Goal: Task Accomplishment & Management: Manage account settings

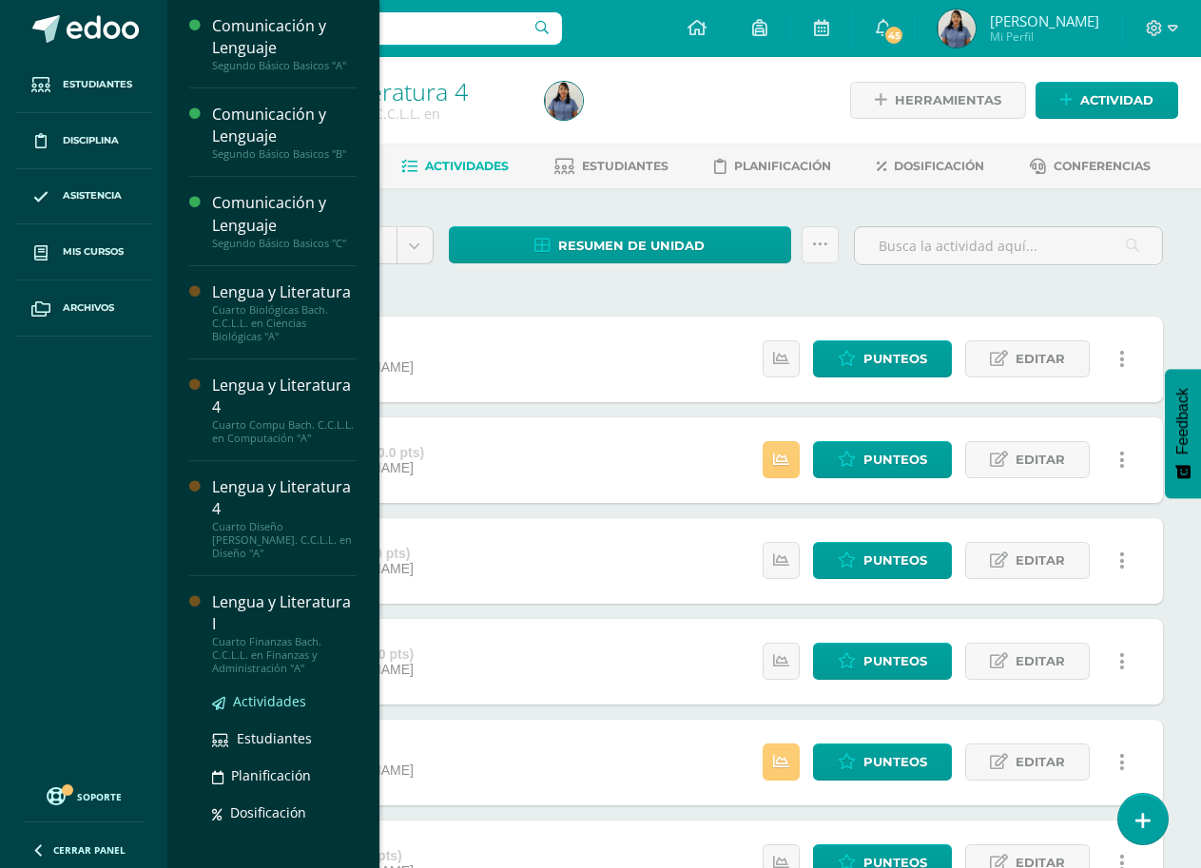
click at [278, 692] on span "Actividades" at bounding box center [269, 701] width 73 height 18
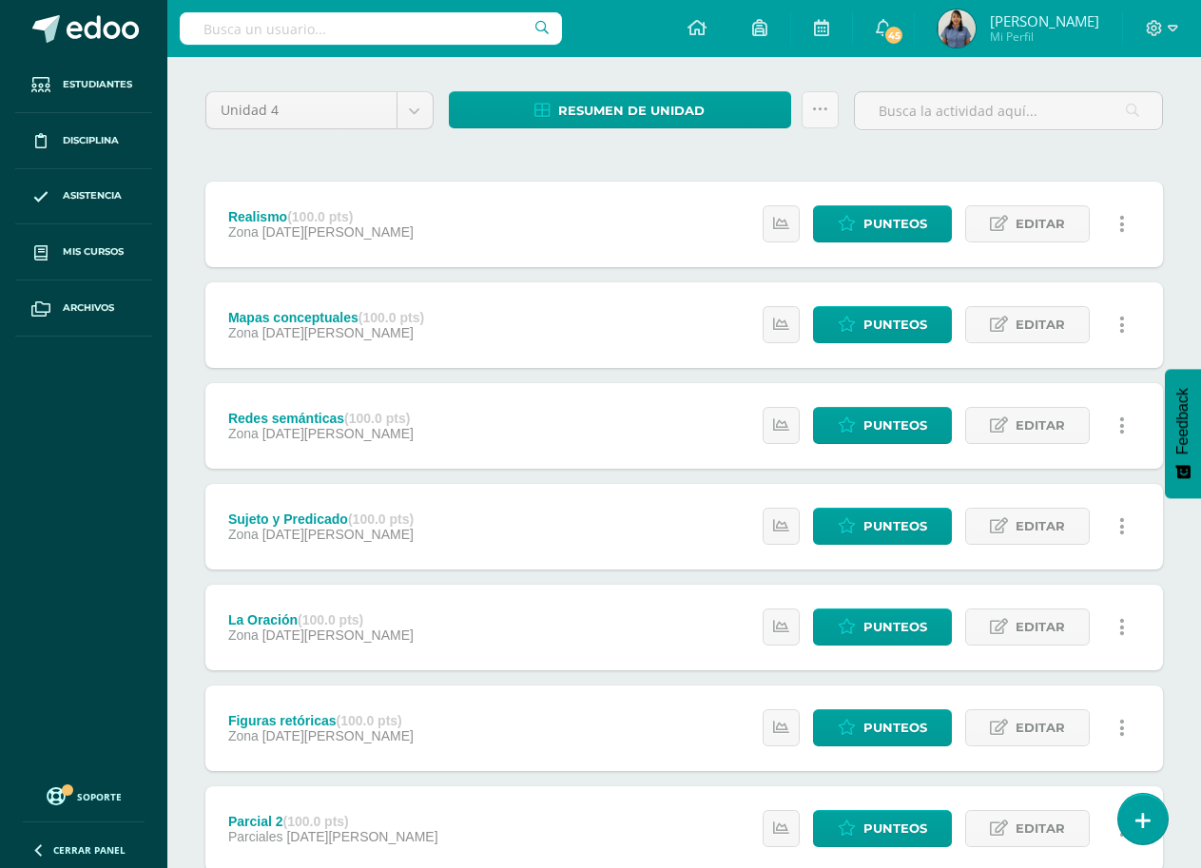
scroll to position [380, 0]
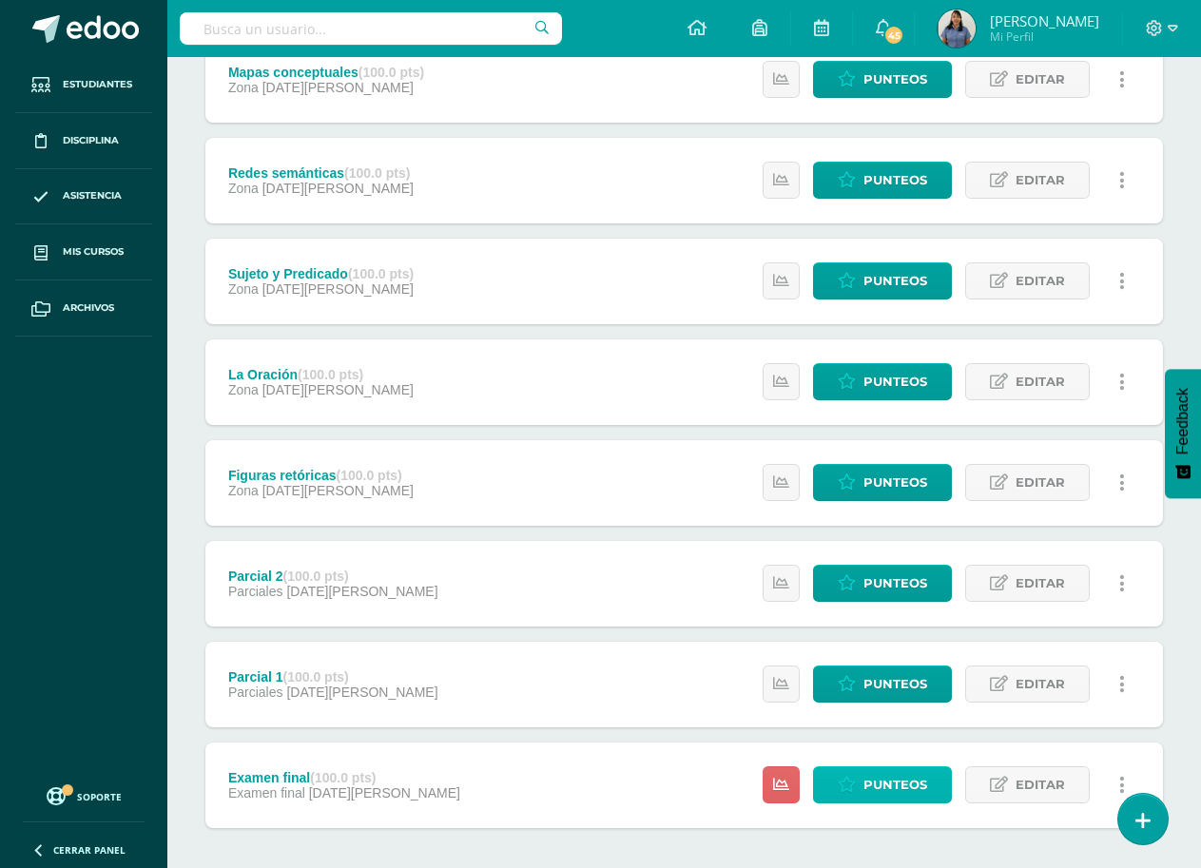
click at [884, 786] on span "Punteos" at bounding box center [896, 785] width 64 height 35
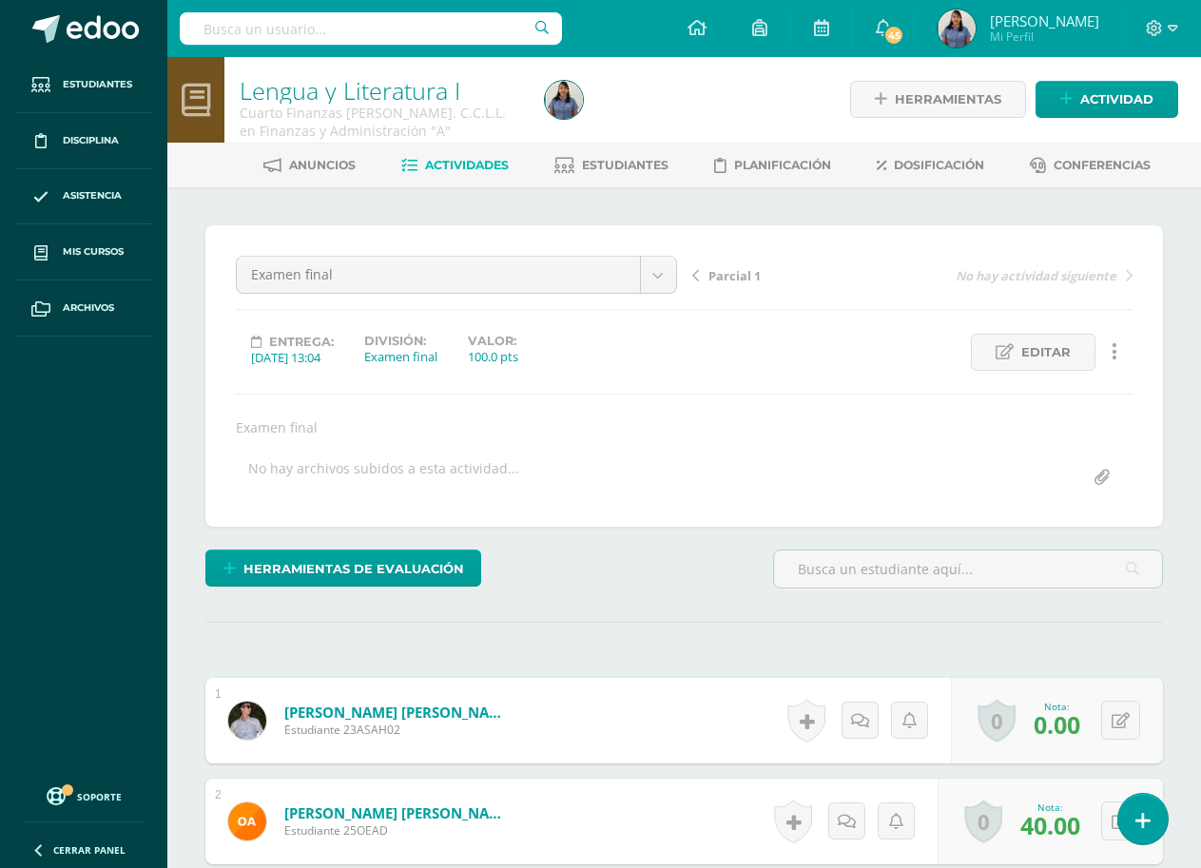
scroll to position [2, 0]
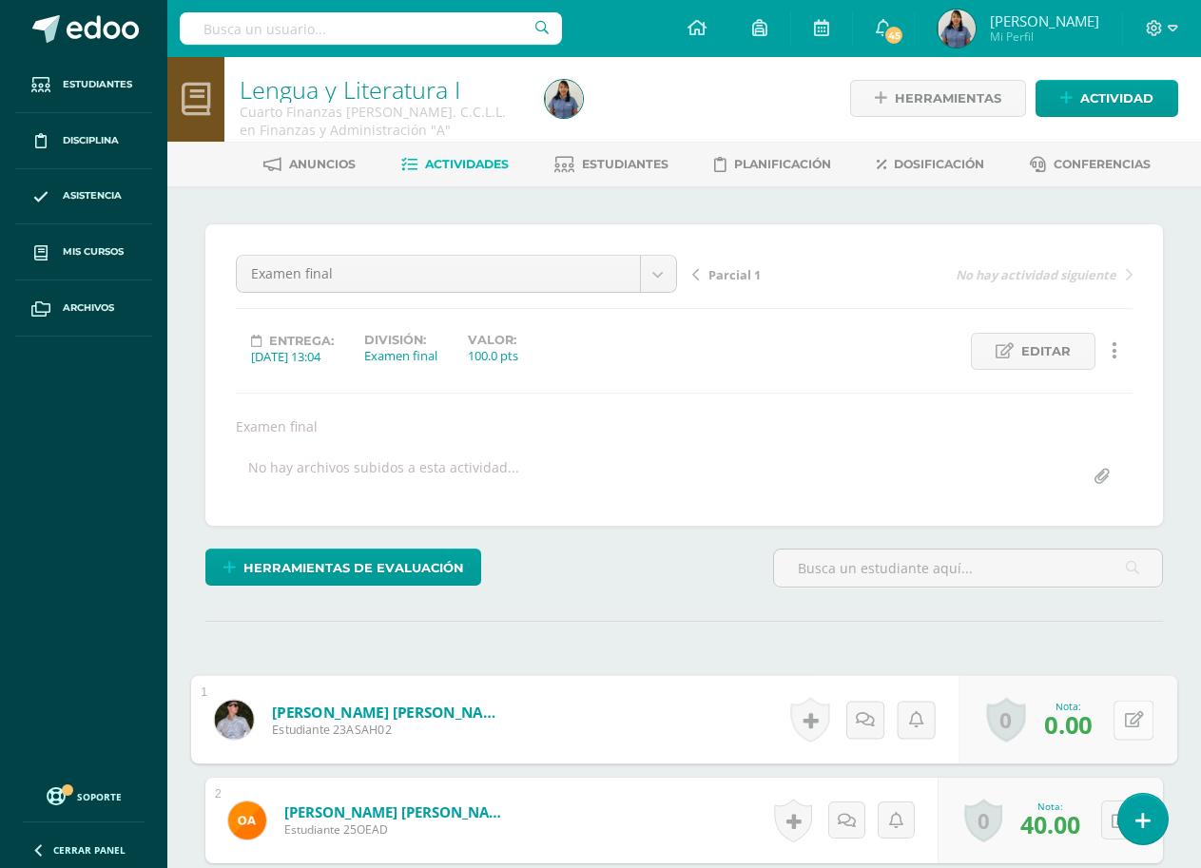
click at [1123, 724] on button at bounding box center [1134, 720] width 40 height 40
type input "35"
click at [462, 164] on span "Actividades" at bounding box center [467, 164] width 84 height 14
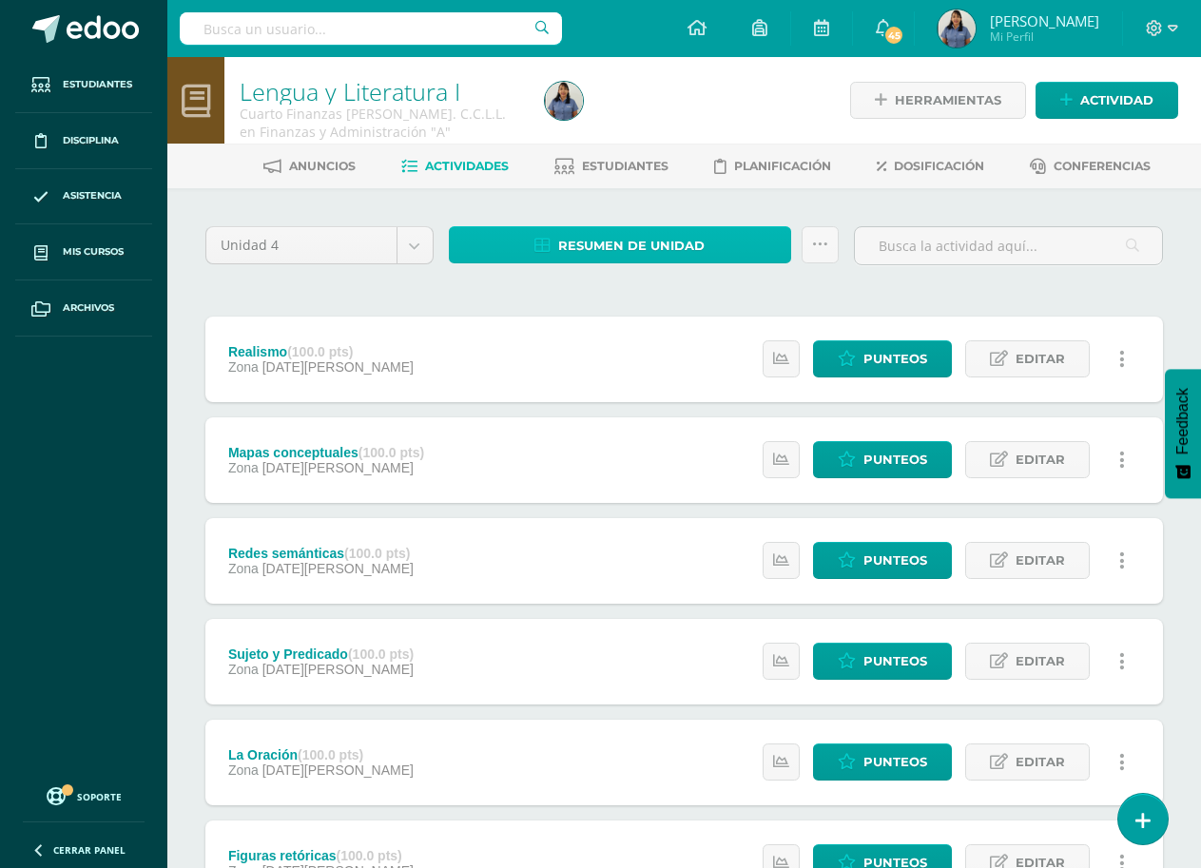
click at [657, 253] on span "Resumen de unidad" at bounding box center [631, 245] width 146 height 35
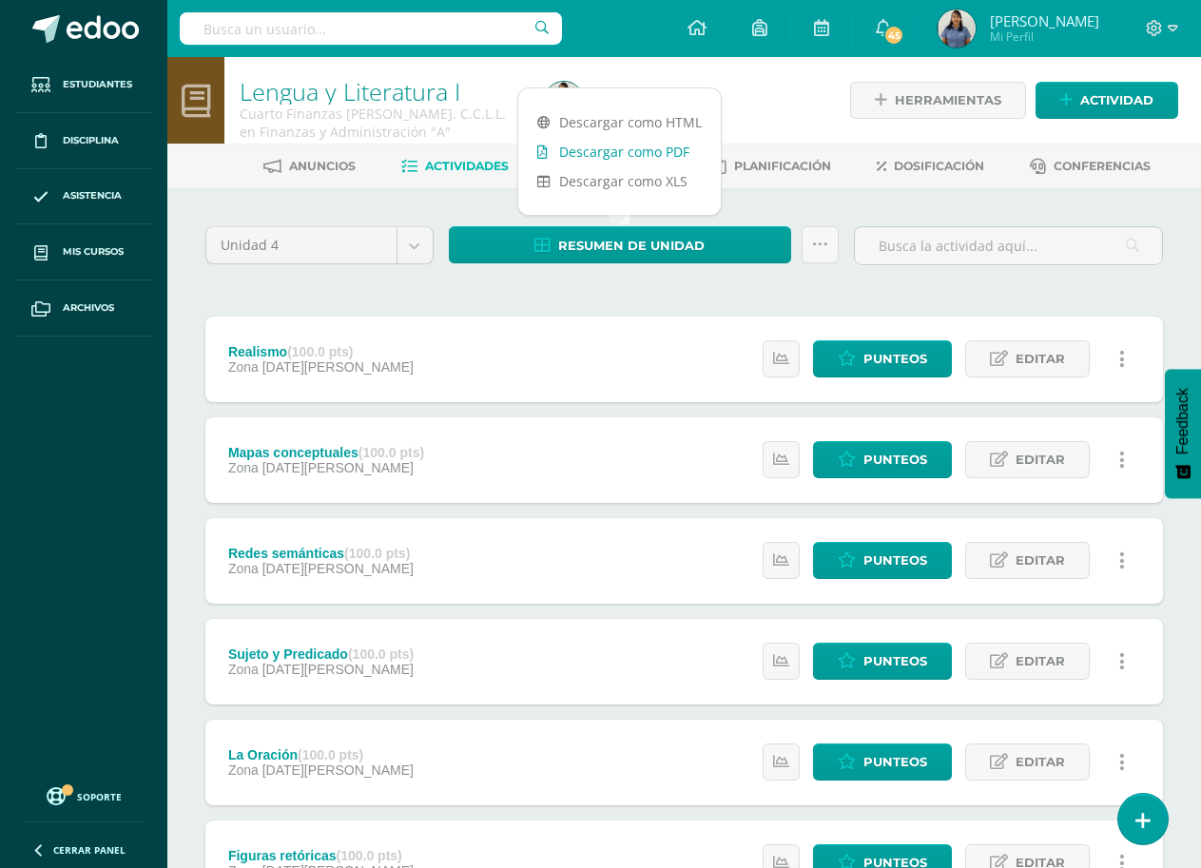
click at [659, 149] on link "Descargar como PDF" at bounding box center [619, 151] width 203 height 29
click at [1169, 305] on div "Unidad 4 Unidad 1 Unidad 2 Unidad 3 Unidad 4 Resumen de unidad Subir actividade…" at bounding box center [684, 761] width 973 height 1071
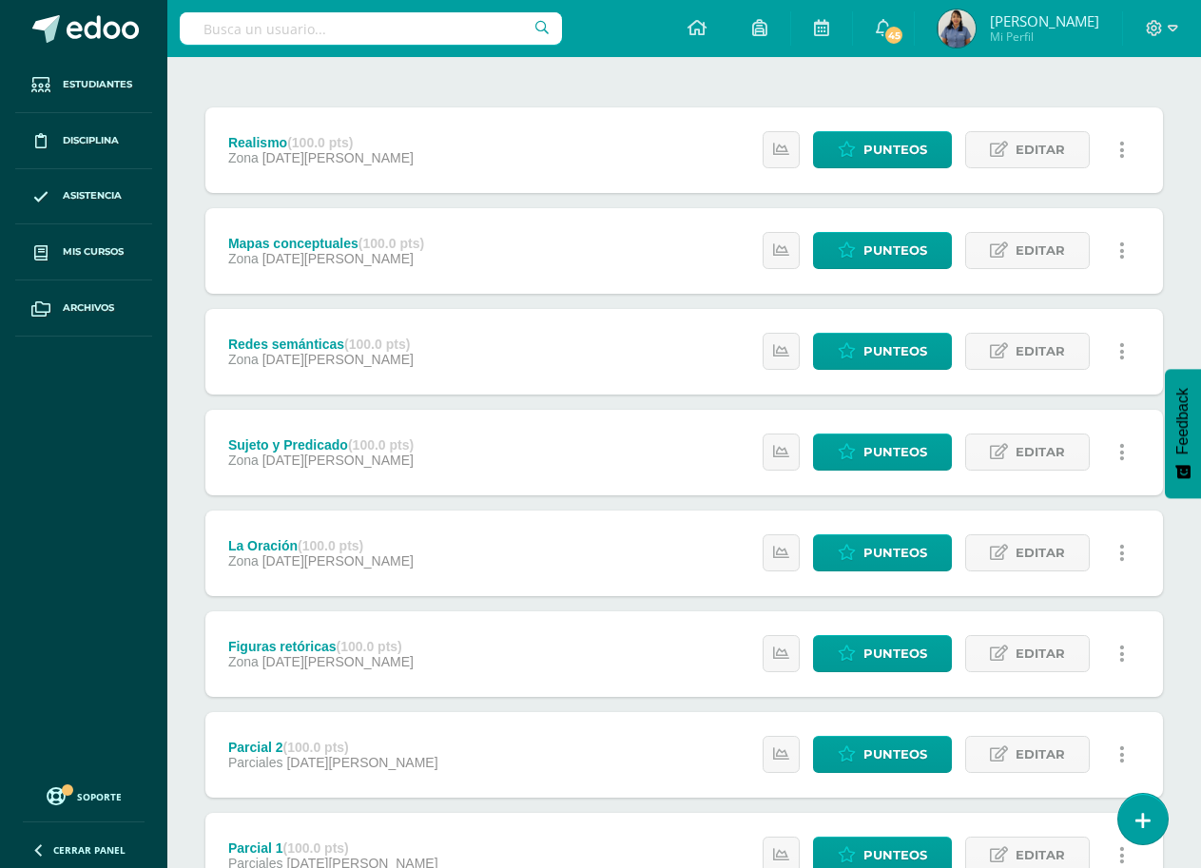
scroll to position [467, 0]
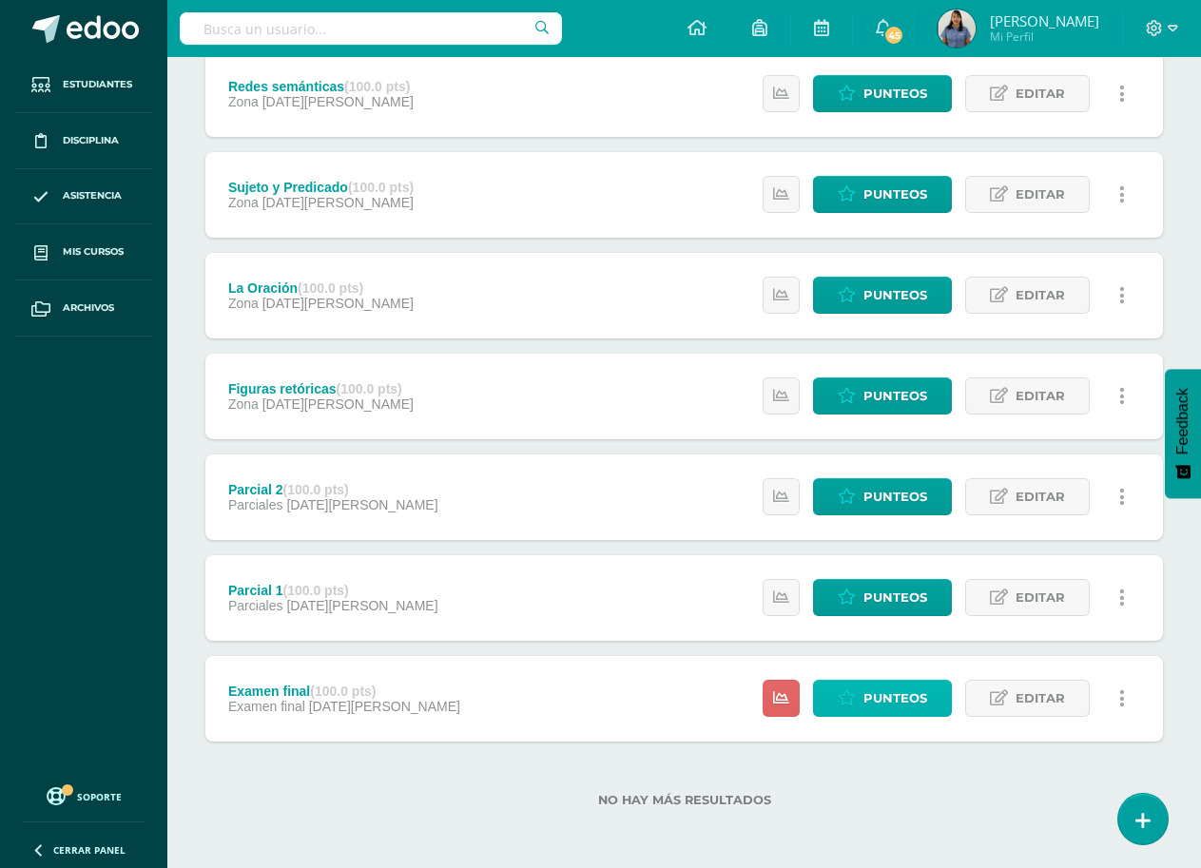
click at [896, 707] on span "Punteos" at bounding box center [896, 698] width 64 height 35
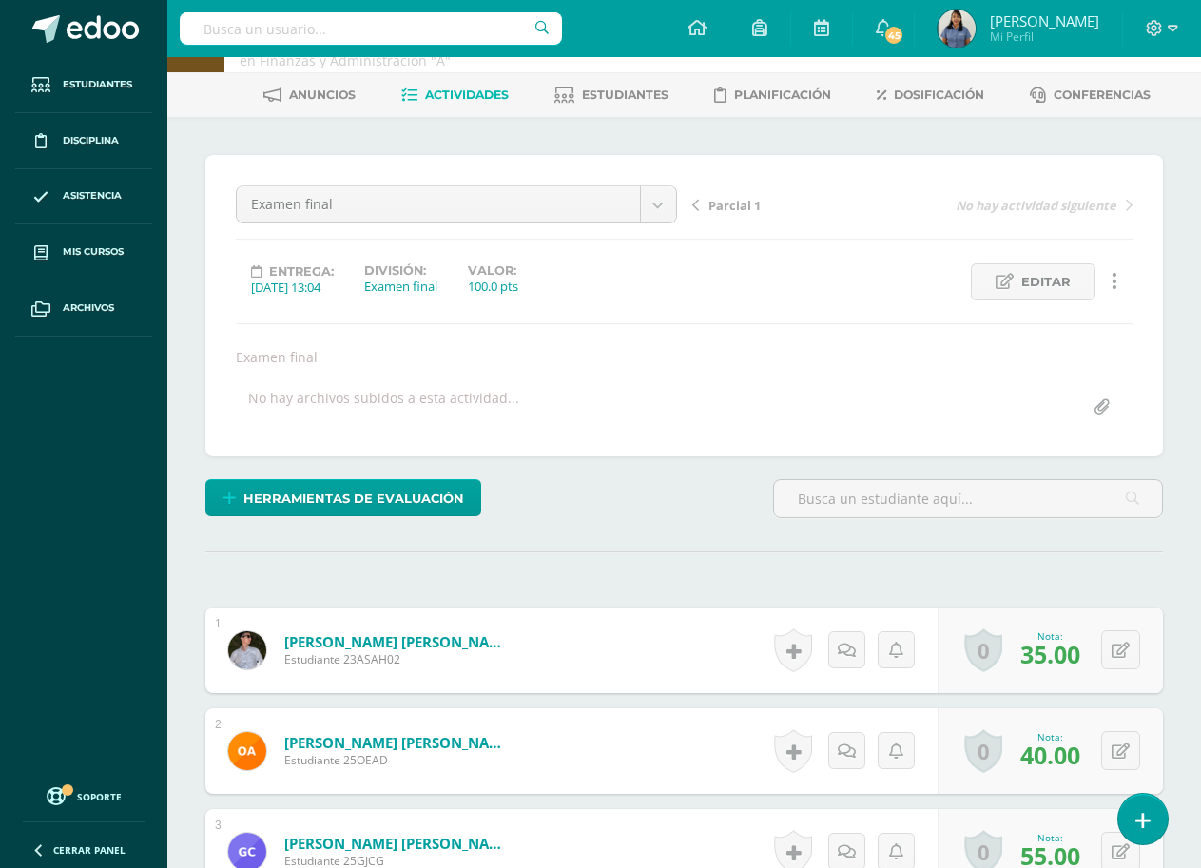
scroll to position [72, 0]
click at [1121, 654] on icon at bounding box center [1121, 650] width 18 height 16
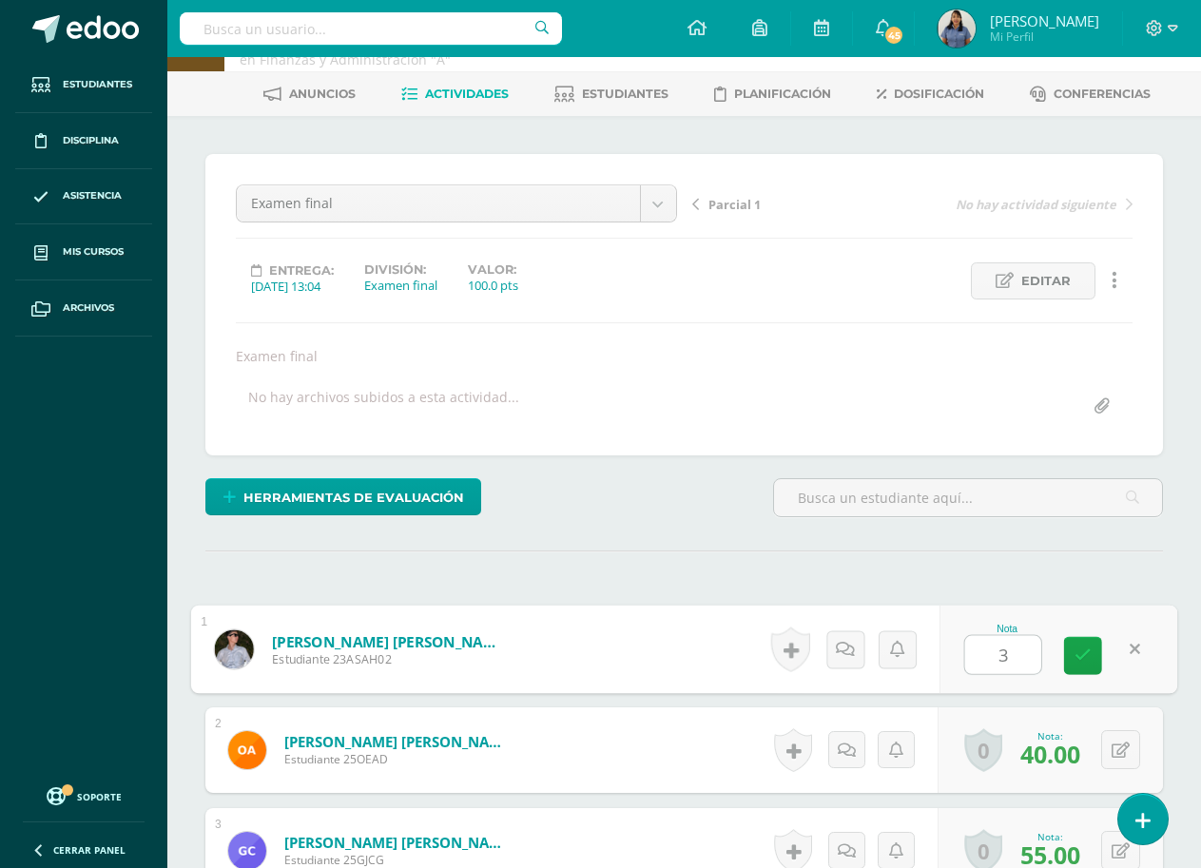
type input "32"
click at [453, 96] on span "Actividades" at bounding box center [467, 94] width 84 height 14
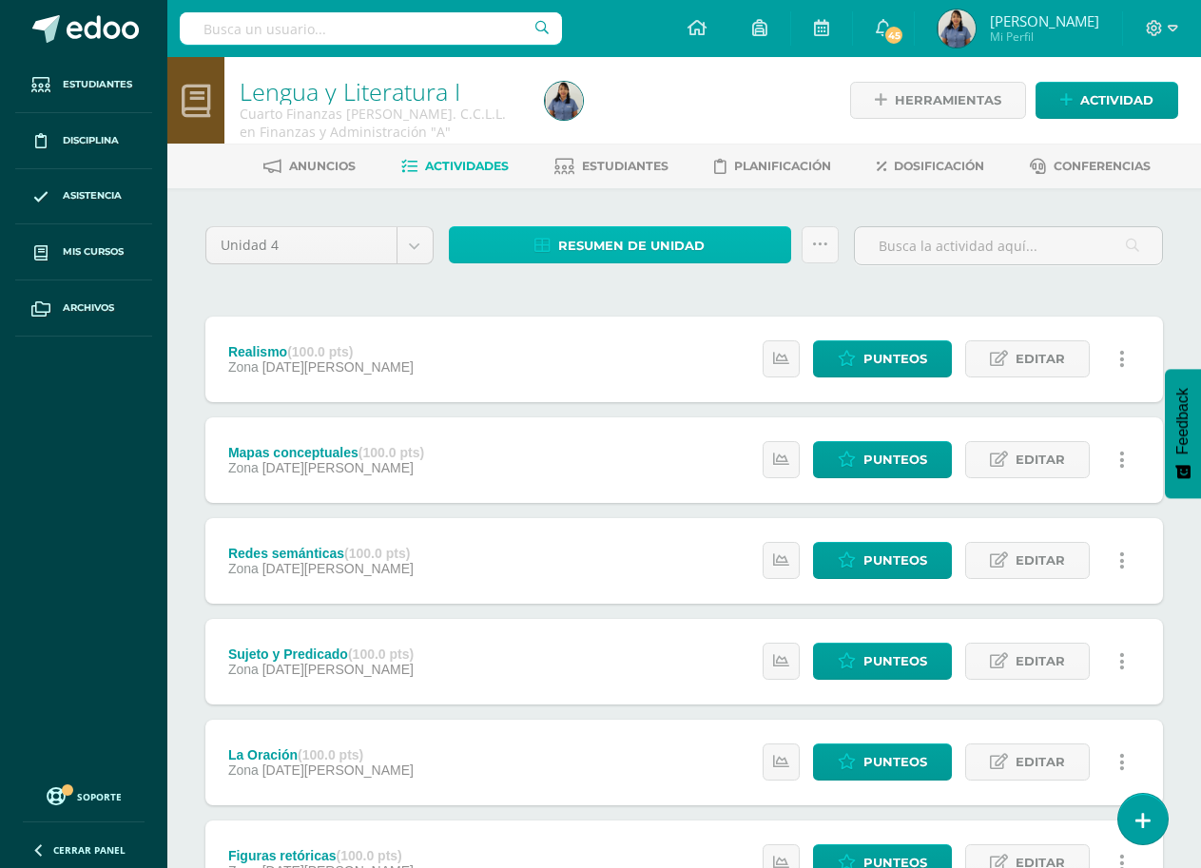
click at [650, 245] on span "Resumen de unidad" at bounding box center [631, 245] width 146 height 35
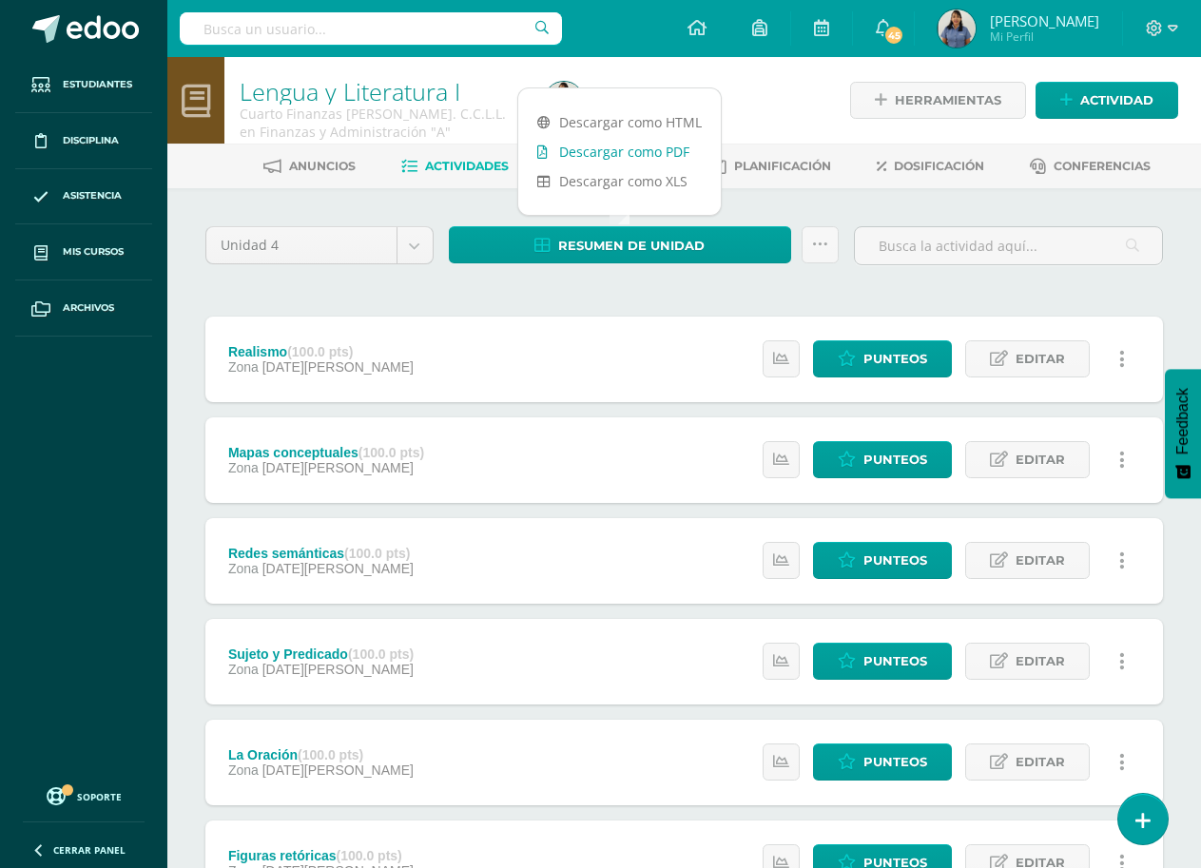
click at [649, 156] on link "Descargar como PDF" at bounding box center [619, 151] width 203 height 29
click at [794, 112] on div at bounding box center [693, 100] width 313 height 87
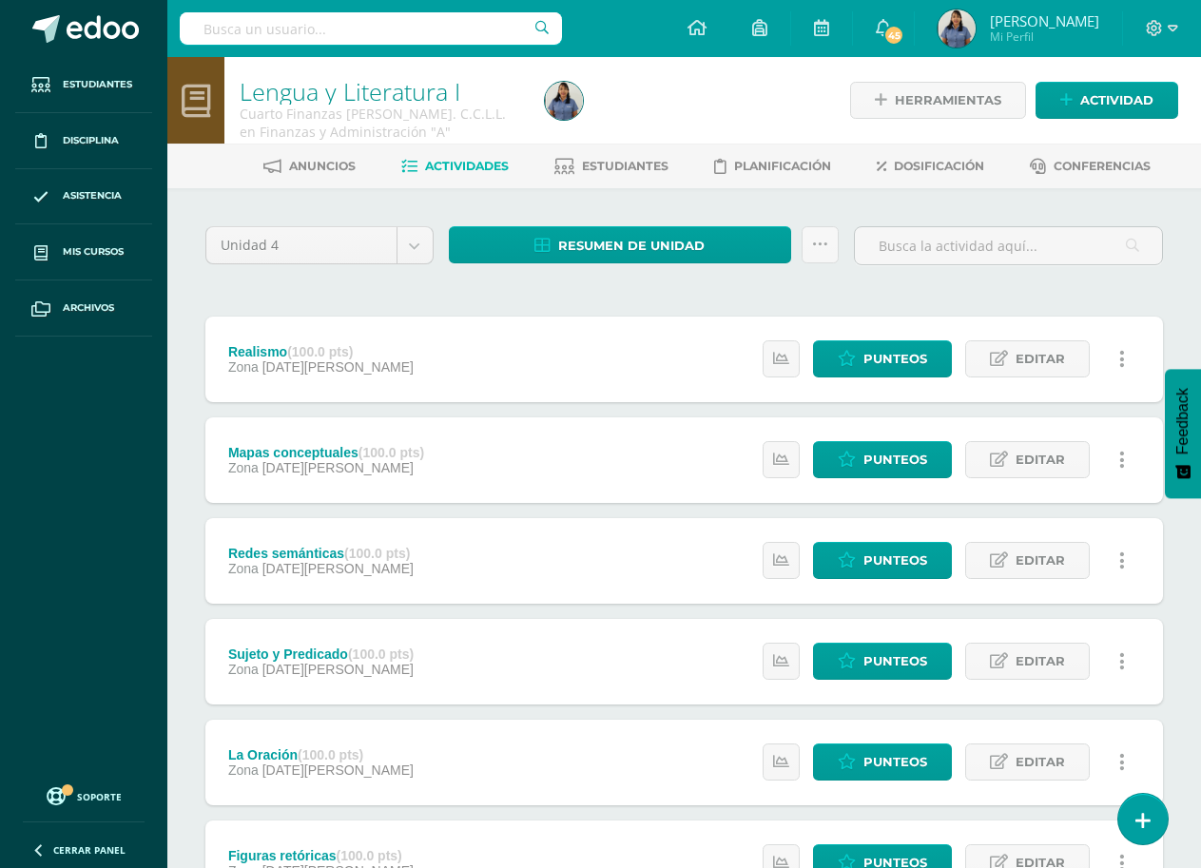
scroll to position [467, 0]
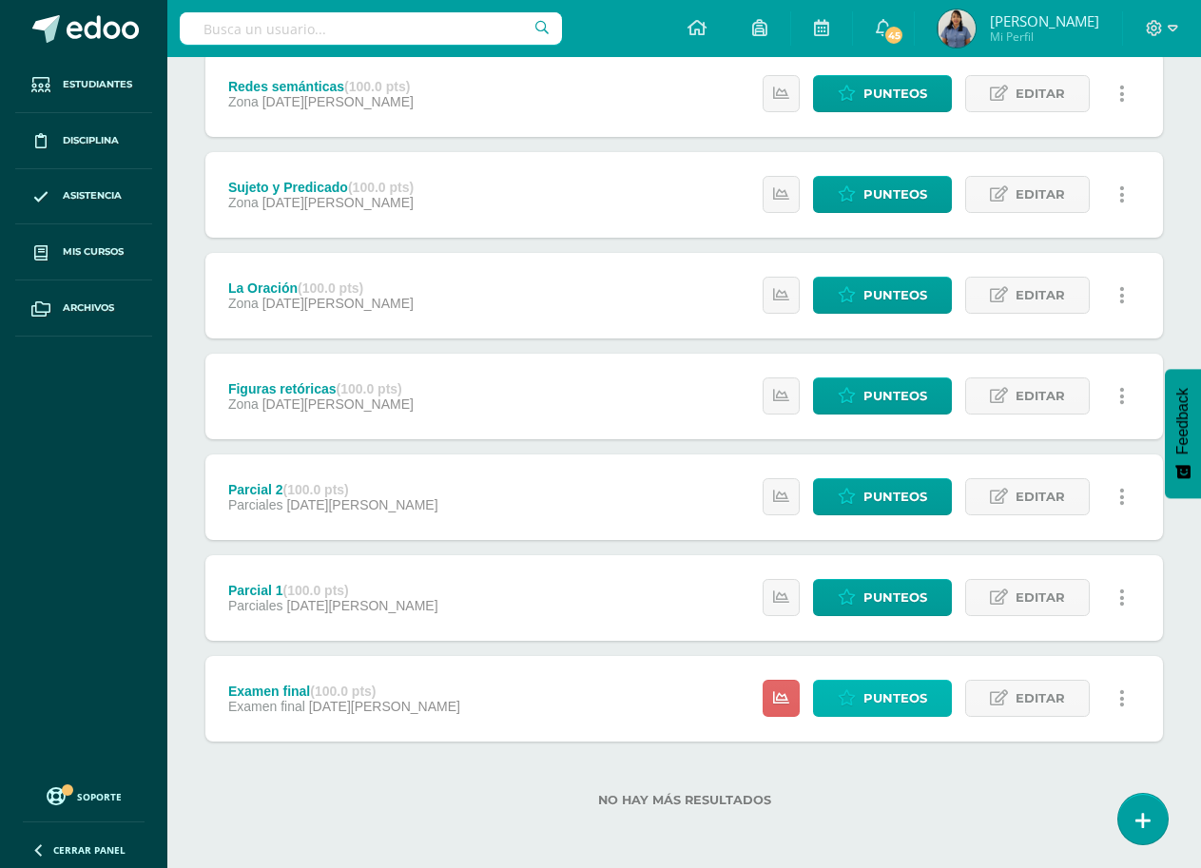
click at [893, 705] on span "Punteos" at bounding box center [896, 698] width 64 height 35
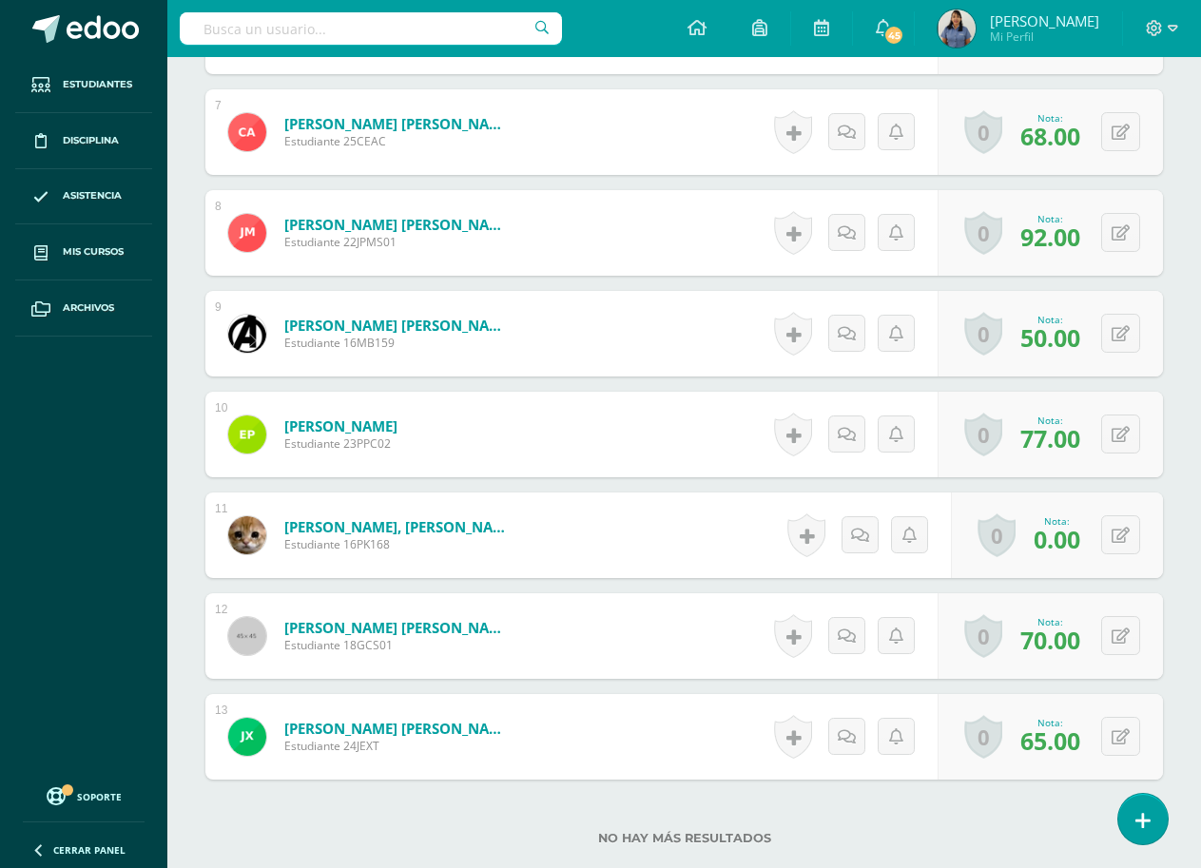
scroll to position [1229, 0]
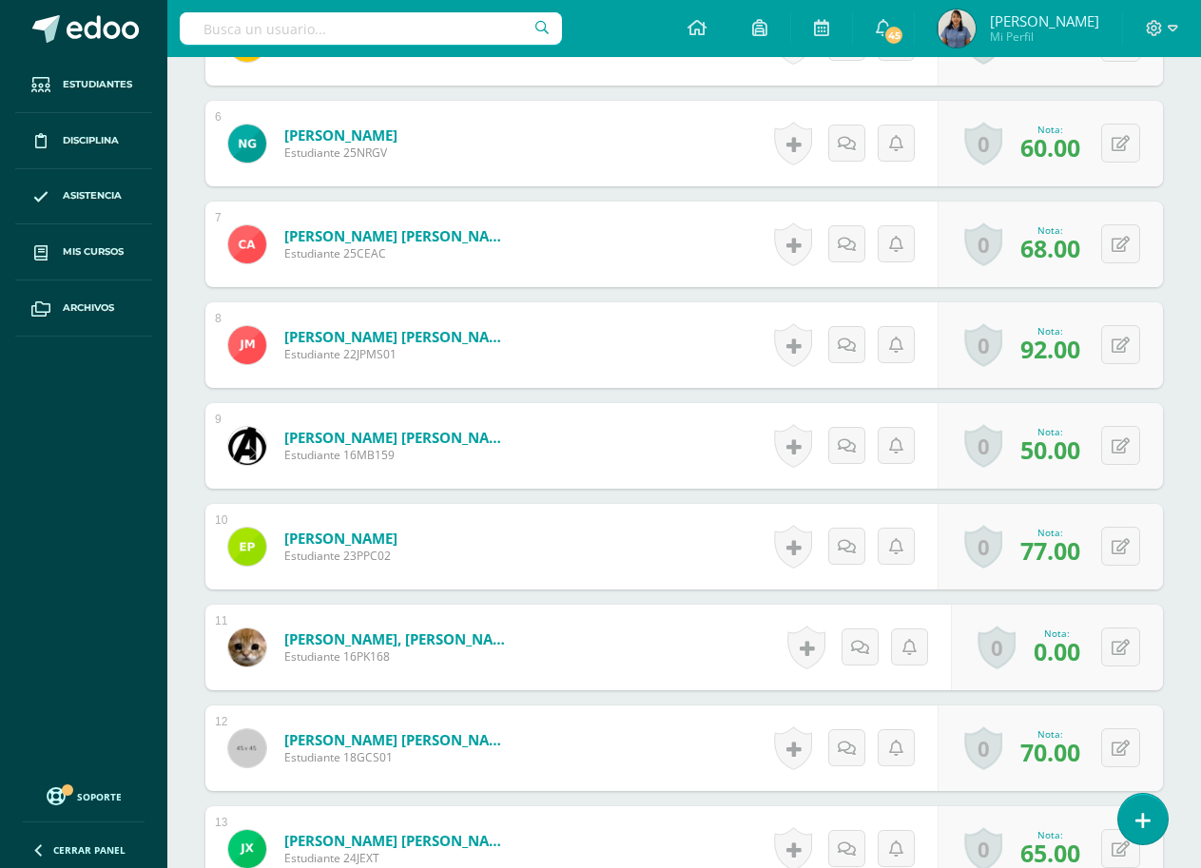
scroll to position [1118, 0]
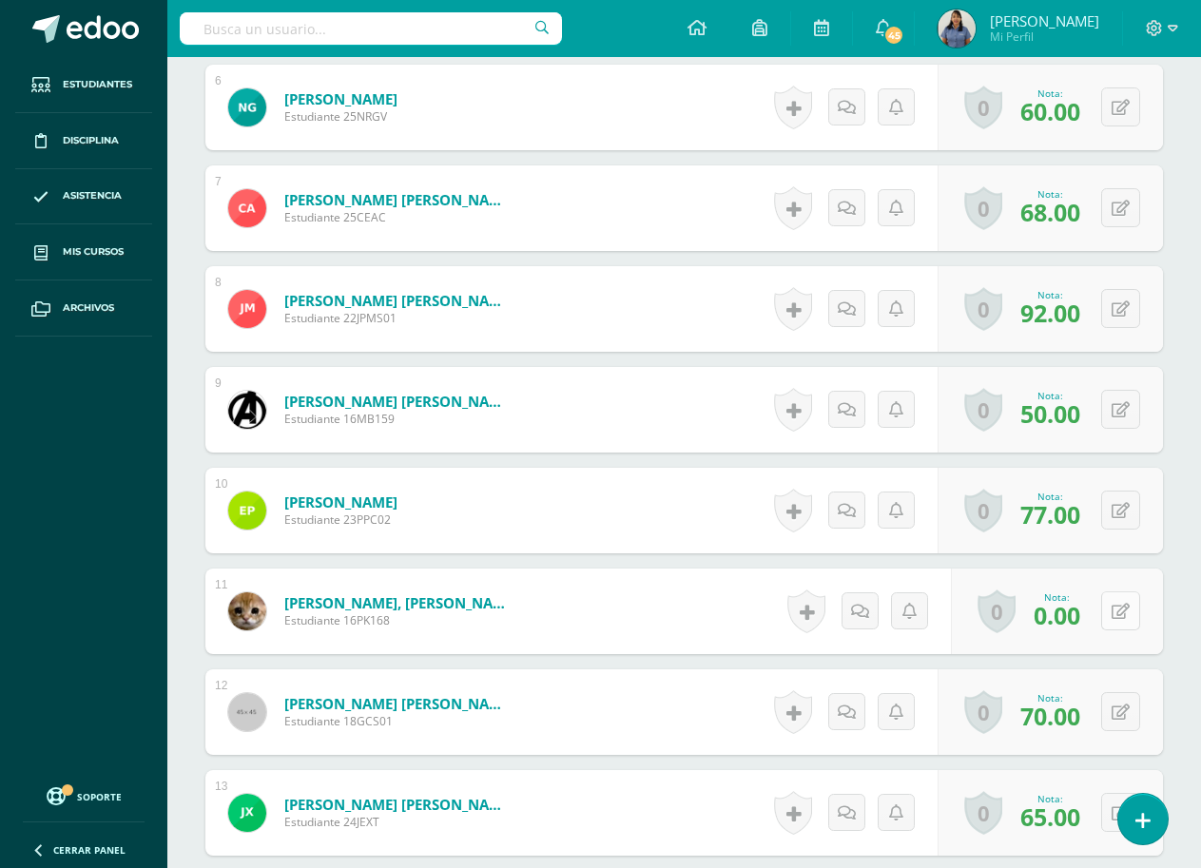
click at [1124, 615] on icon at bounding box center [1121, 612] width 18 height 16
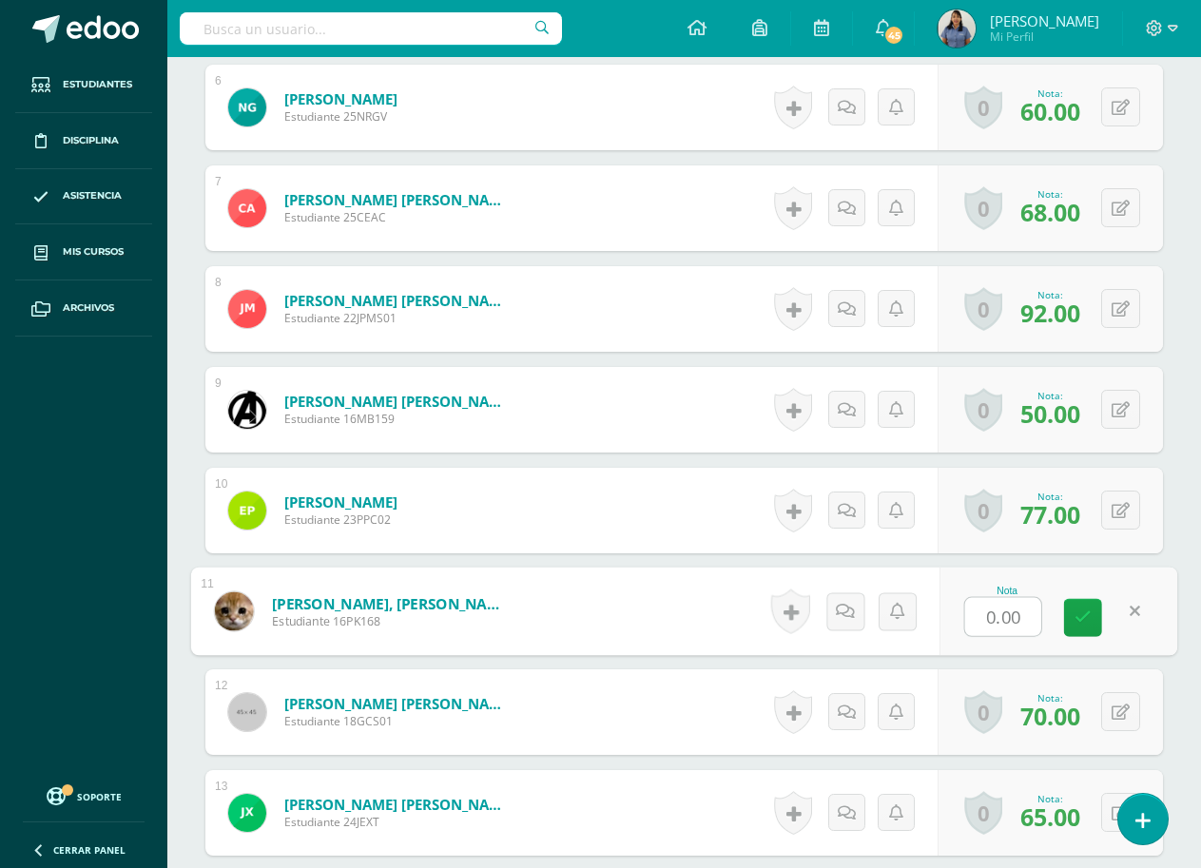
type input "5"
type input "88"
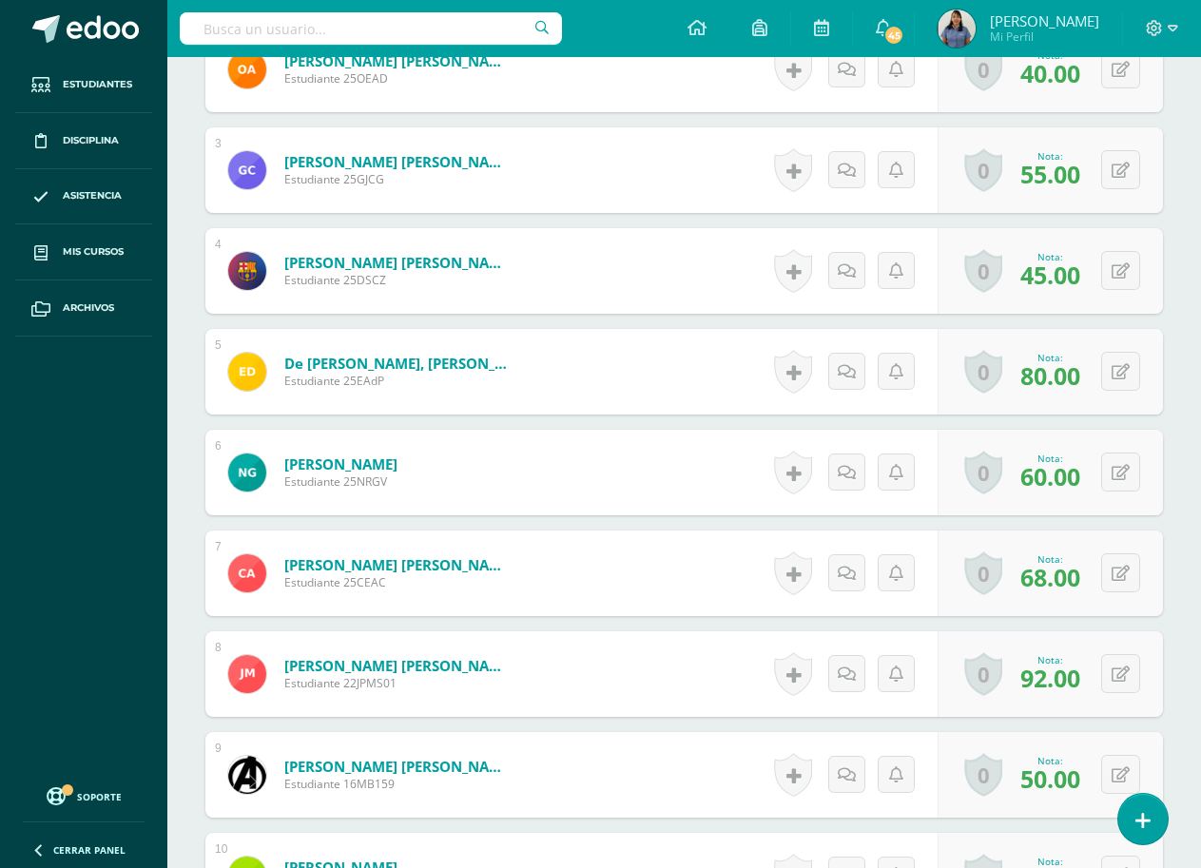
scroll to position [0, 0]
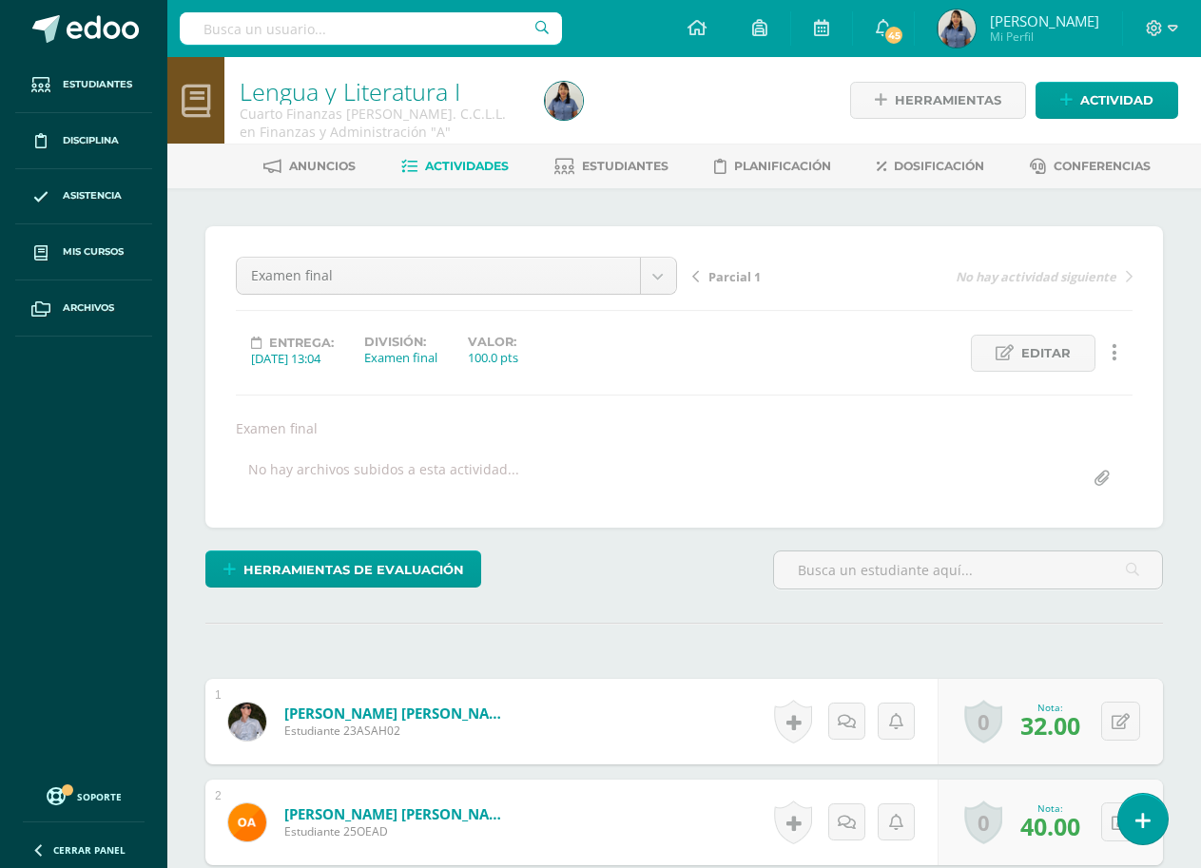
click at [459, 166] on span "Actividades" at bounding box center [467, 166] width 84 height 14
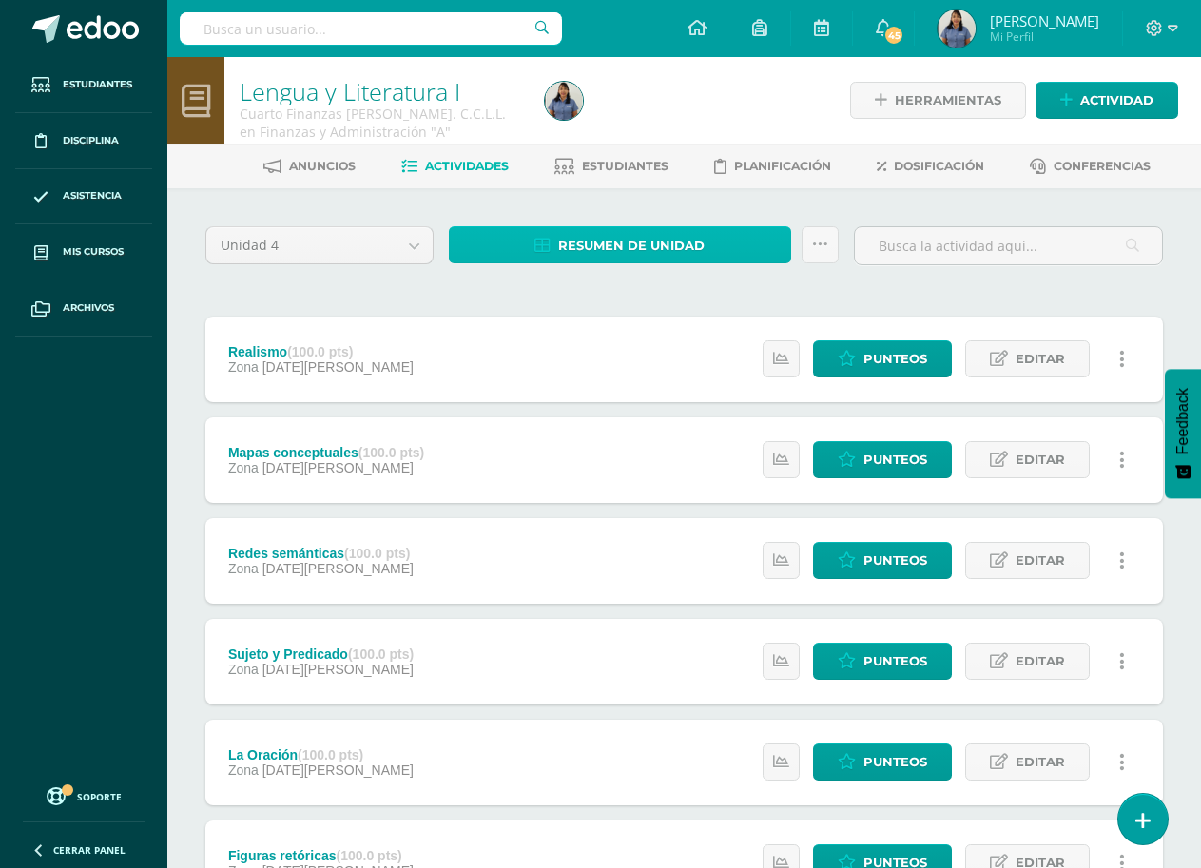
click at [660, 246] on span "Resumen de unidad" at bounding box center [631, 245] width 146 height 35
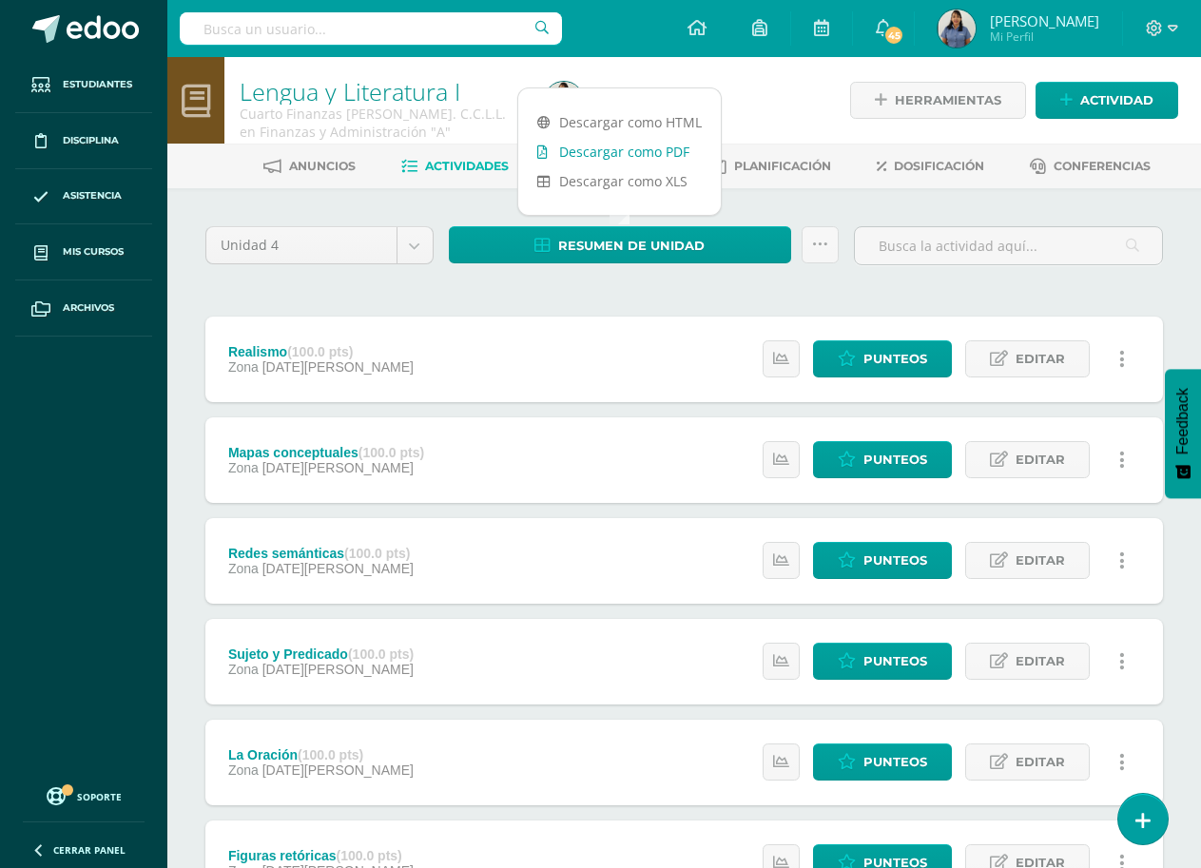
click at [648, 155] on link "Descargar como PDF" at bounding box center [619, 151] width 203 height 29
click at [739, 354] on div "Estatus de Actividad: 0 Estudiantes sin calificar 0 Estudiantes con cero Media …" at bounding box center [948, 360] width 429 height 86
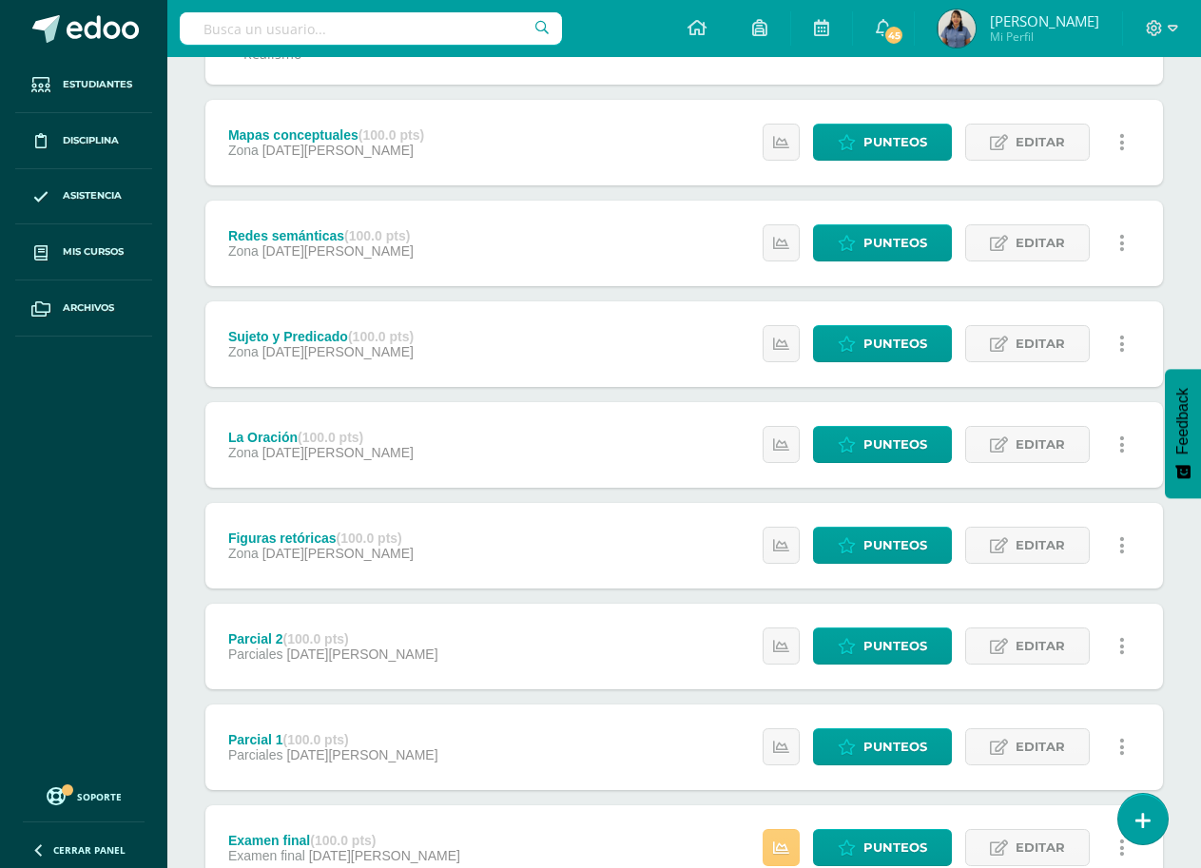
scroll to position [530, 0]
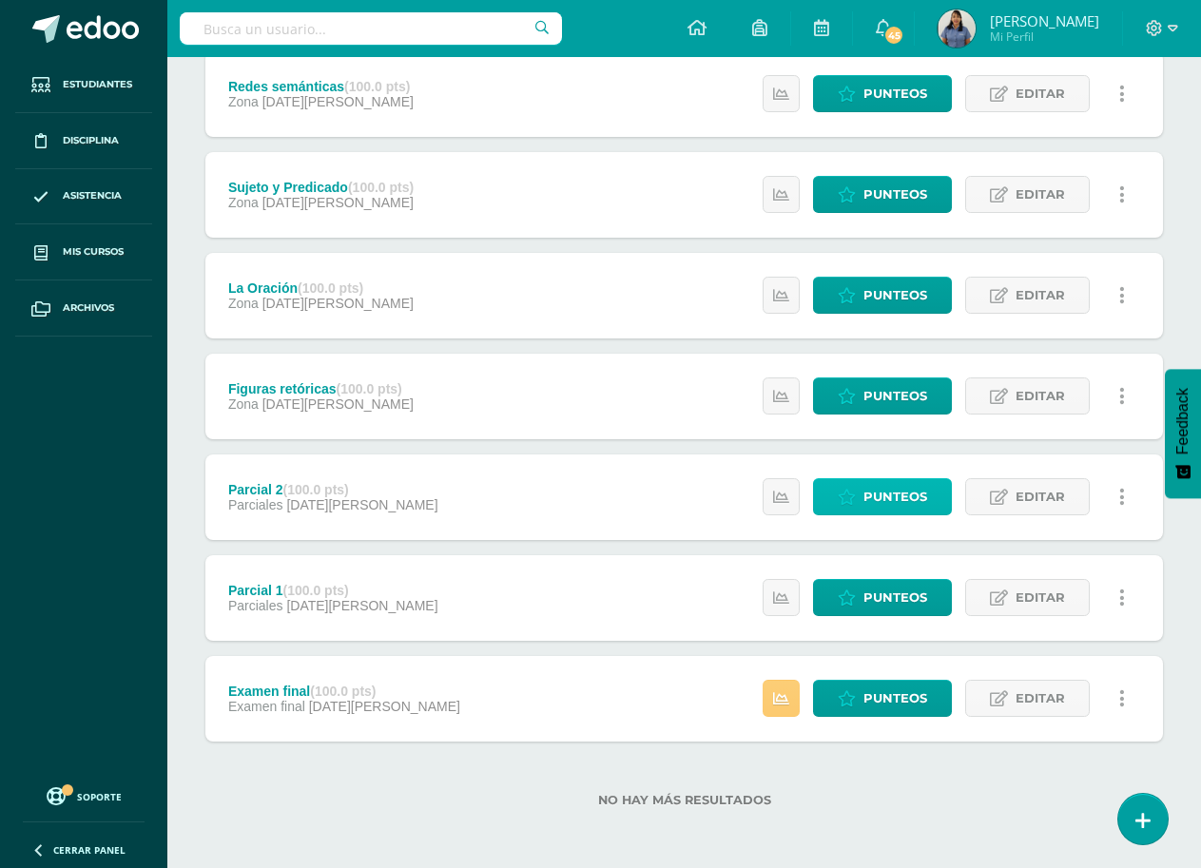
click at [904, 496] on span "Punteos" at bounding box center [896, 496] width 64 height 35
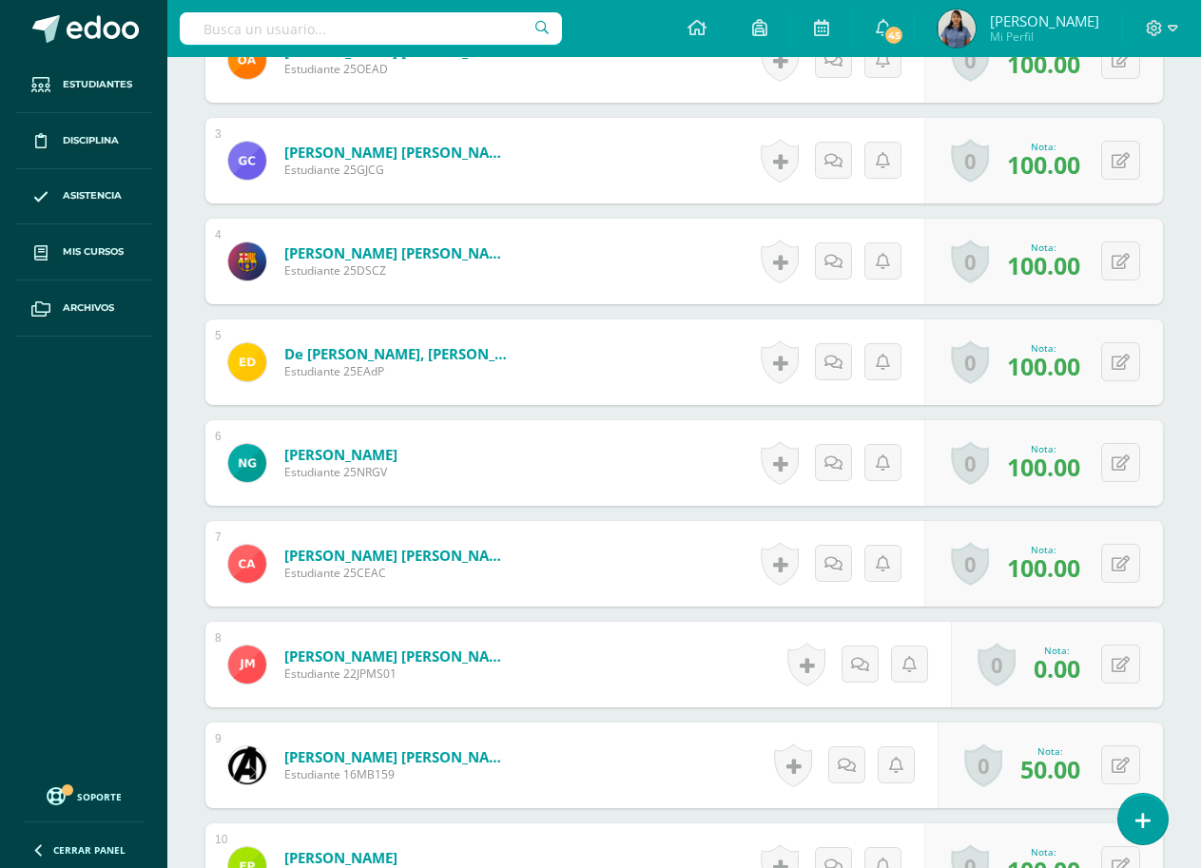
scroll to position [858, 0]
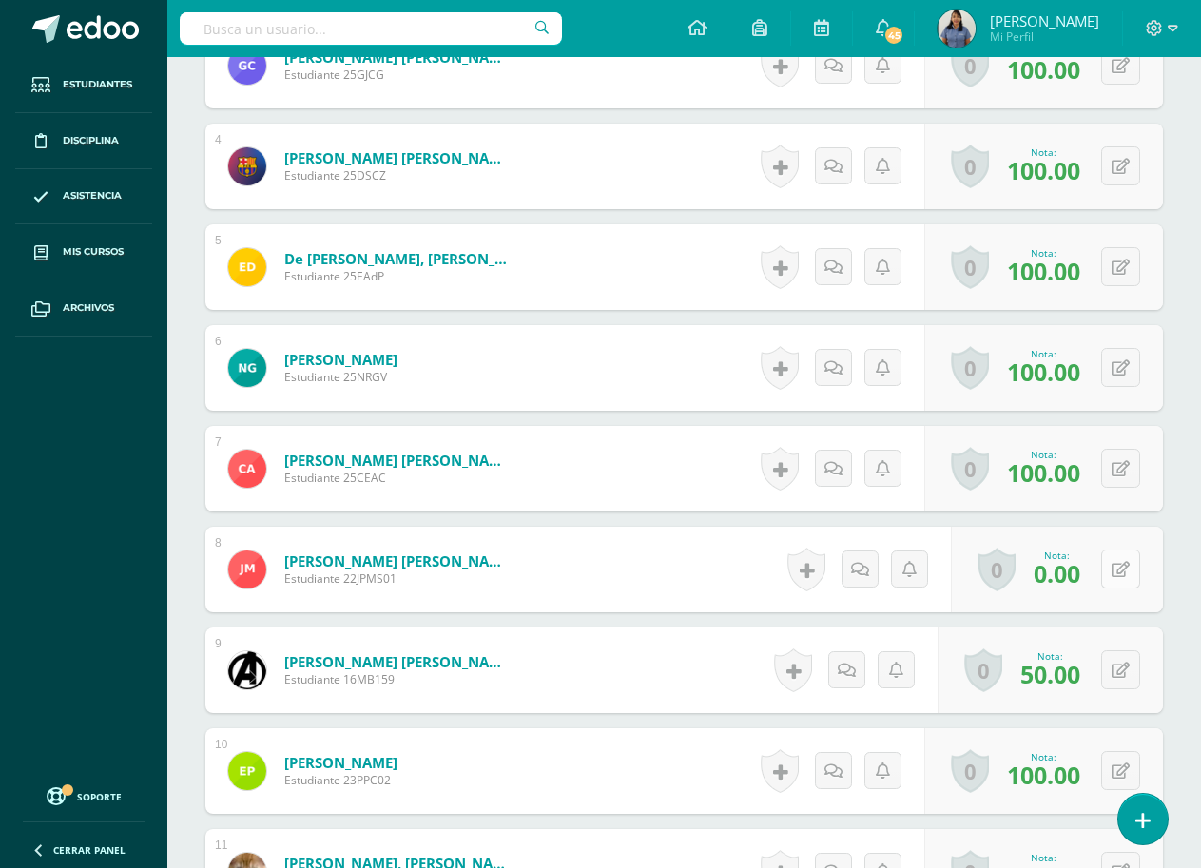
click at [1120, 575] on icon at bounding box center [1121, 570] width 18 height 16
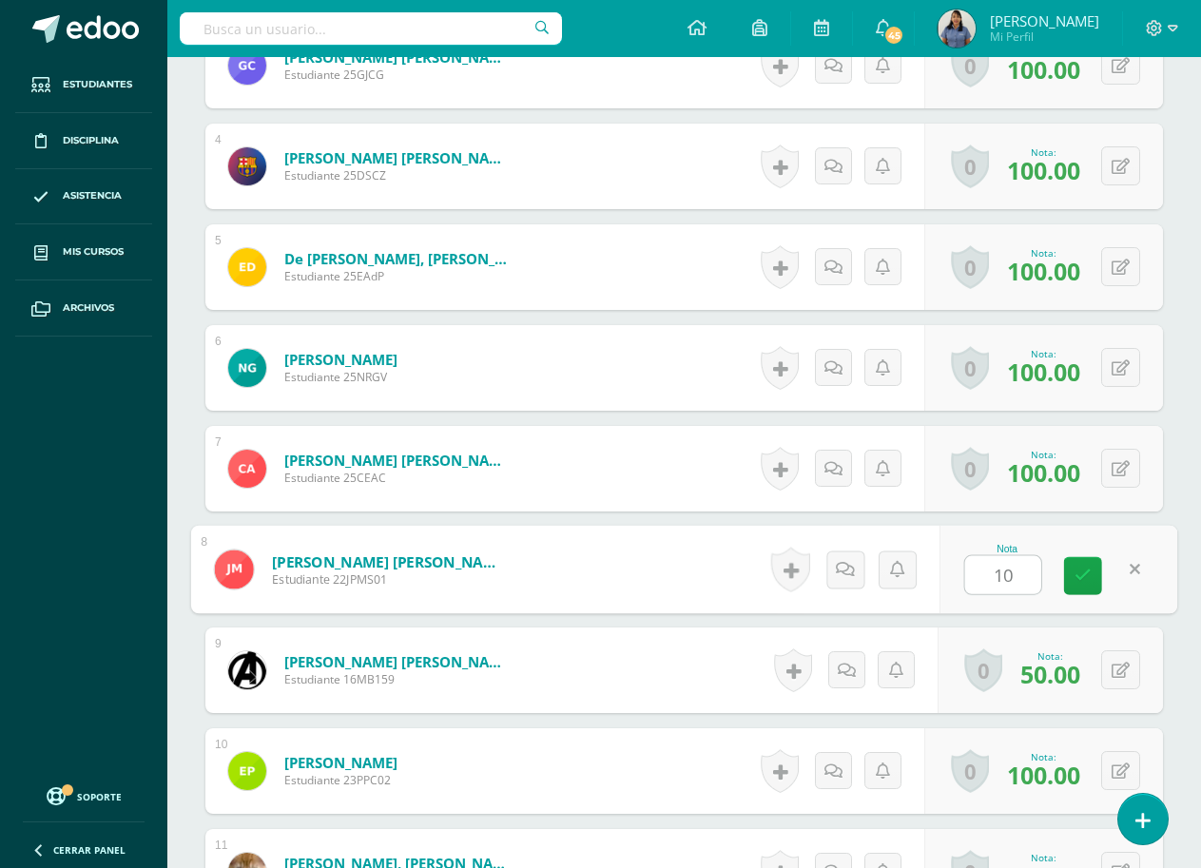
type input "100"
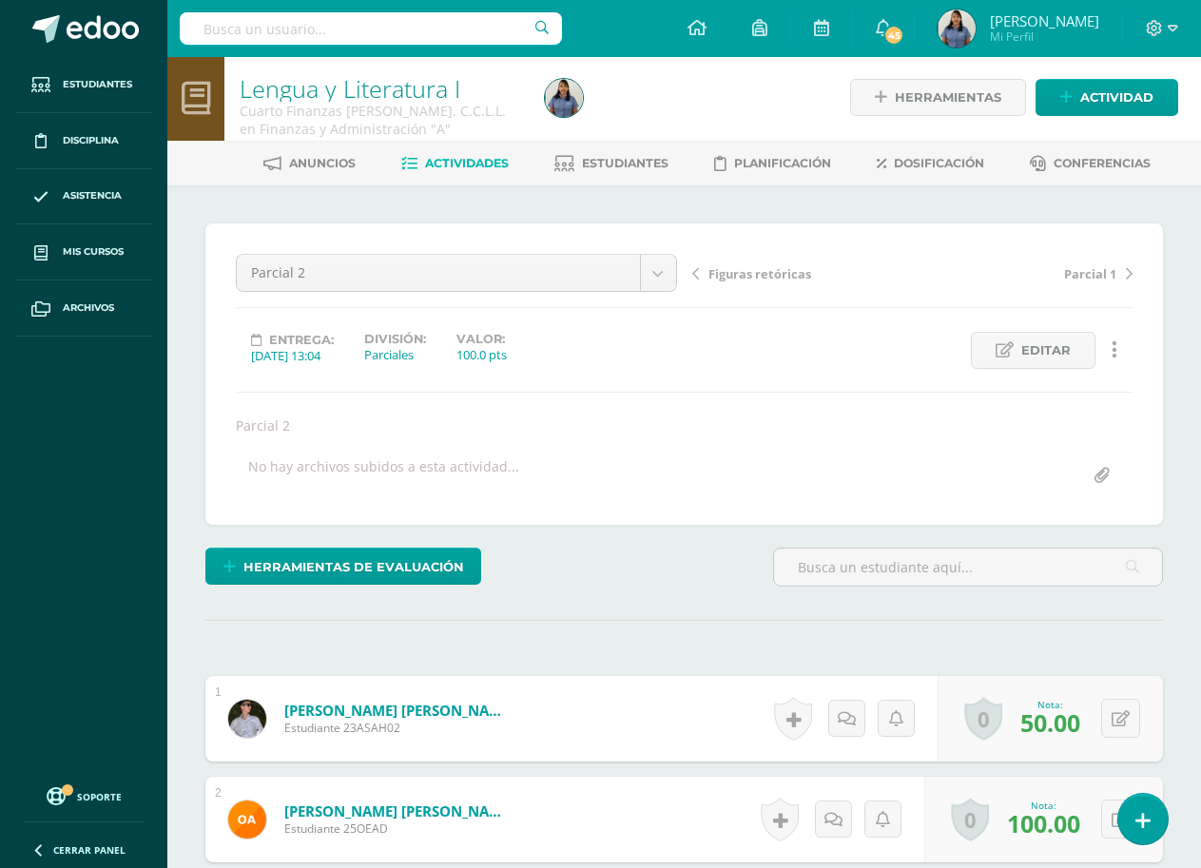
scroll to position [0, 0]
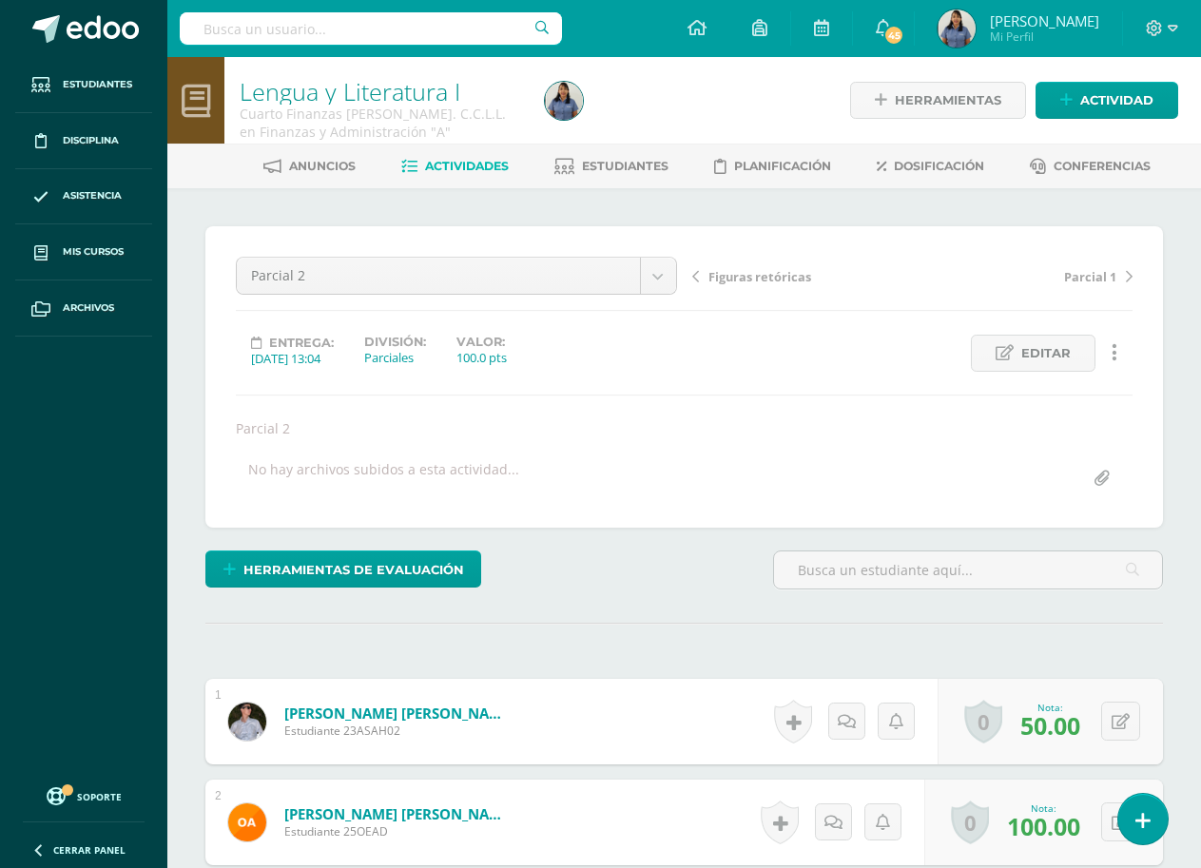
click at [471, 164] on span "Actividades" at bounding box center [467, 166] width 84 height 14
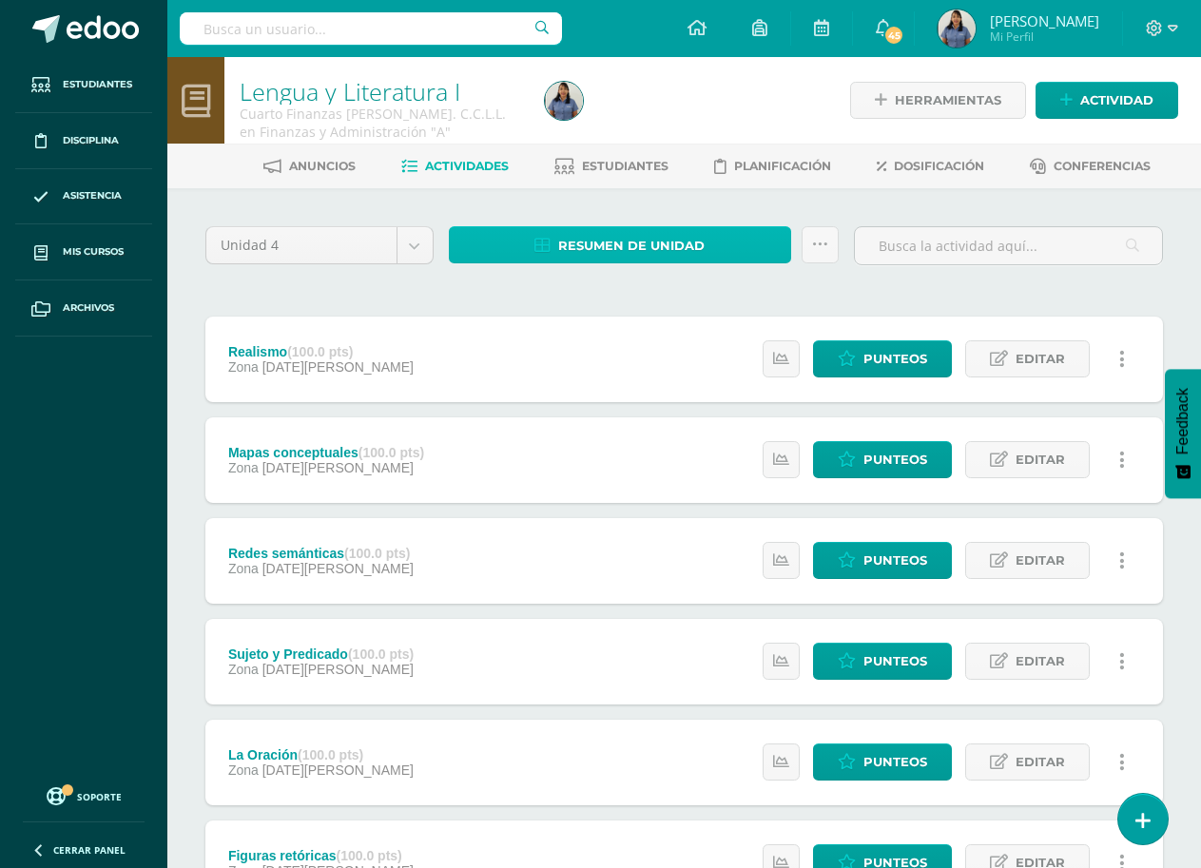
click at [644, 244] on span "Resumen de unidad" at bounding box center [631, 245] width 146 height 35
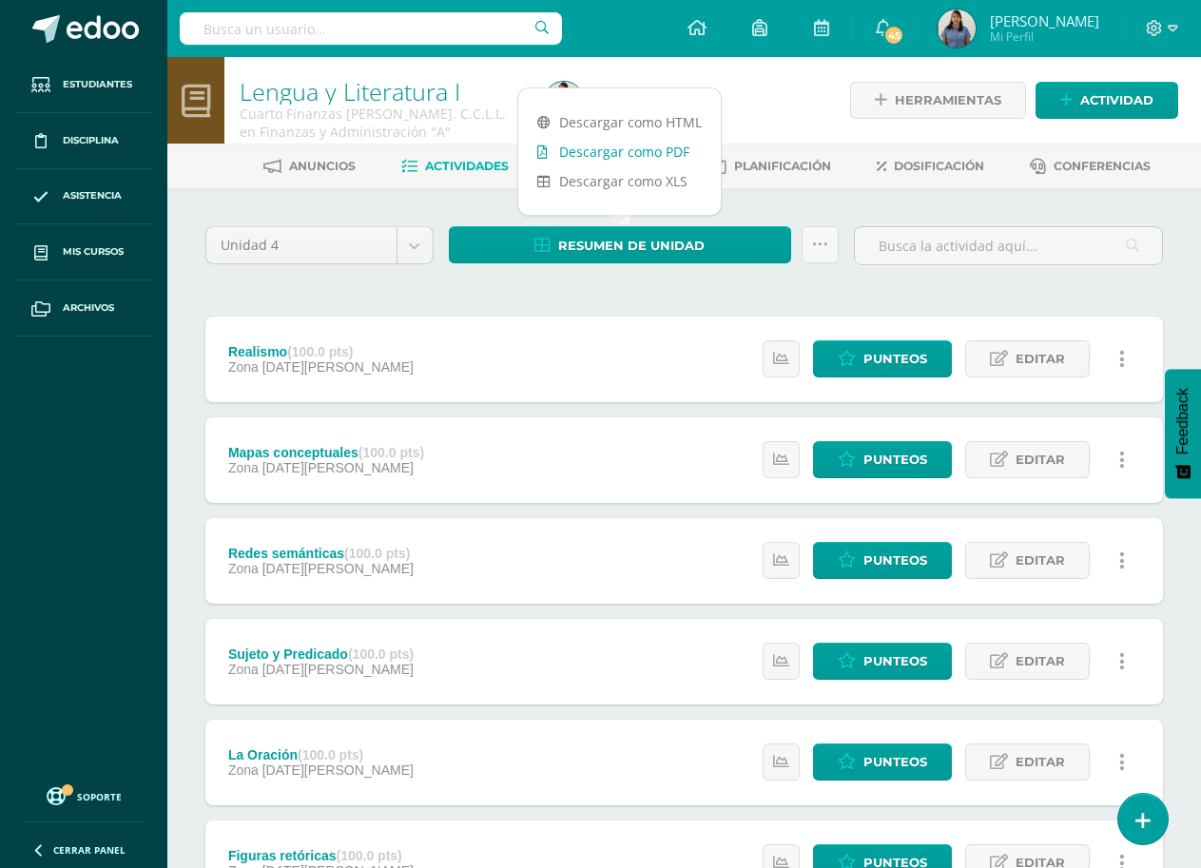
click at [666, 154] on link "Descargar como PDF" at bounding box center [619, 151] width 203 height 29
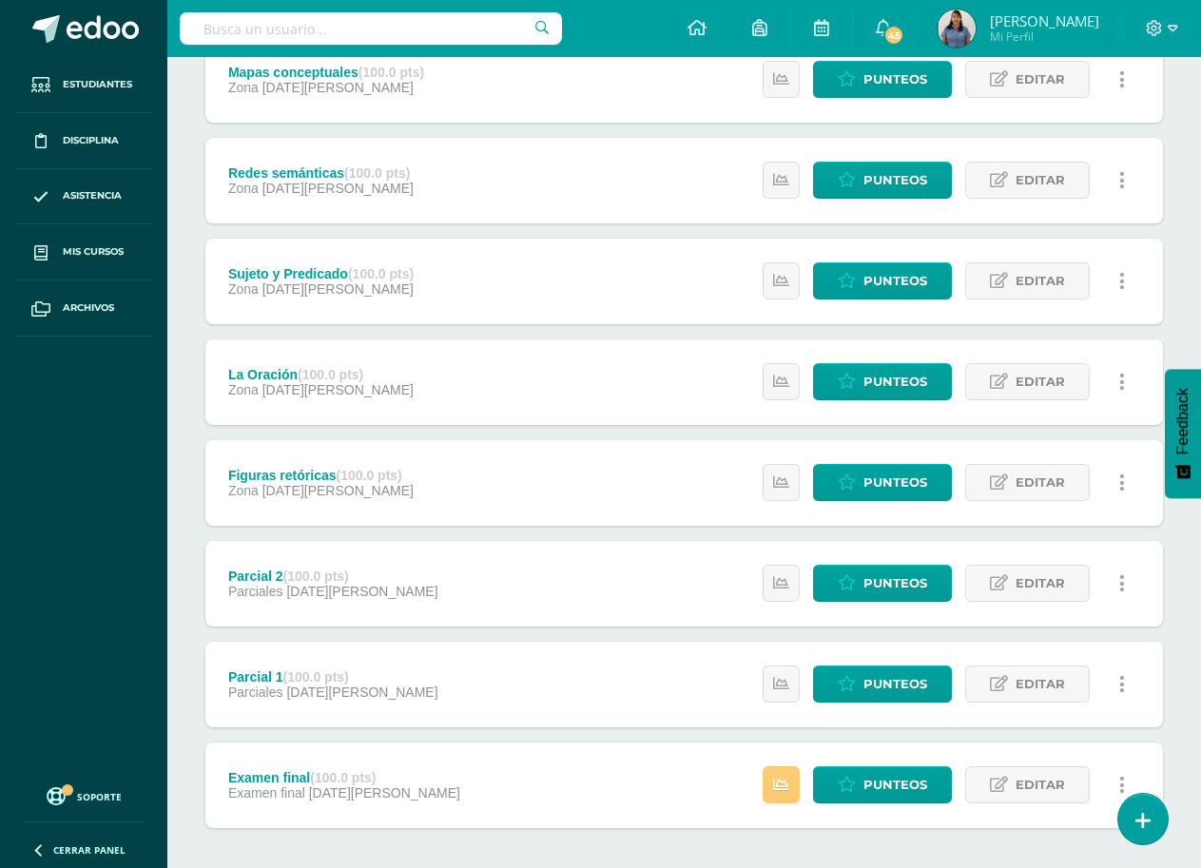
scroll to position [467, 0]
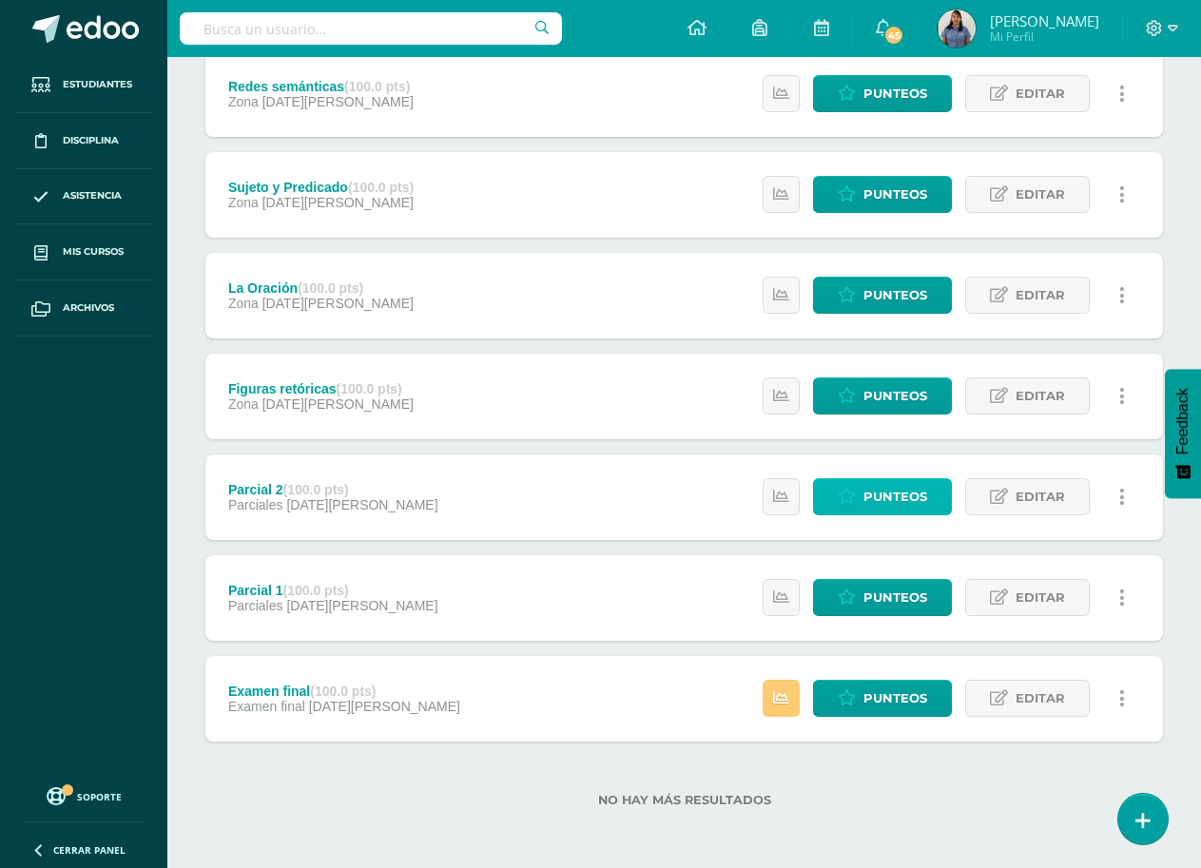
click at [888, 495] on span "Punteos" at bounding box center [896, 496] width 64 height 35
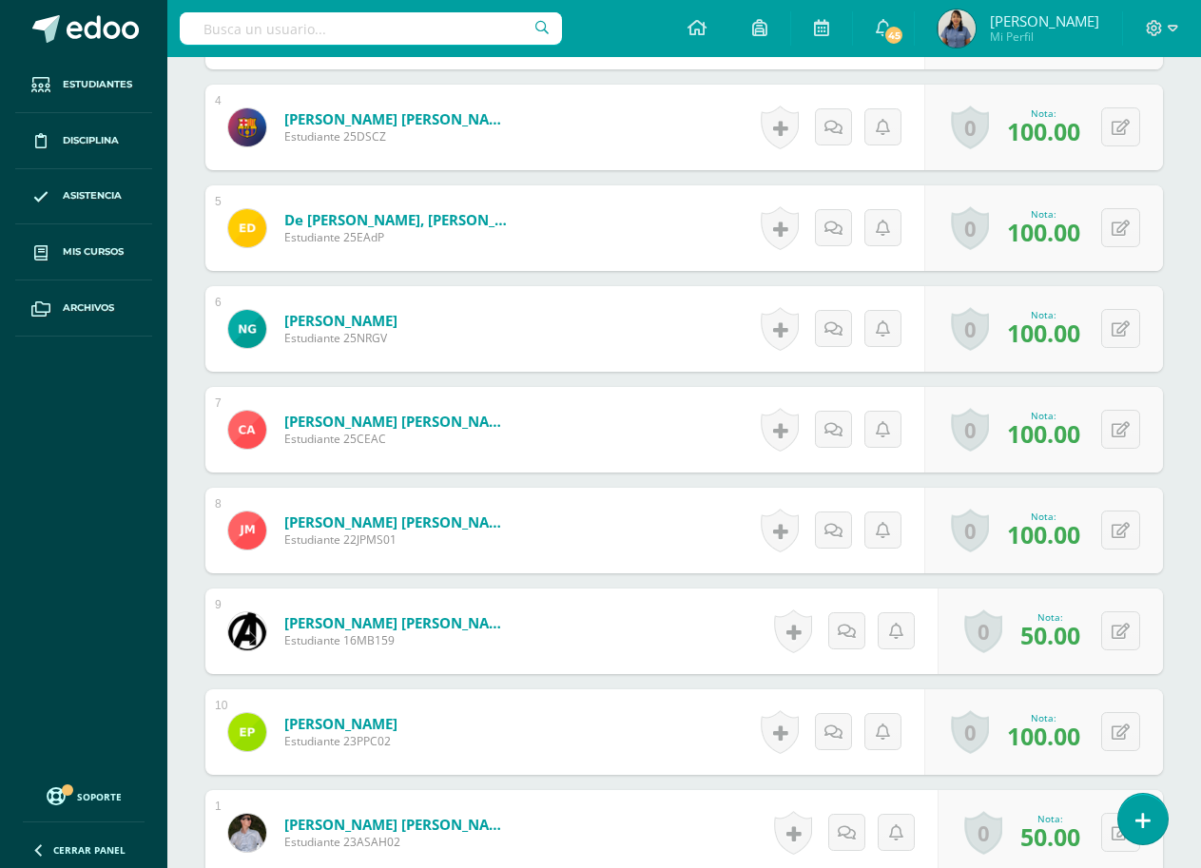
scroll to position [943, 0]
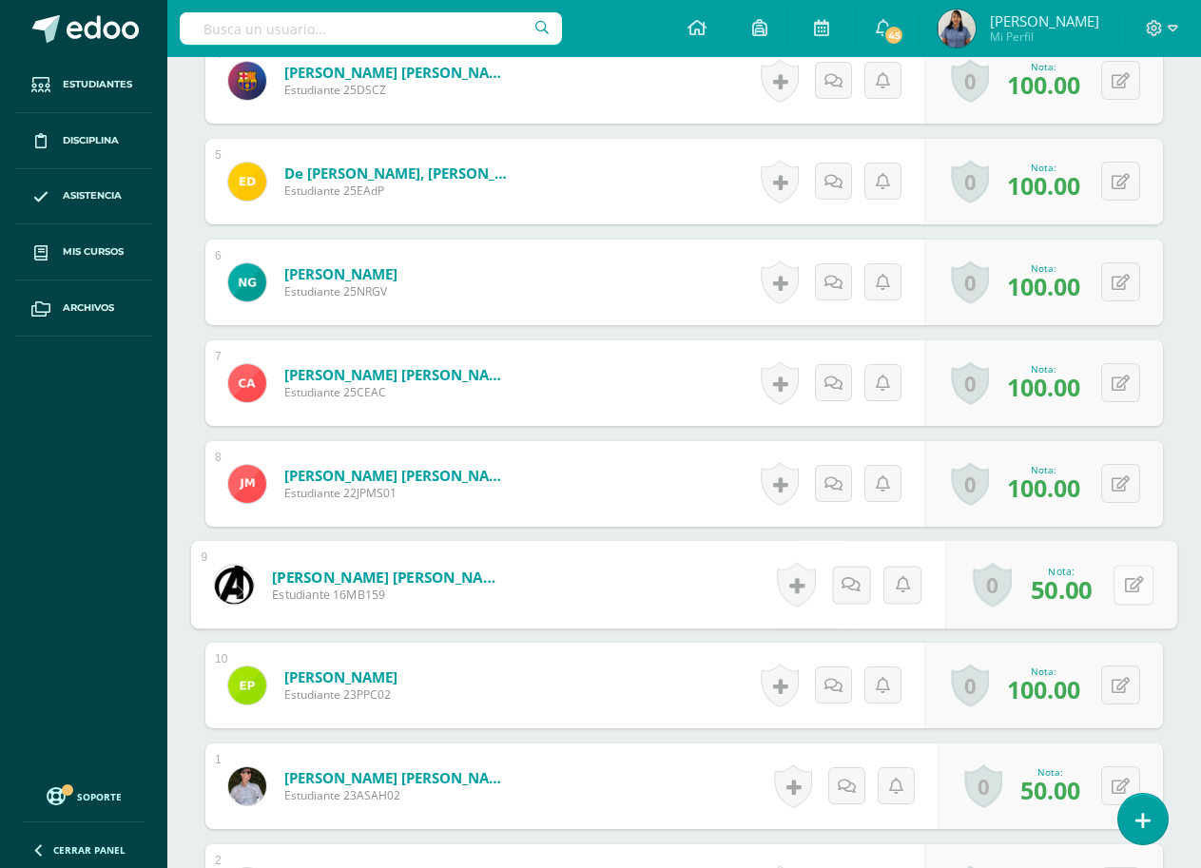
click at [1114, 586] on button at bounding box center [1134, 585] width 40 height 40
type input "100"
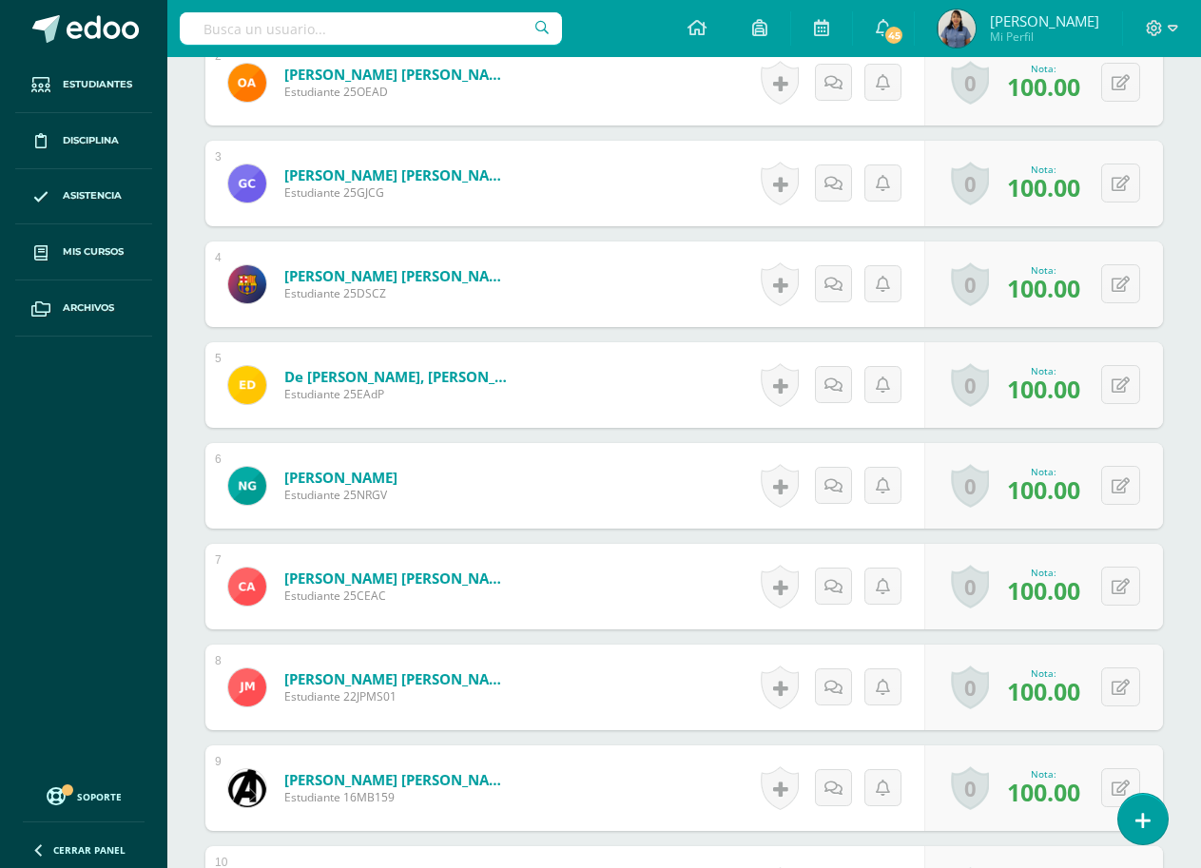
scroll to position [430, 0]
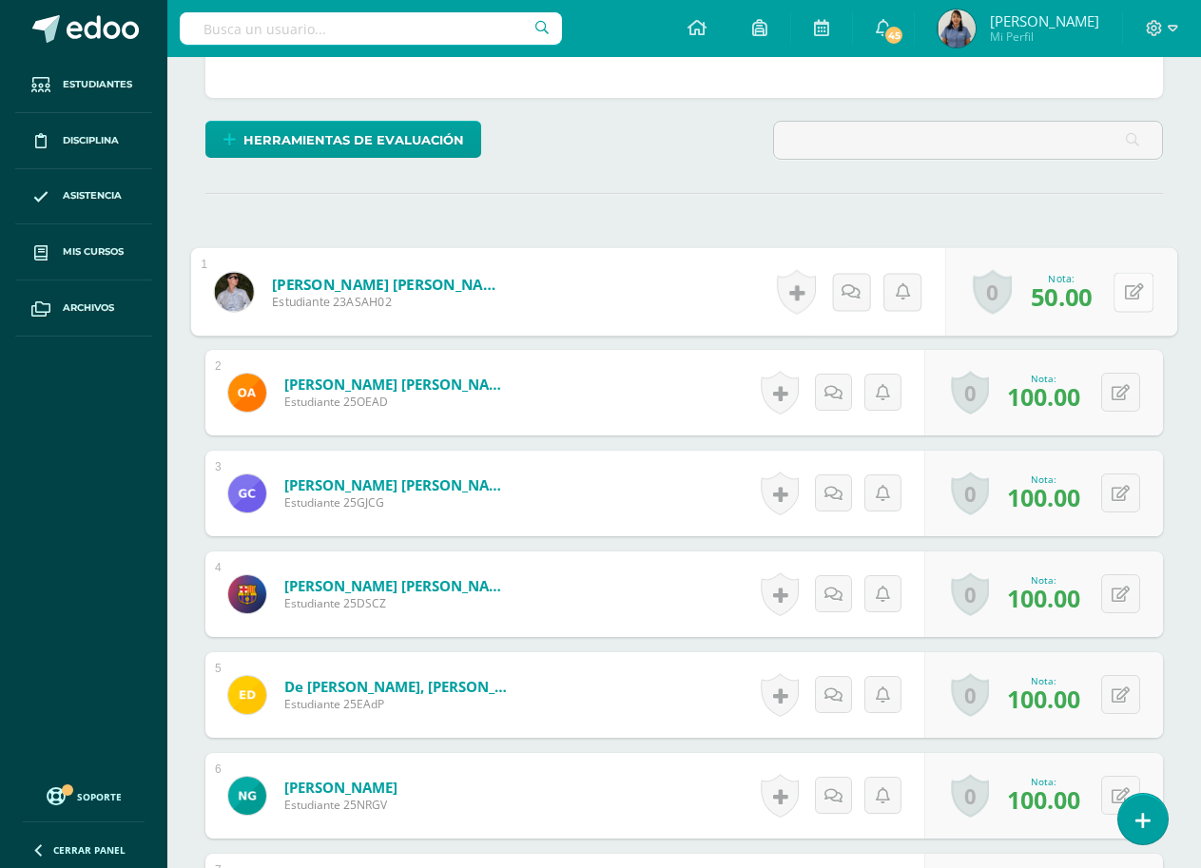
click at [1125, 297] on icon at bounding box center [1134, 291] width 19 height 16
type input "100"
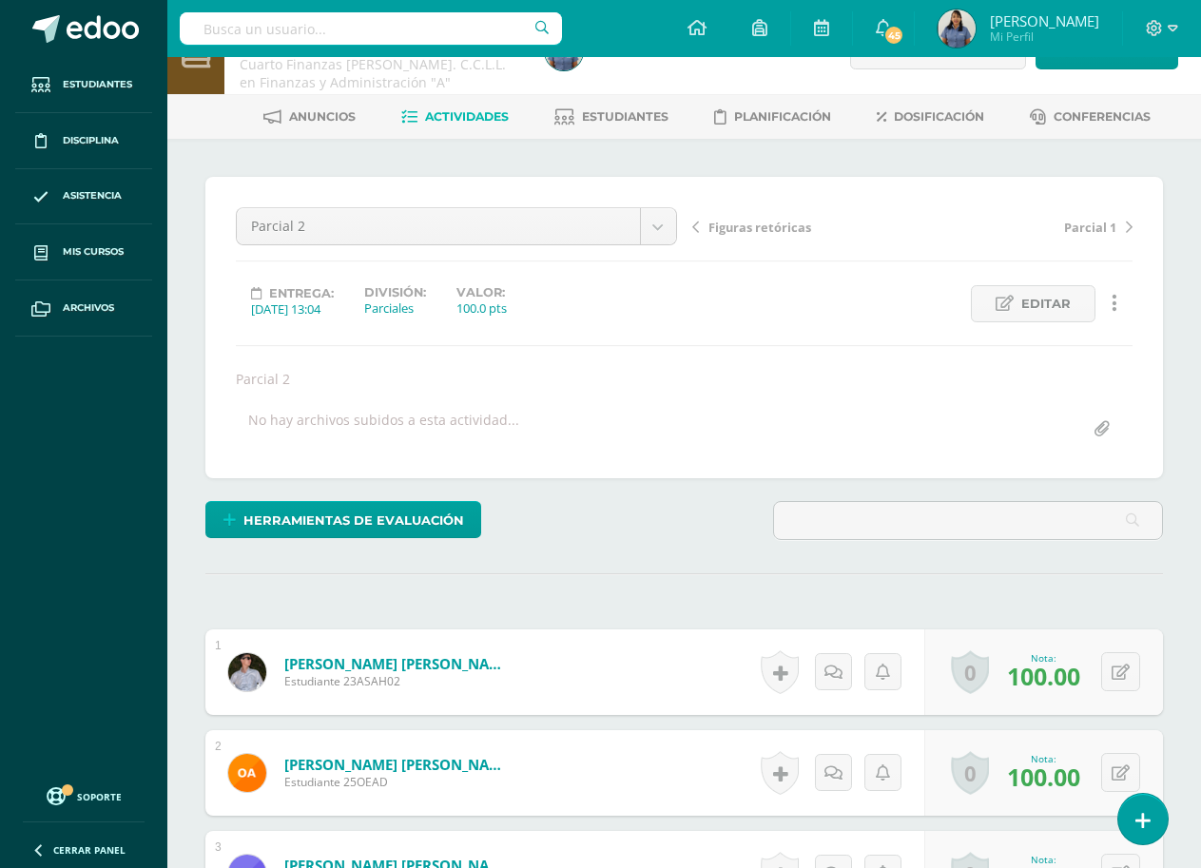
scroll to position [0, 0]
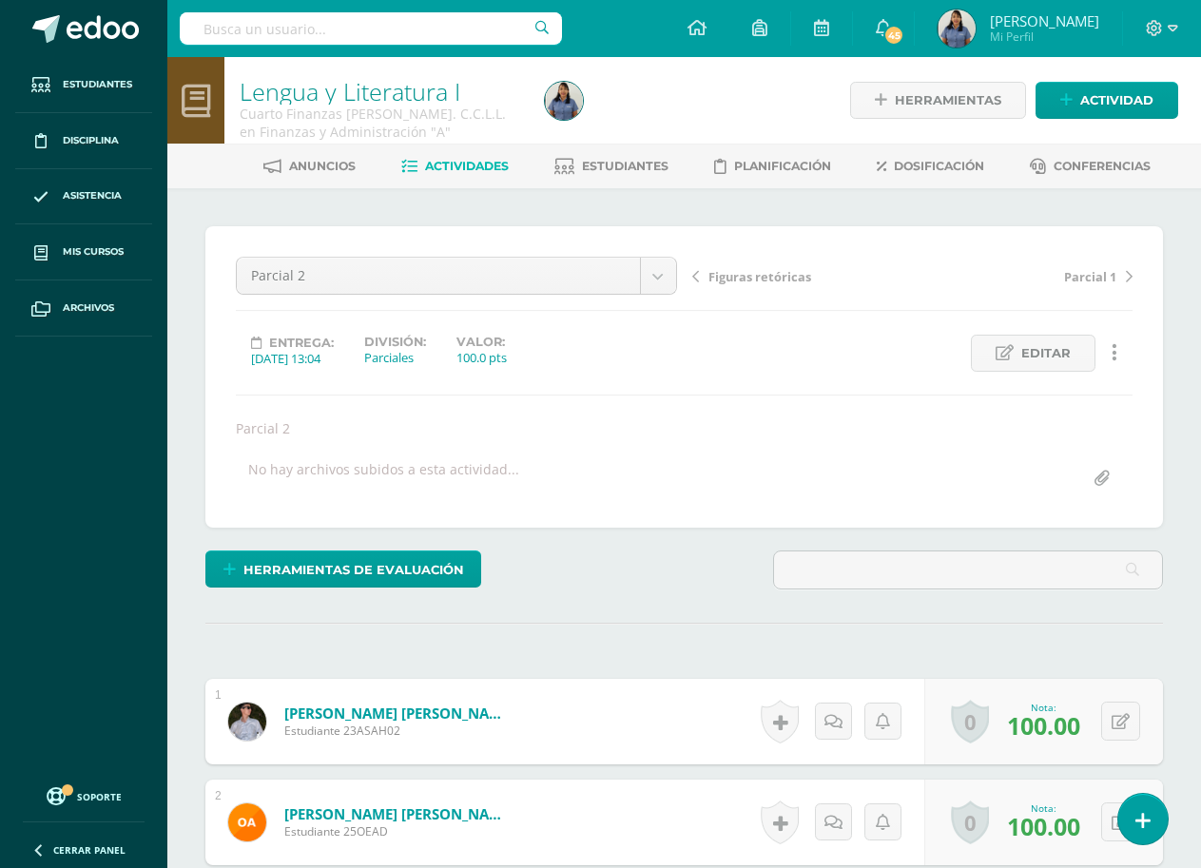
click at [465, 165] on span "Actividades" at bounding box center [467, 166] width 84 height 14
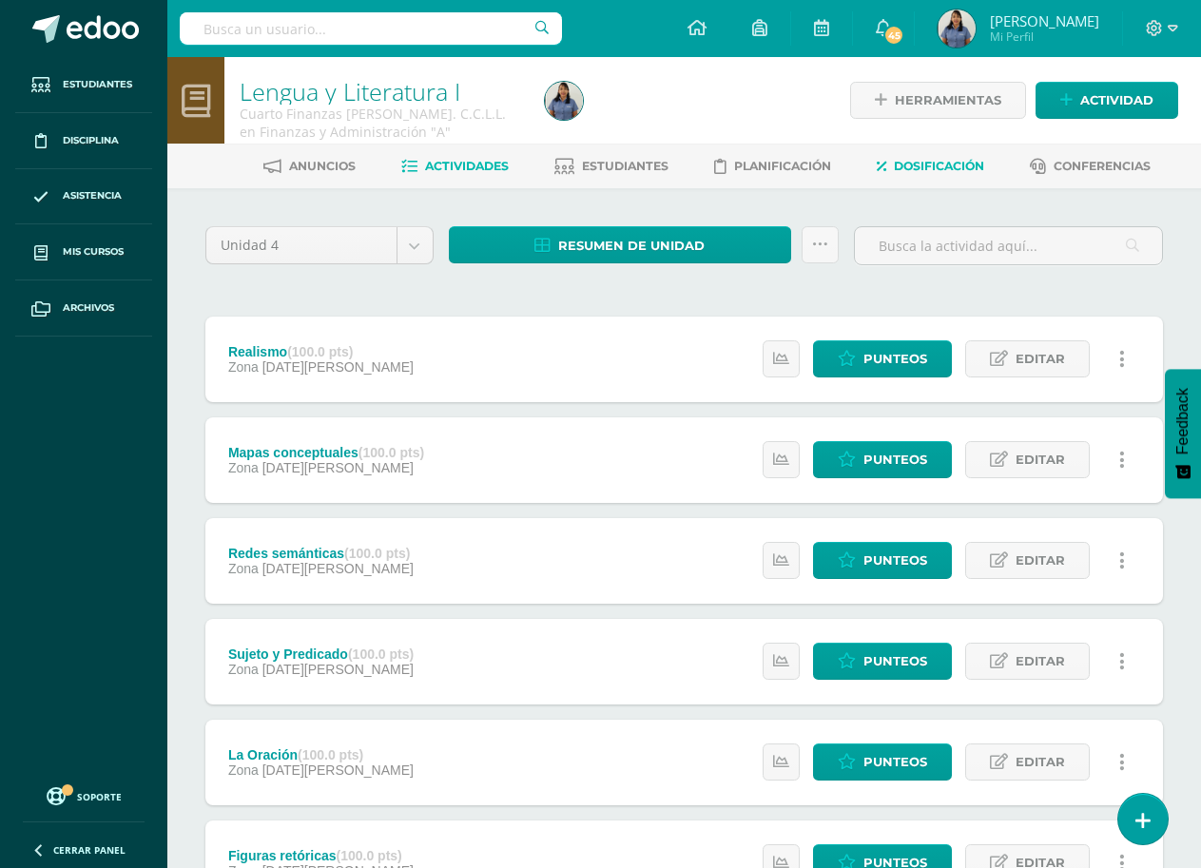
click at [936, 165] on span "Dosificación" at bounding box center [939, 166] width 90 height 14
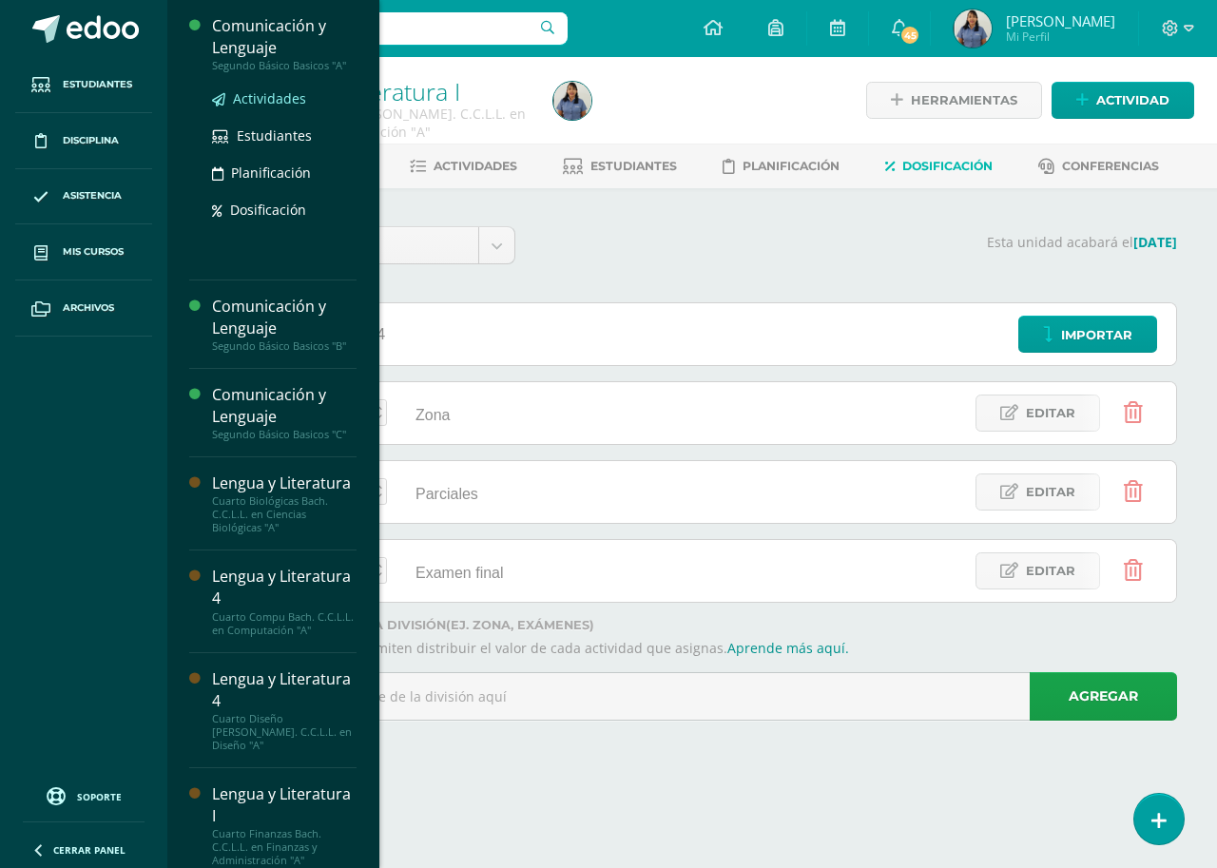
click at [283, 99] on span "Actividades" at bounding box center [269, 98] width 73 height 18
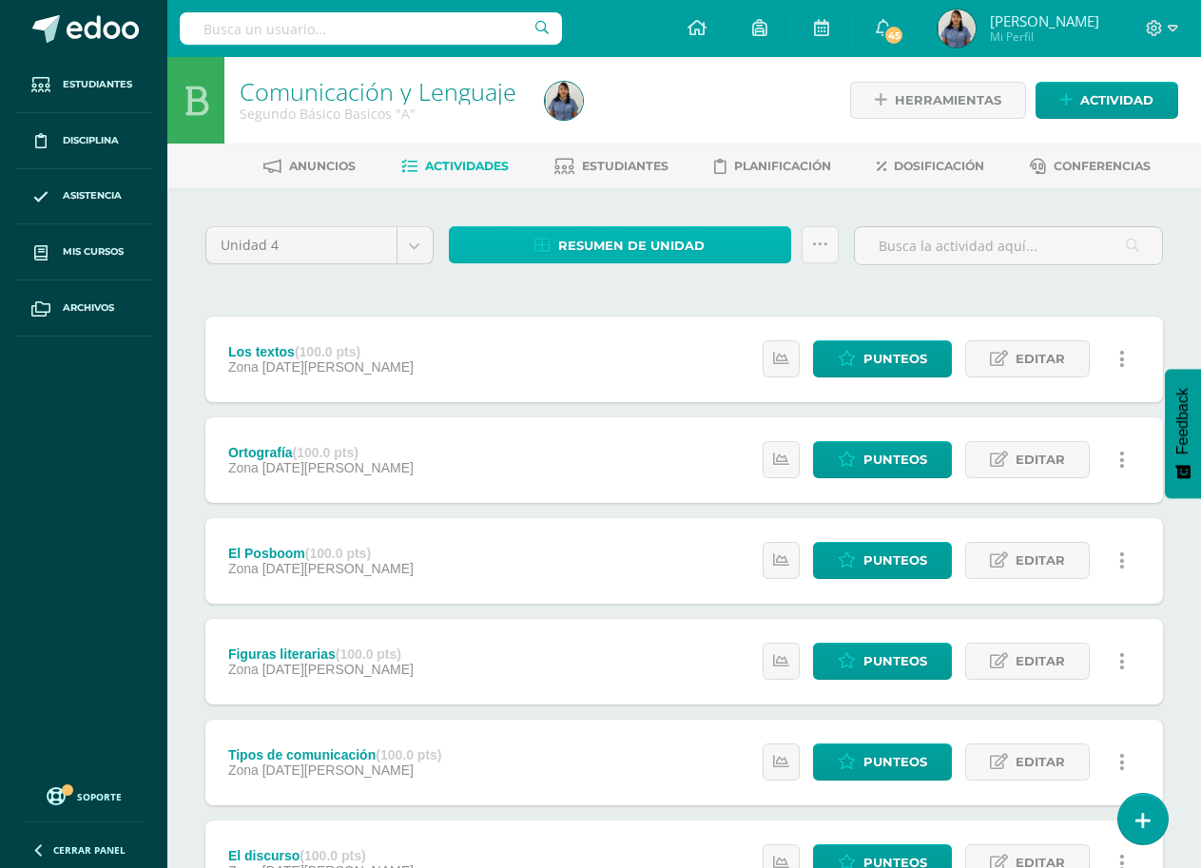
click at [659, 248] on span "Resumen de unidad" at bounding box center [631, 245] width 146 height 35
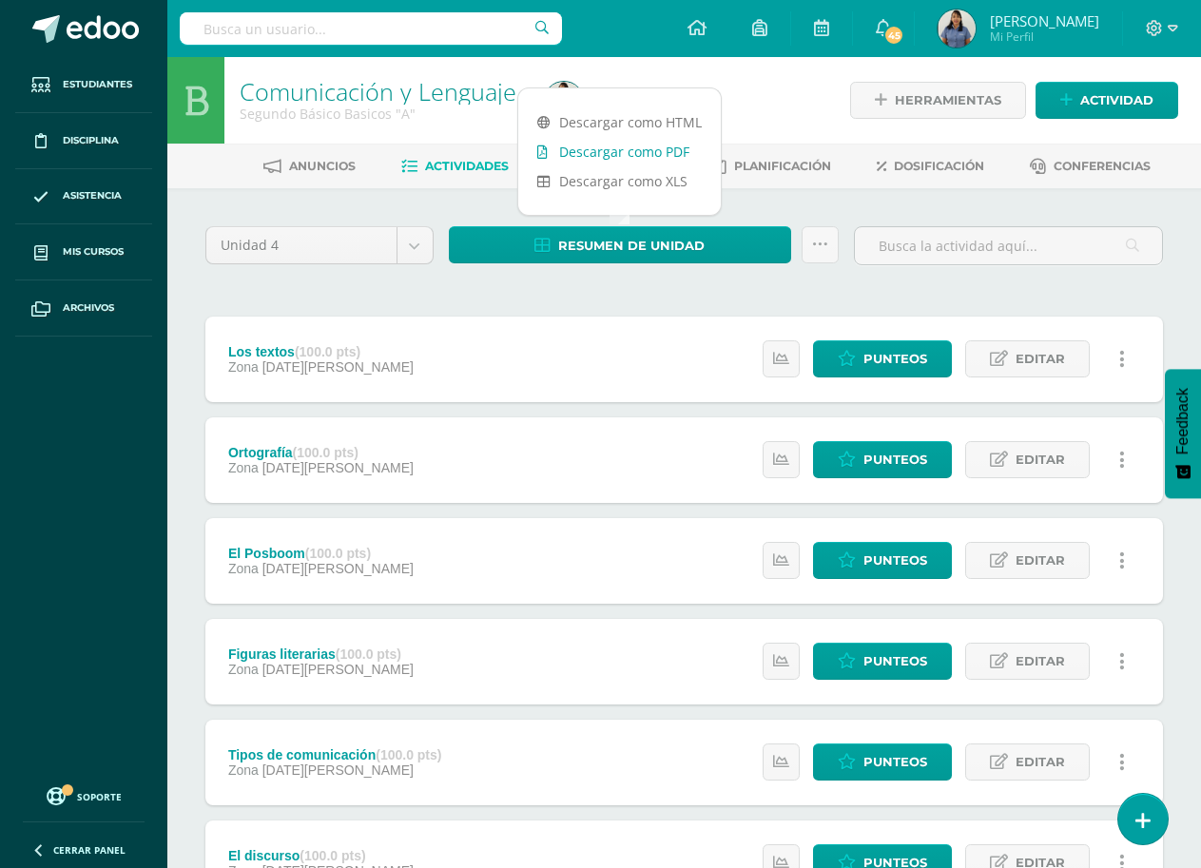
click at [631, 152] on link "Descargar como PDF" at bounding box center [619, 151] width 203 height 29
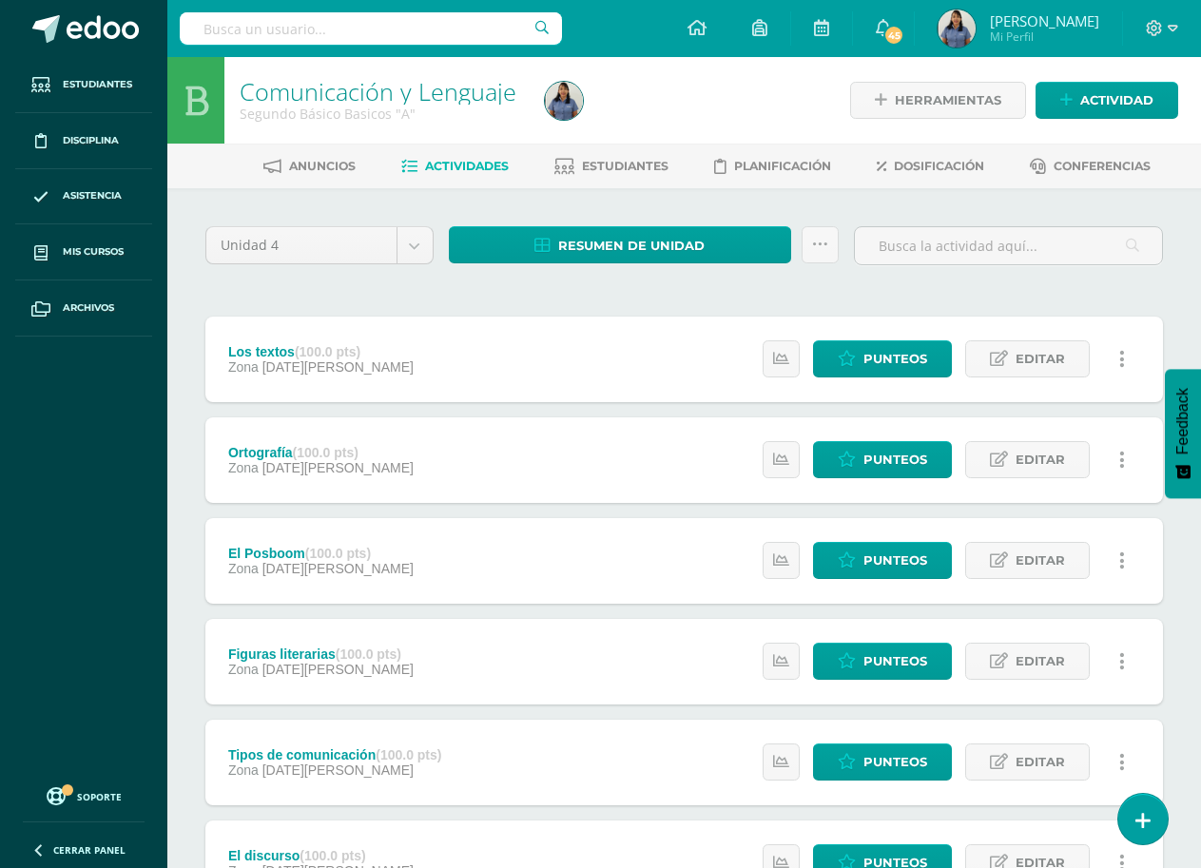
click at [477, 294] on div "Unidad 4 Unidad 1 Unidad 2 Unidad 3 Unidad 4 Resumen de unidad Subir actividade…" at bounding box center [684, 761] width 973 height 1071
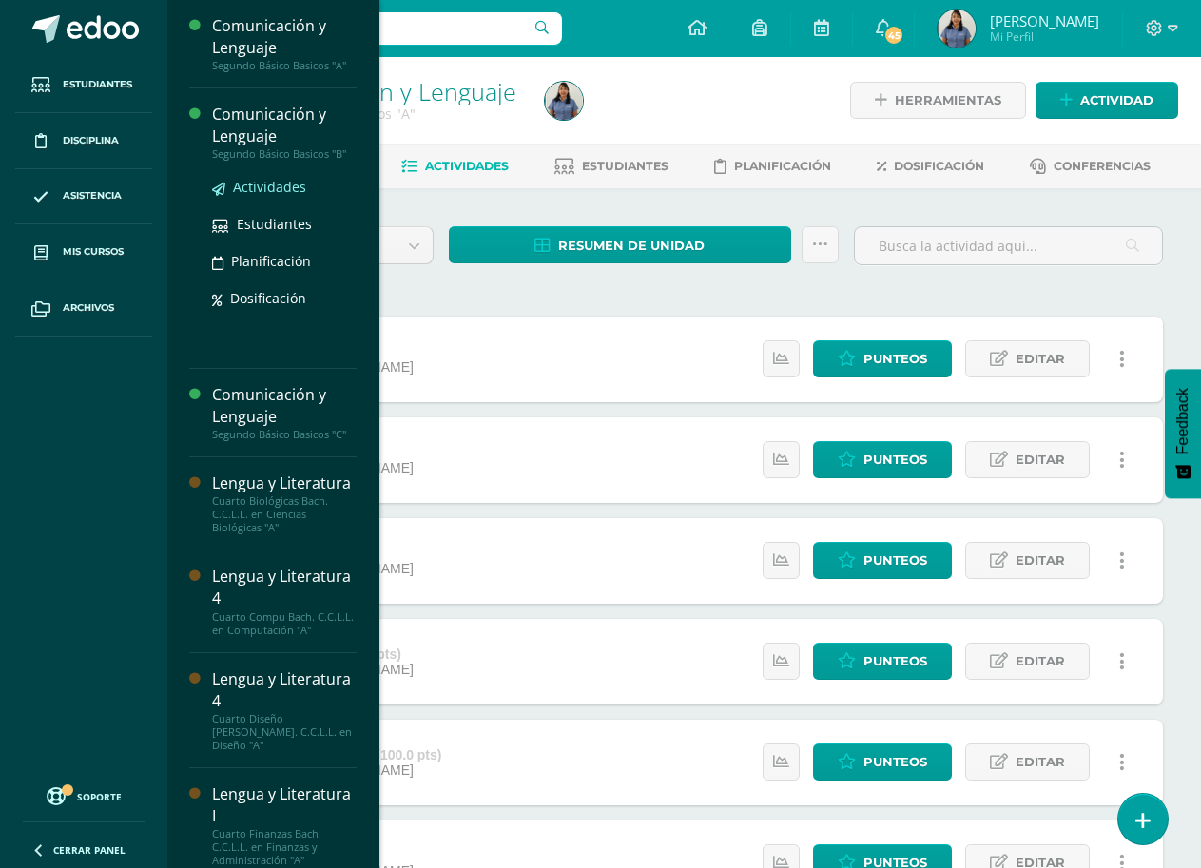
click at [294, 185] on span "Actividades" at bounding box center [269, 187] width 73 height 18
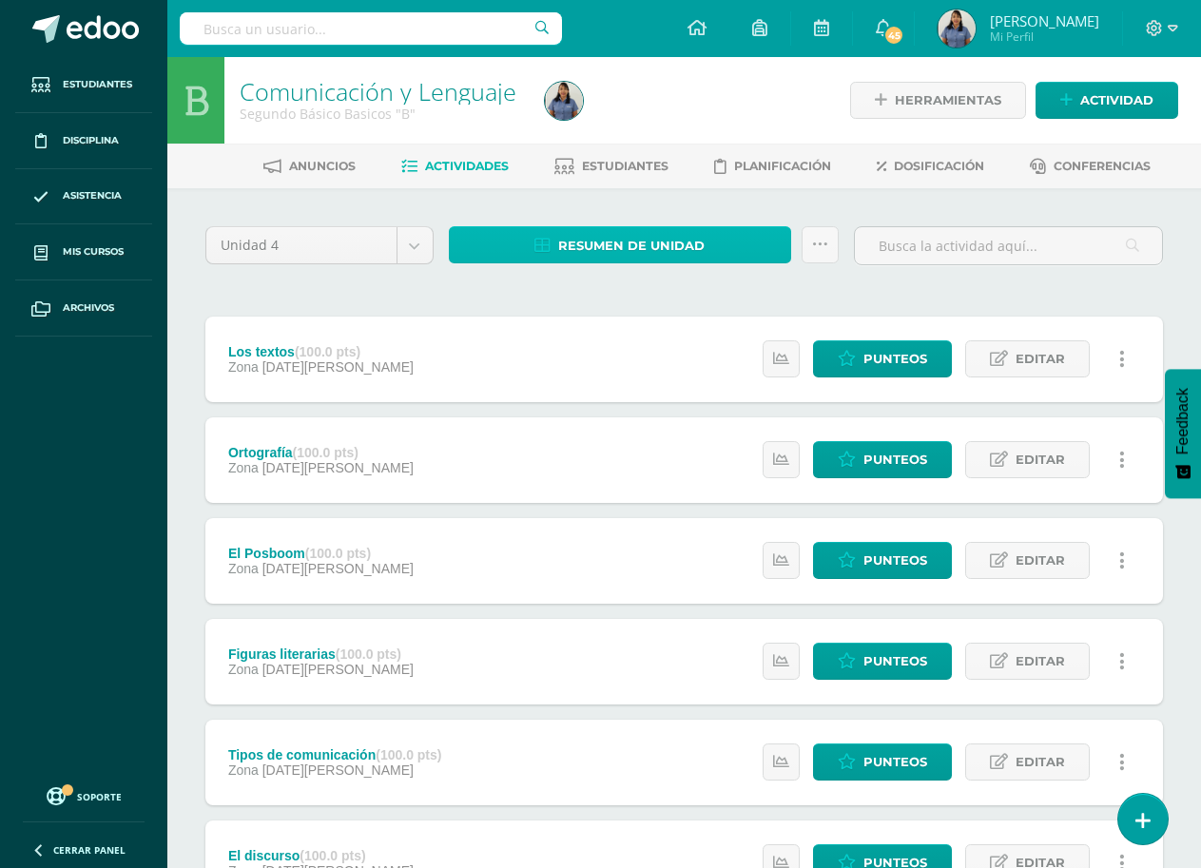
click at [615, 241] on span "Resumen de unidad" at bounding box center [631, 245] width 146 height 35
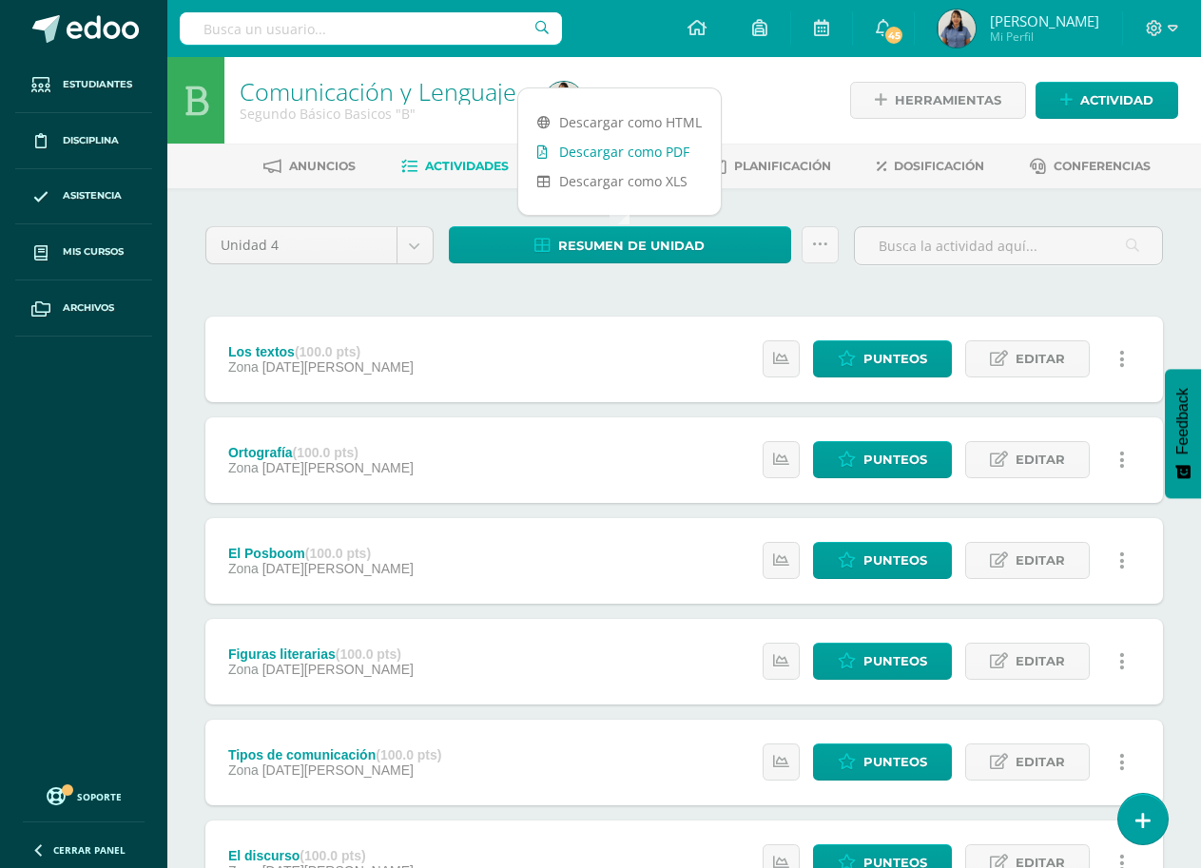
click at [671, 155] on link "Descargar como PDF" at bounding box center [619, 151] width 203 height 29
click at [645, 26] on div "Configuración Cerrar sesión Blanca Rosa Mi Perfil 45 45 Avisos 697 avisos sin l…" at bounding box center [684, 28] width 1034 height 57
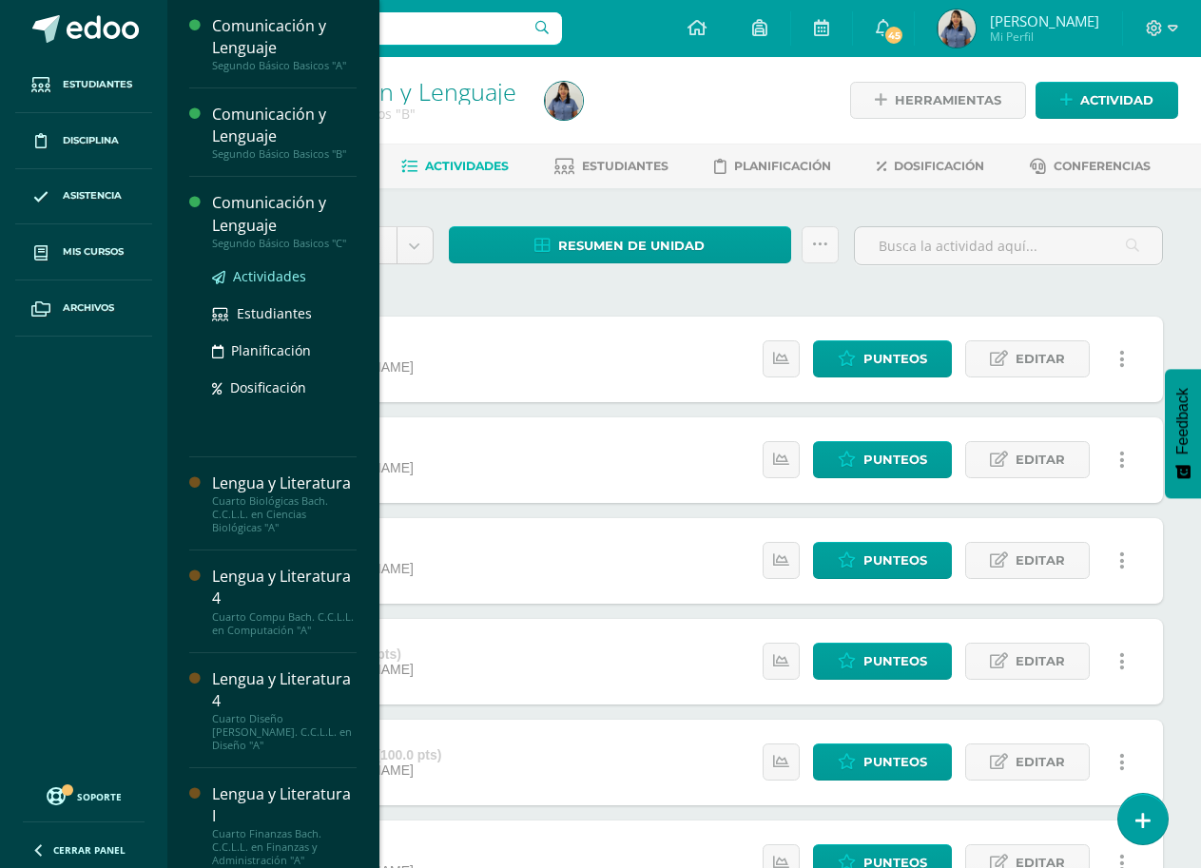
click at [282, 280] on span "Actividades" at bounding box center [269, 276] width 73 height 18
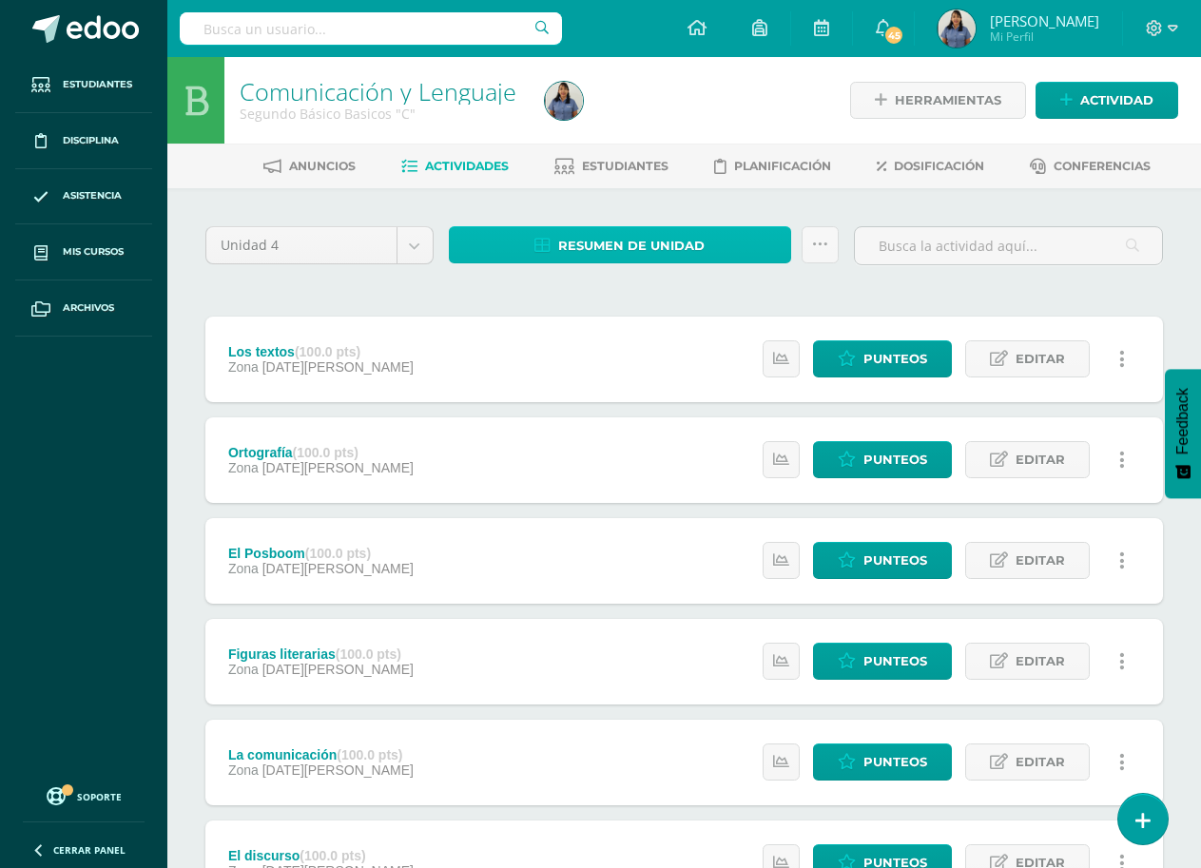
click at [657, 245] on span "Resumen de unidad" at bounding box center [631, 245] width 146 height 35
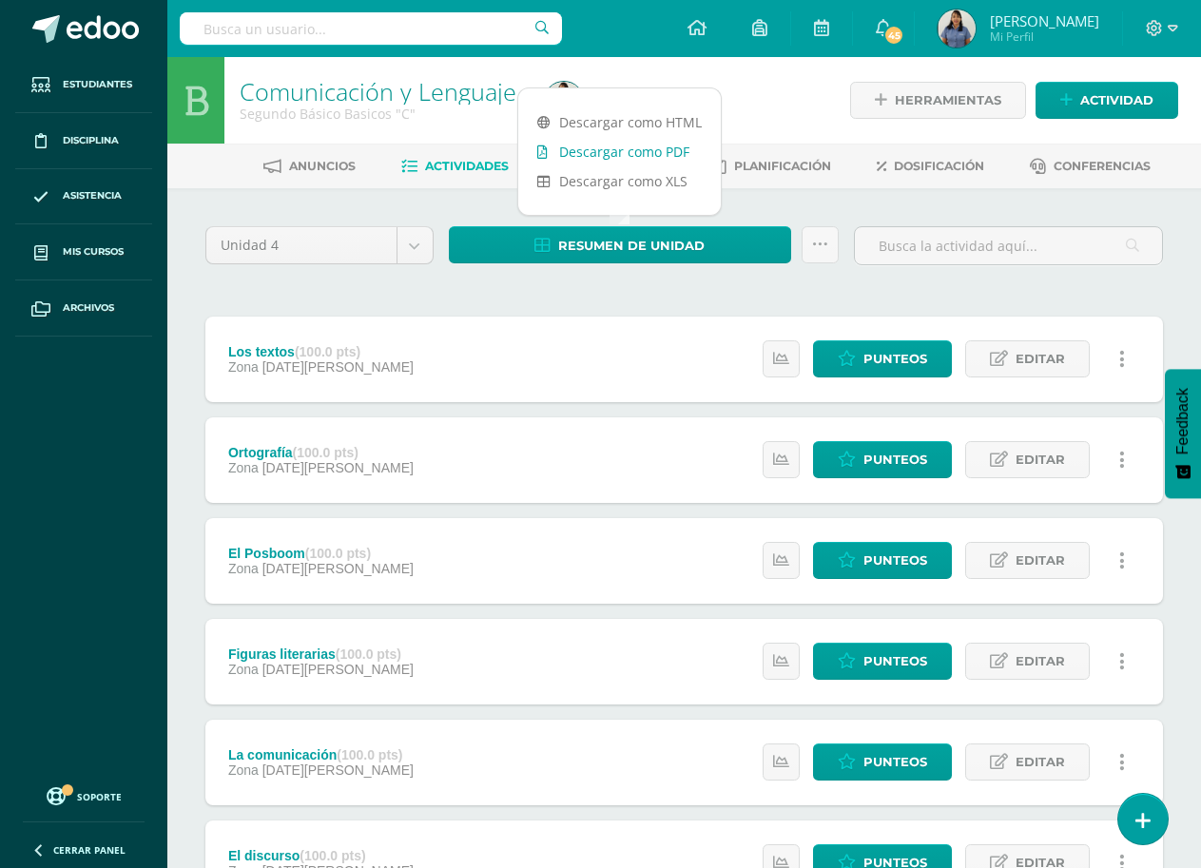
click at [678, 155] on link "Descargar como PDF" at bounding box center [619, 151] width 203 height 29
click at [780, 92] on div at bounding box center [693, 100] width 313 height 87
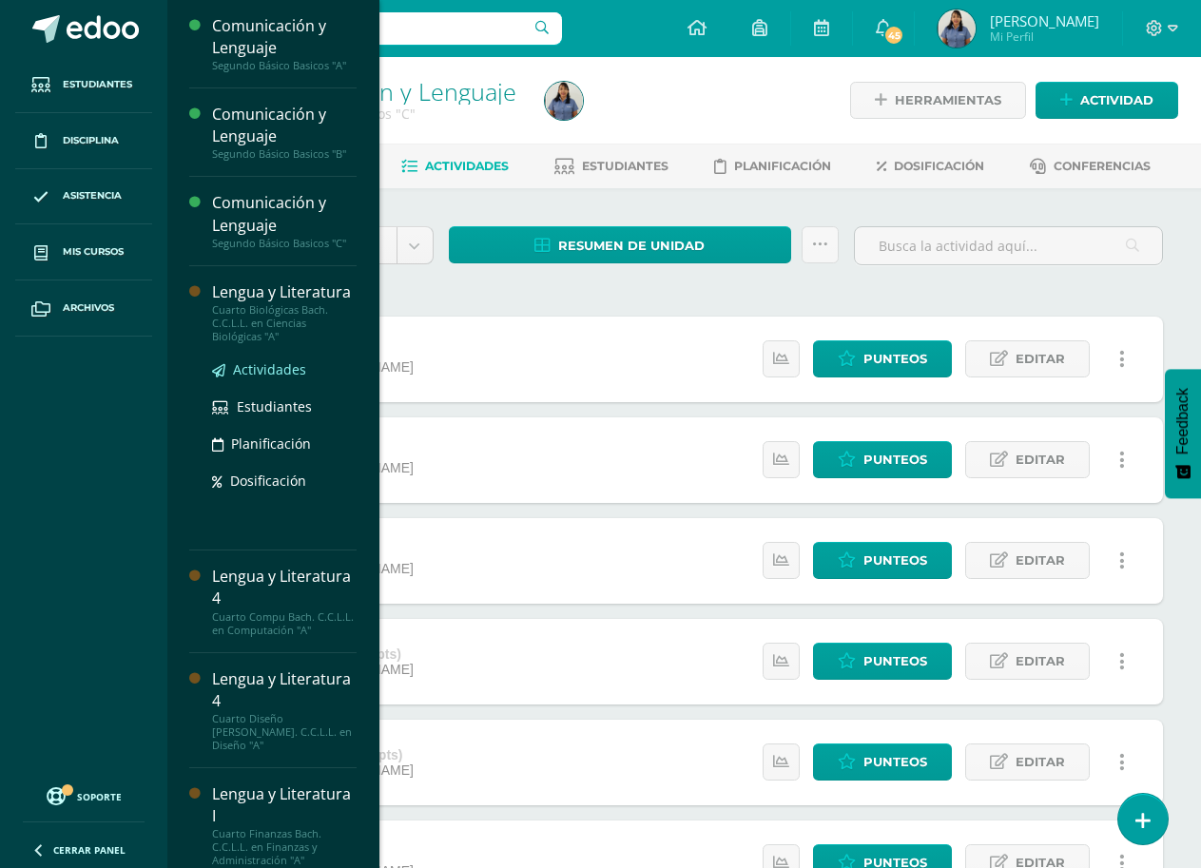
click at [277, 372] on span "Actividades" at bounding box center [269, 369] width 73 height 18
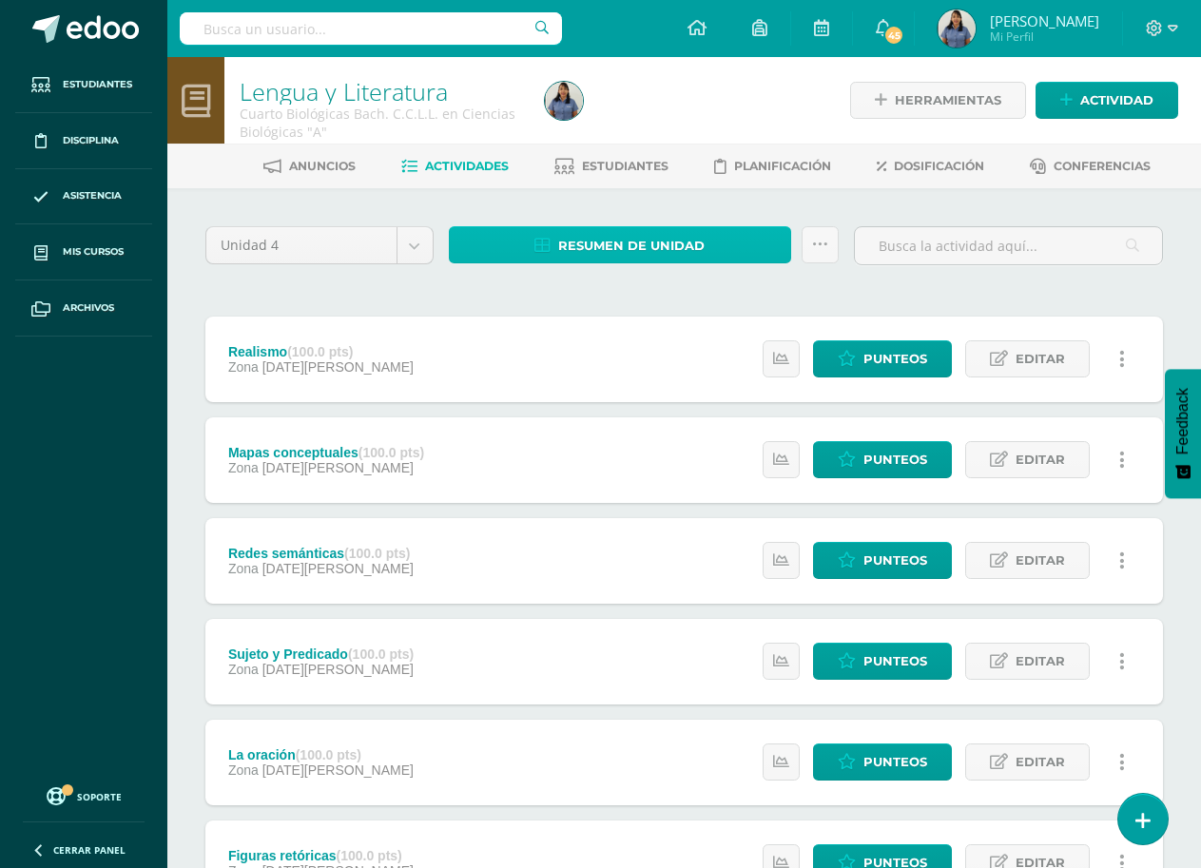
click at [643, 244] on span "Resumen de unidad" at bounding box center [631, 245] width 146 height 35
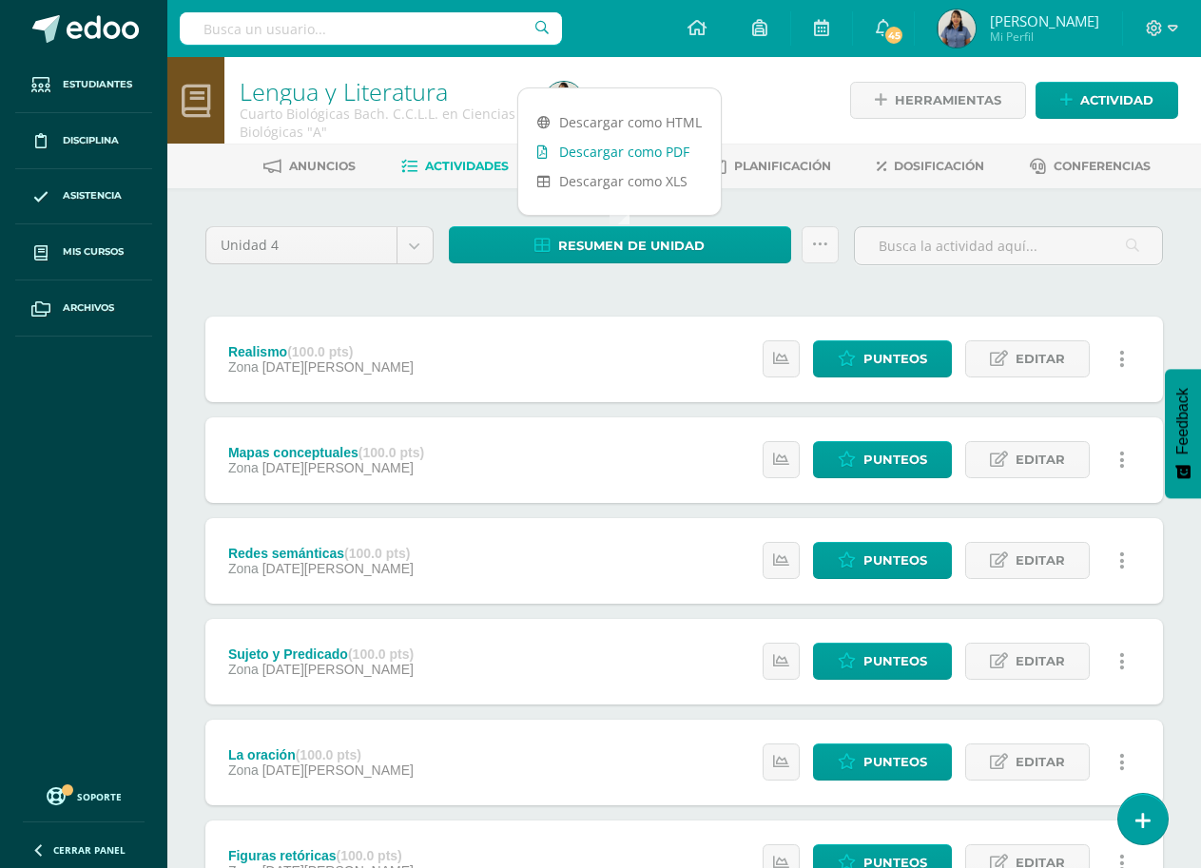
click at [667, 150] on link "Descargar como PDF" at bounding box center [619, 151] width 203 height 29
click at [769, 119] on div at bounding box center [693, 100] width 313 height 87
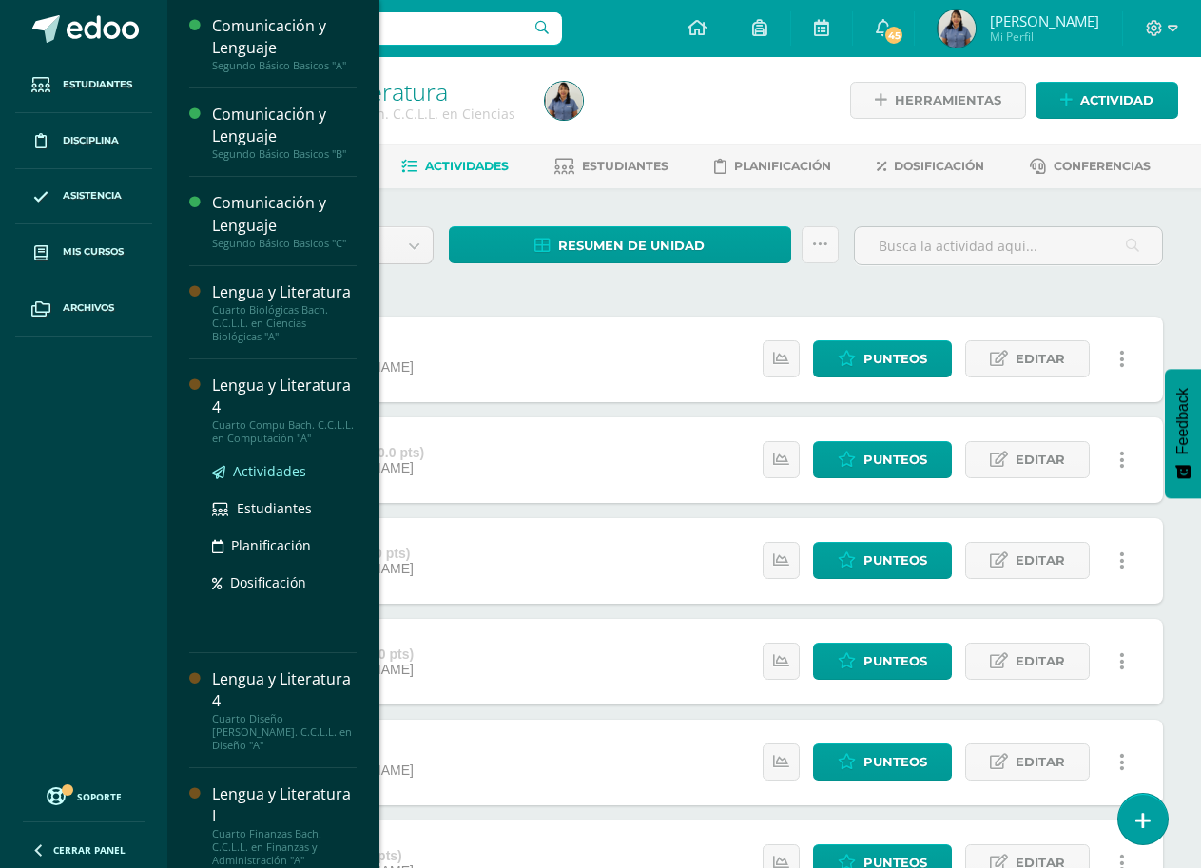
click at [278, 475] on span "Actividades" at bounding box center [269, 471] width 73 height 18
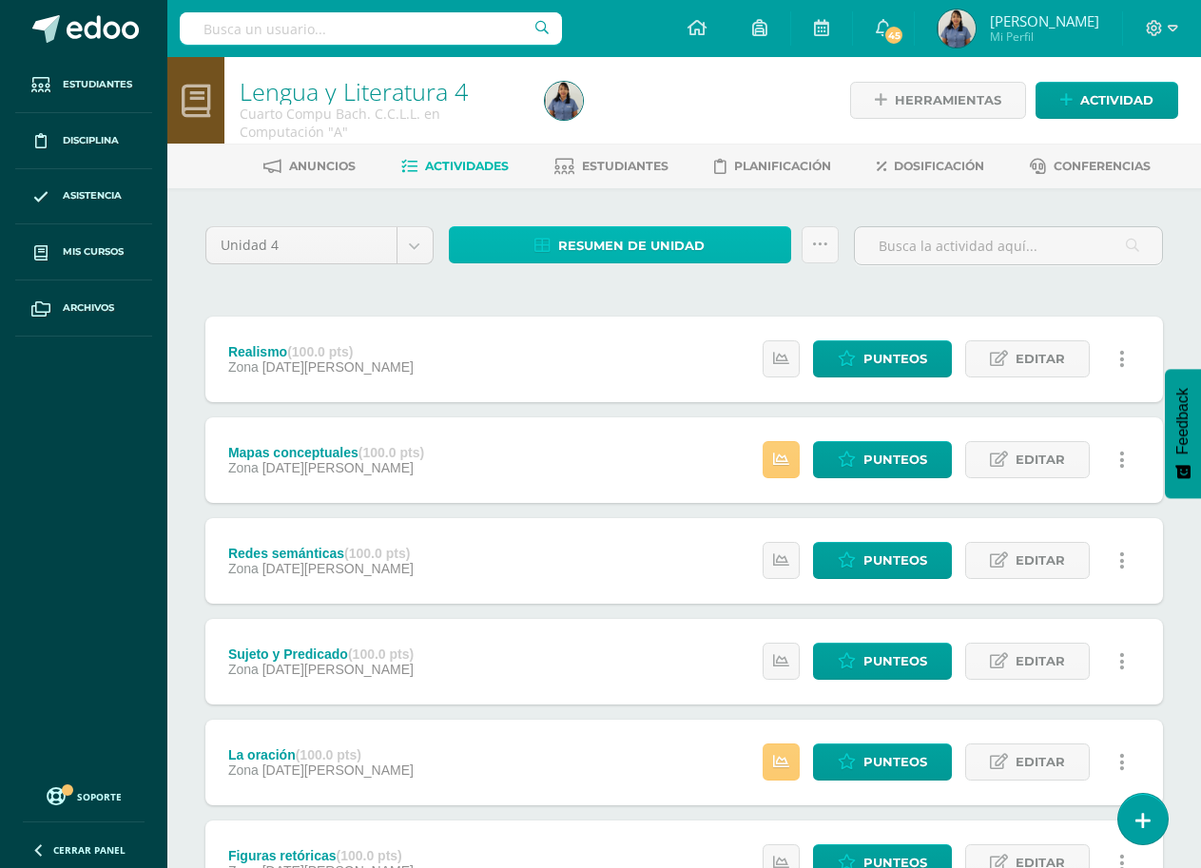
click at [646, 254] on span "Resumen de unidad" at bounding box center [631, 245] width 146 height 35
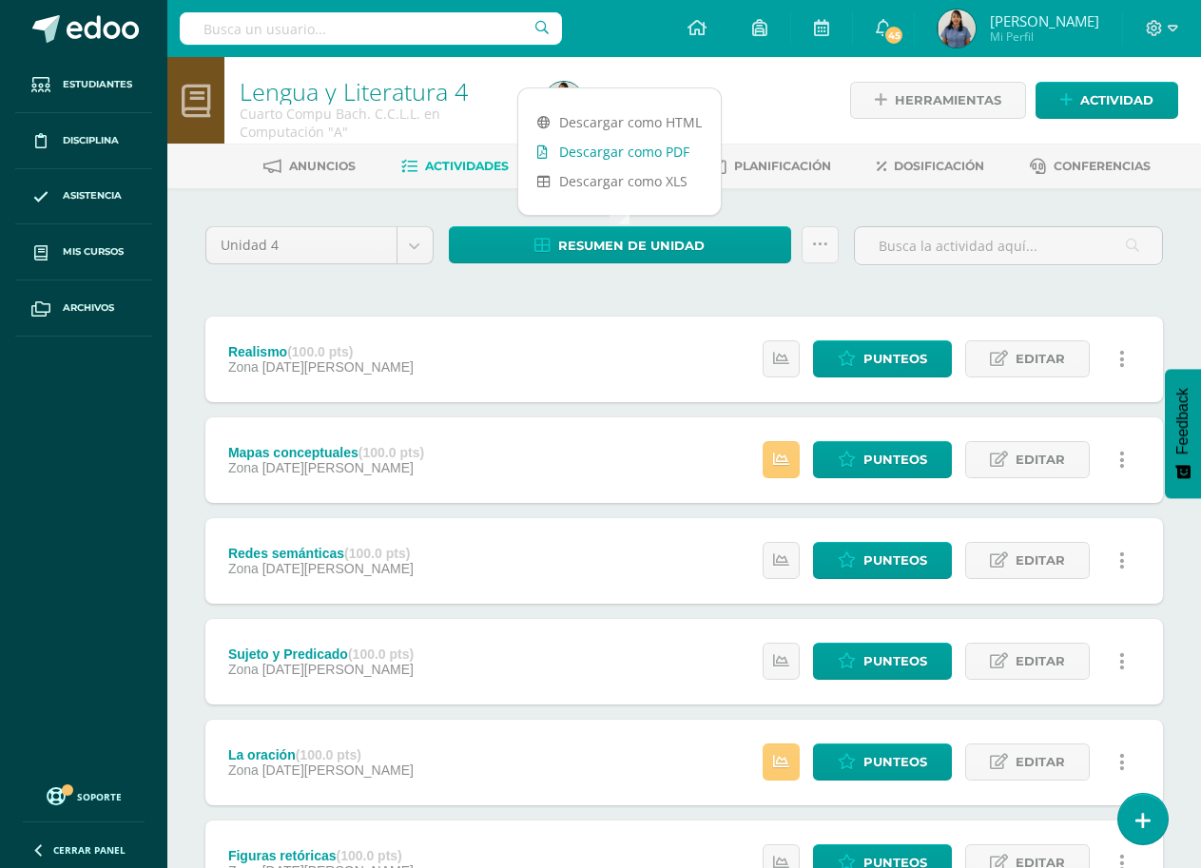
click at [657, 159] on link "Descargar como PDF" at bounding box center [619, 151] width 203 height 29
click at [503, 294] on div "Unidad 4 Unidad 1 Unidad 2 Unidad 3 Unidad 4 Resumen de unidad Subir actividade…" at bounding box center [684, 761] width 973 height 1071
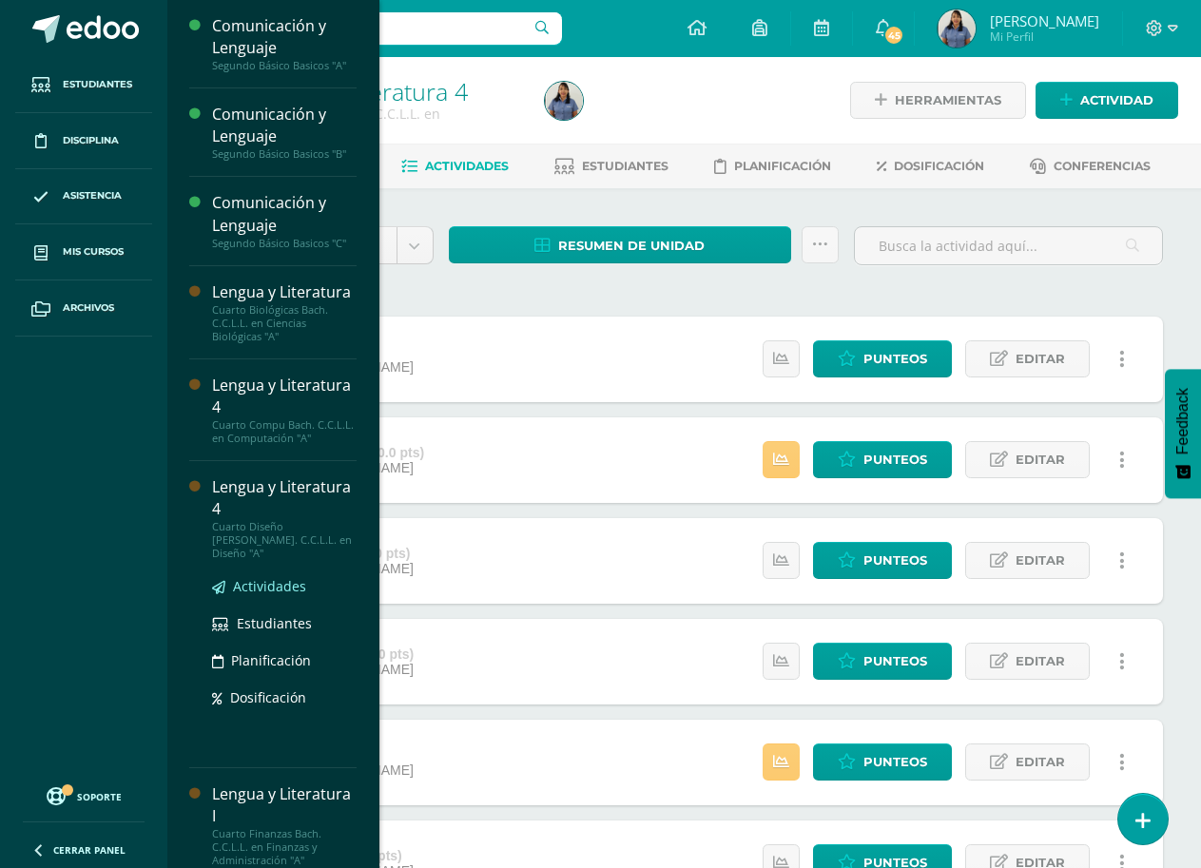
click at [268, 577] on span "Actividades" at bounding box center [269, 586] width 73 height 18
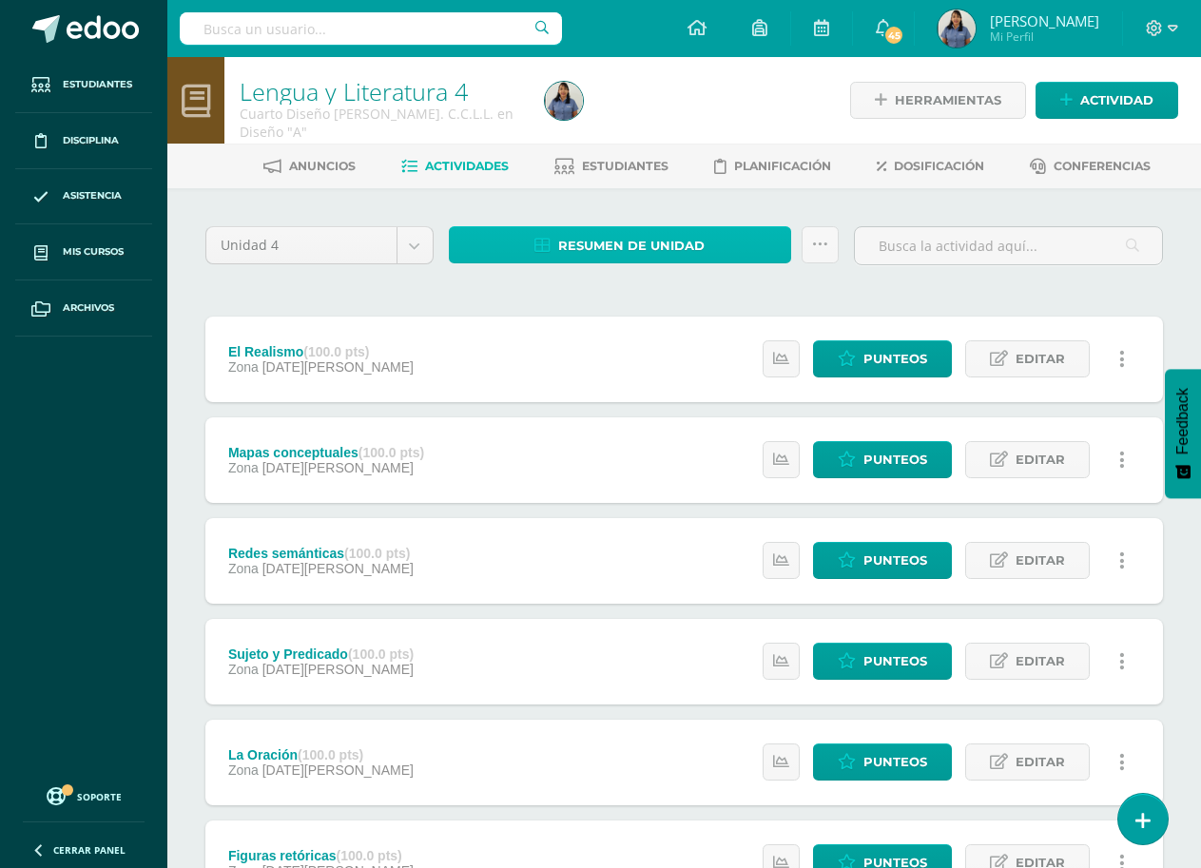
click at [652, 251] on span "Resumen de unidad" at bounding box center [631, 245] width 146 height 35
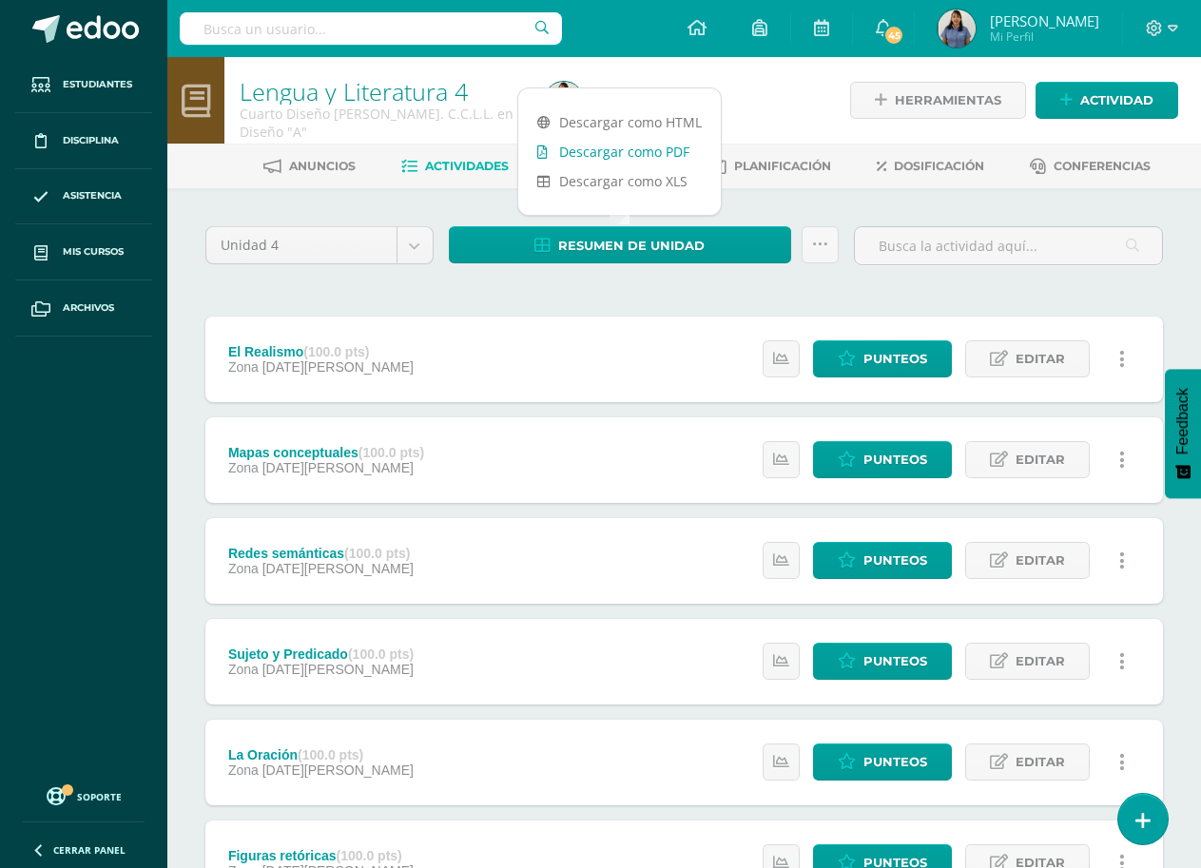
click at [657, 156] on link "Descargar como PDF" at bounding box center [619, 151] width 203 height 29
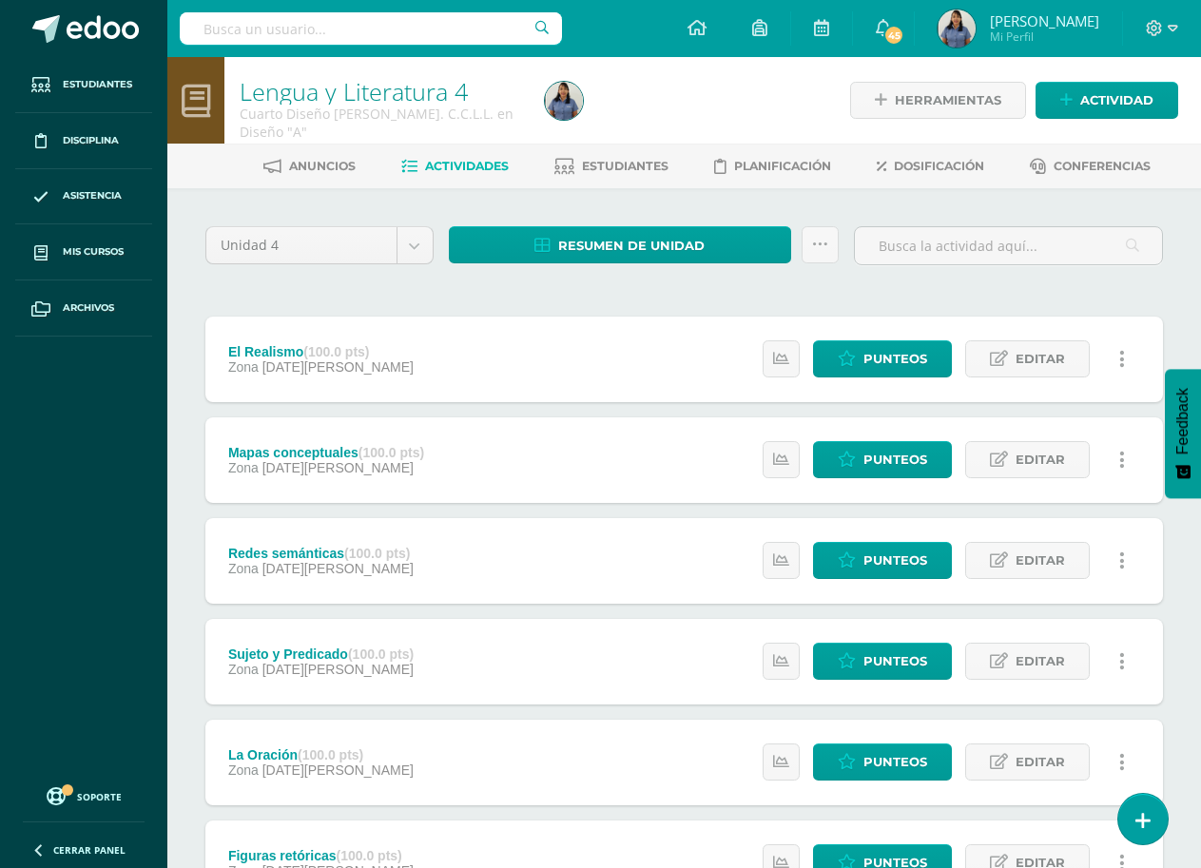
click at [769, 103] on div at bounding box center [693, 100] width 313 height 87
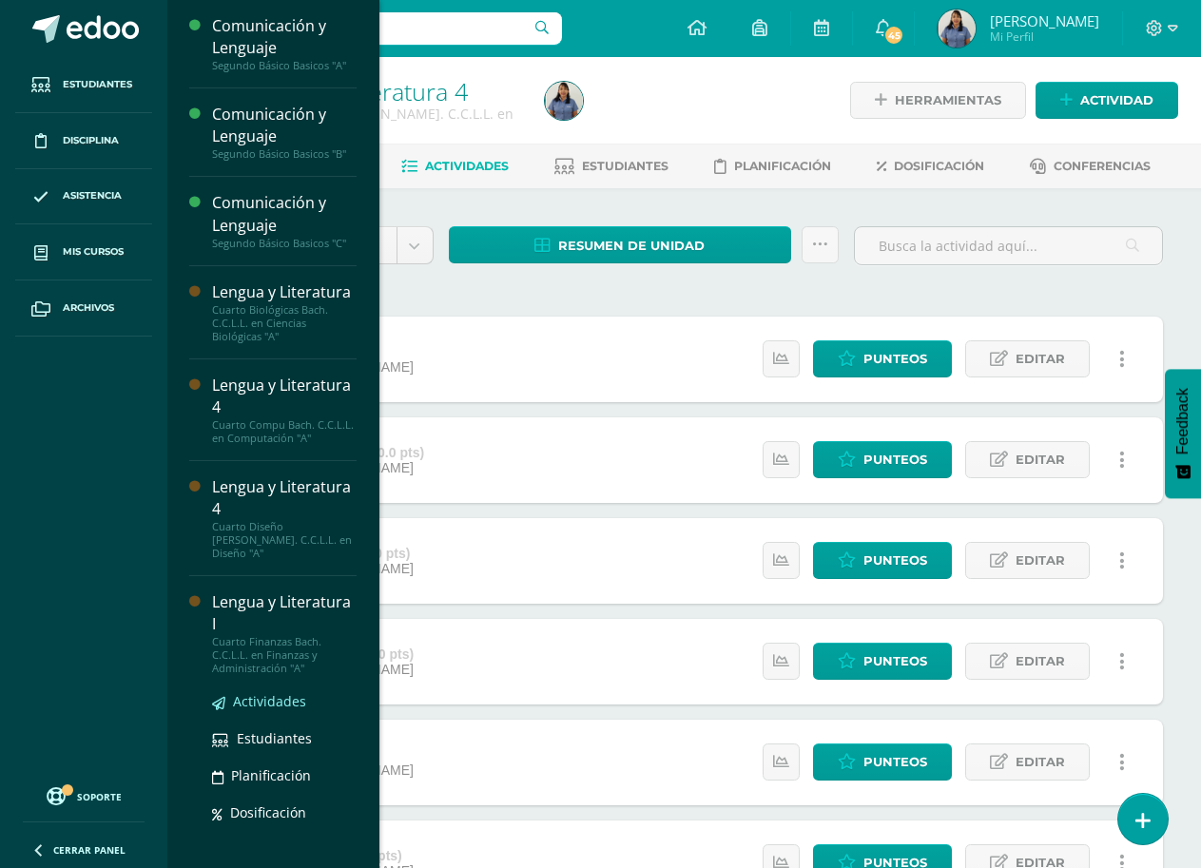
click at [271, 693] on span "Actividades" at bounding box center [269, 701] width 73 height 18
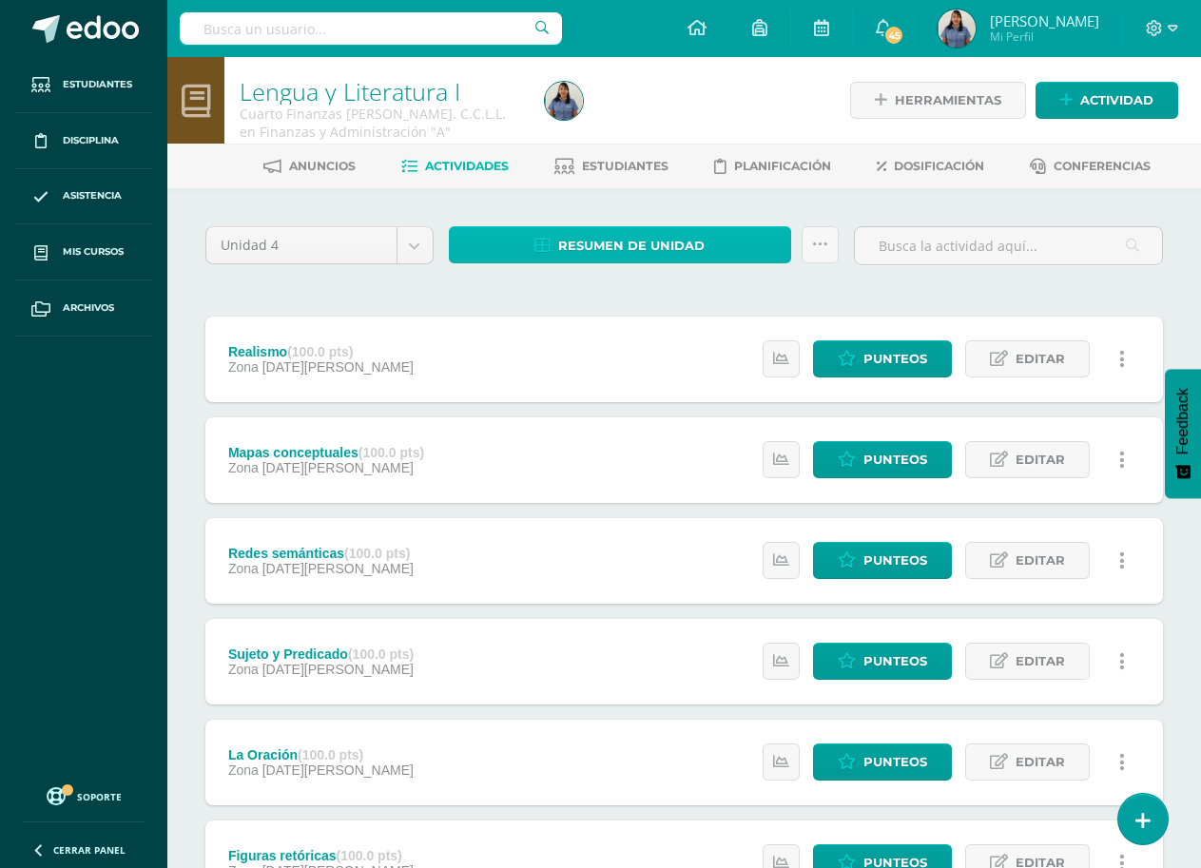
click at [676, 253] on span "Resumen de unidad" at bounding box center [631, 245] width 146 height 35
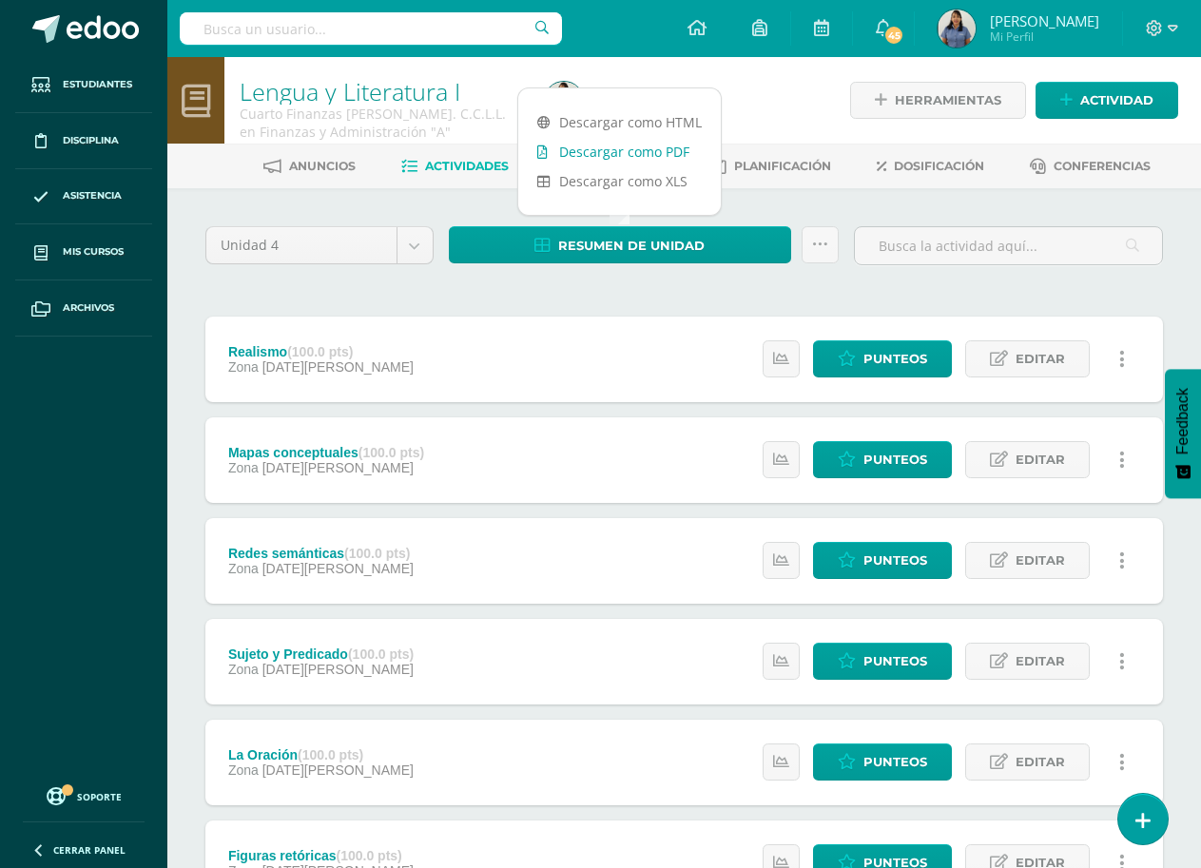
click at [663, 157] on link "Descargar como PDF" at bounding box center [619, 151] width 203 height 29
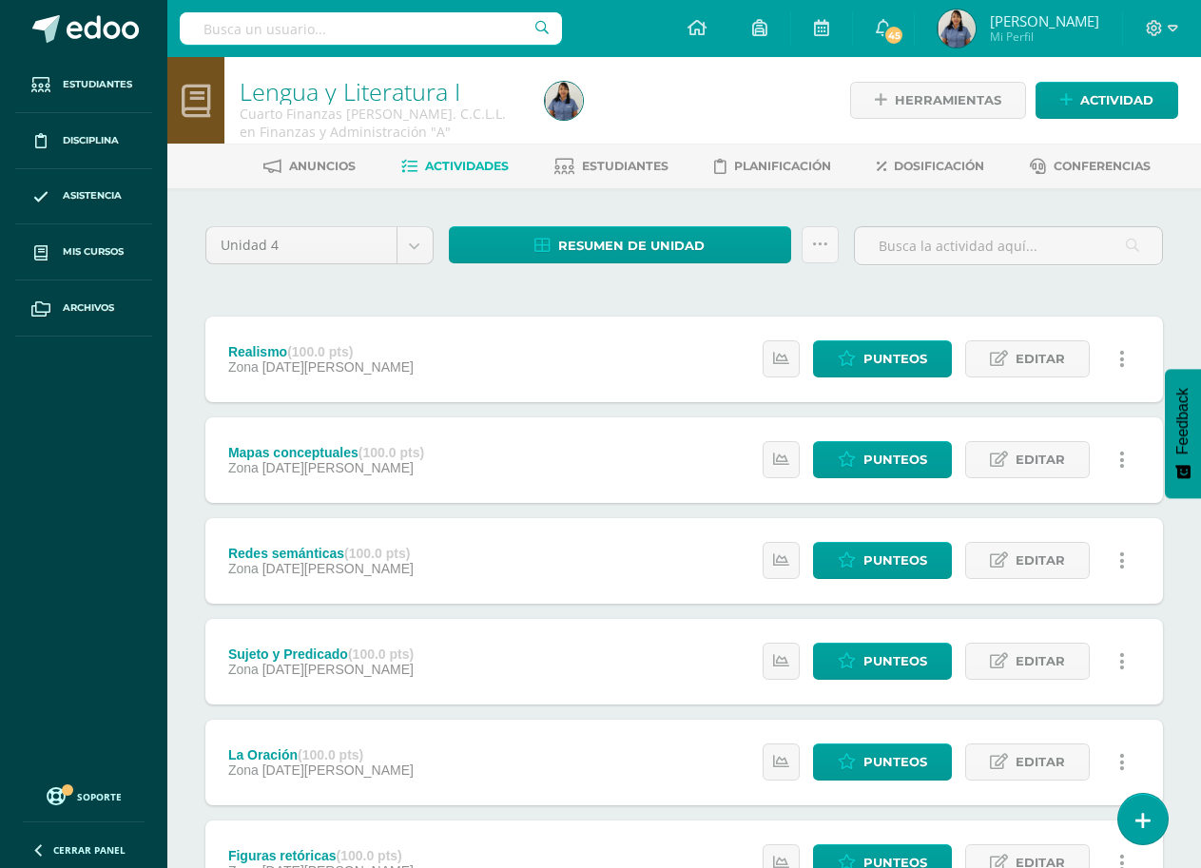
click at [787, 126] on div at bounding box center [693, 100] width 313 height 87
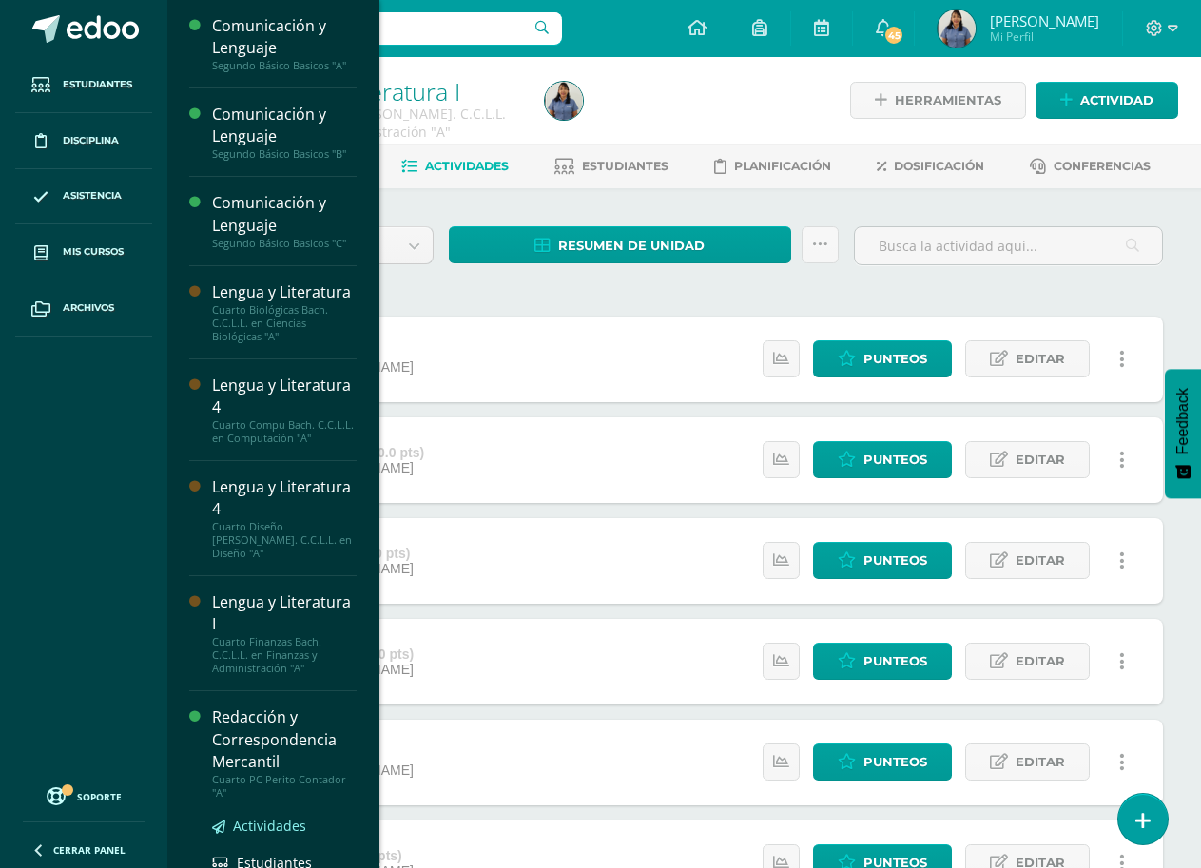
click at [272, 817] on span "Actividades" at bounding box center [269, 826] width 73 height 18
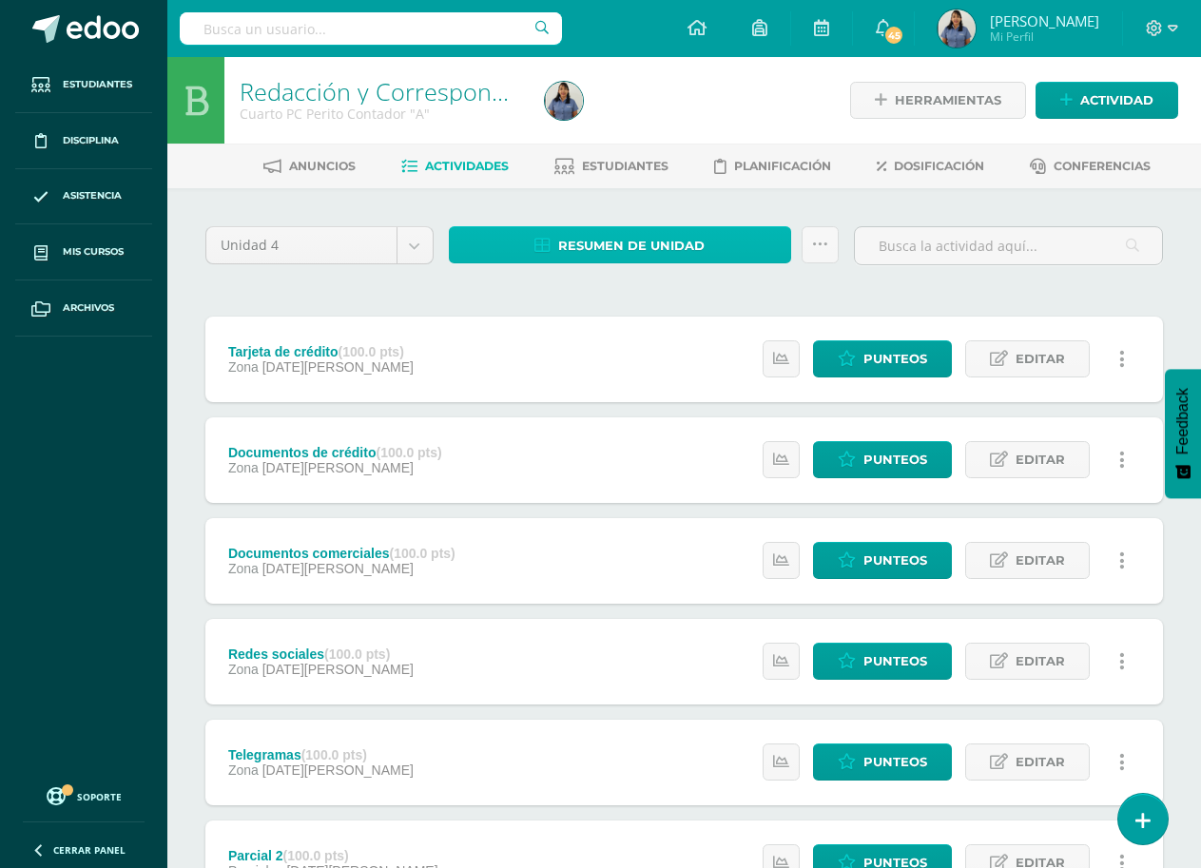
click at [639, 251] on span "Resumen de unidad" at bounding box center [631, 245] width 146 height 35
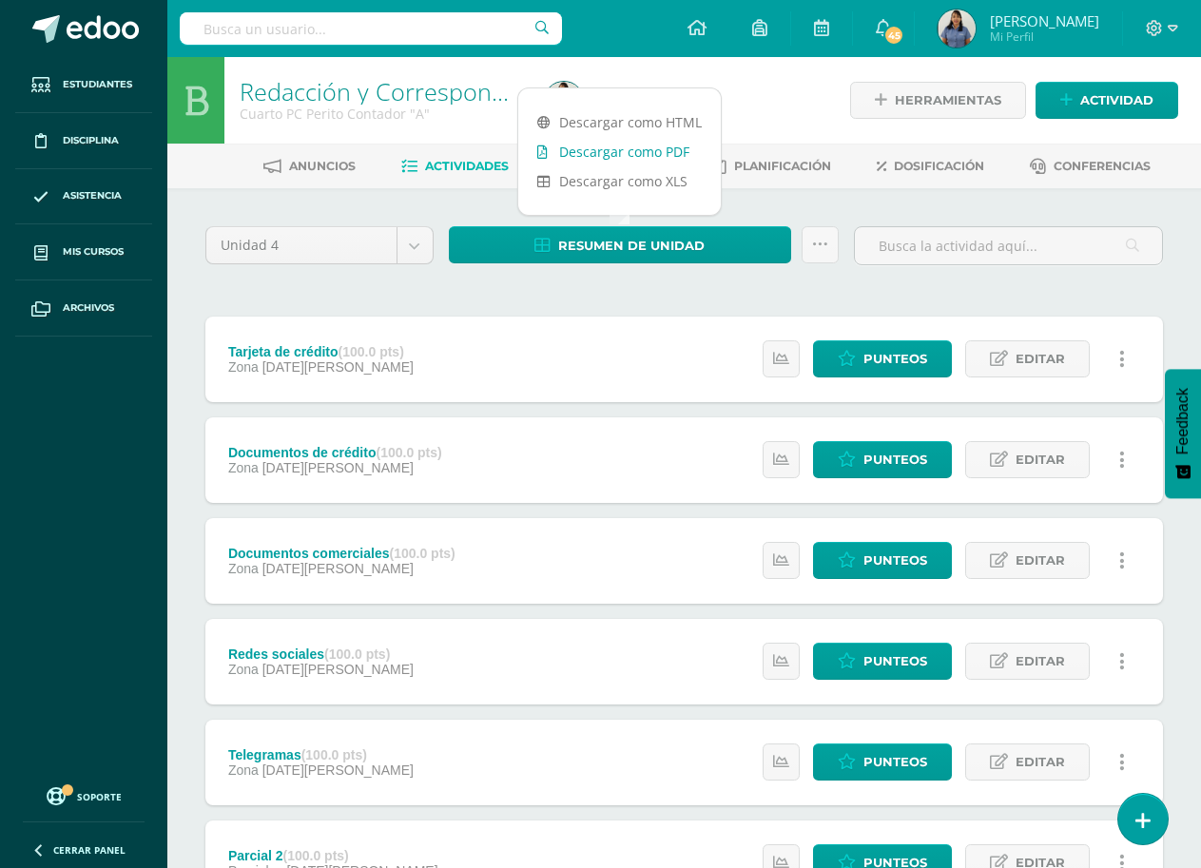
click at [642, 156] on link "Descargar como PDF" at bounding box center [619, 151] width 203 height 29
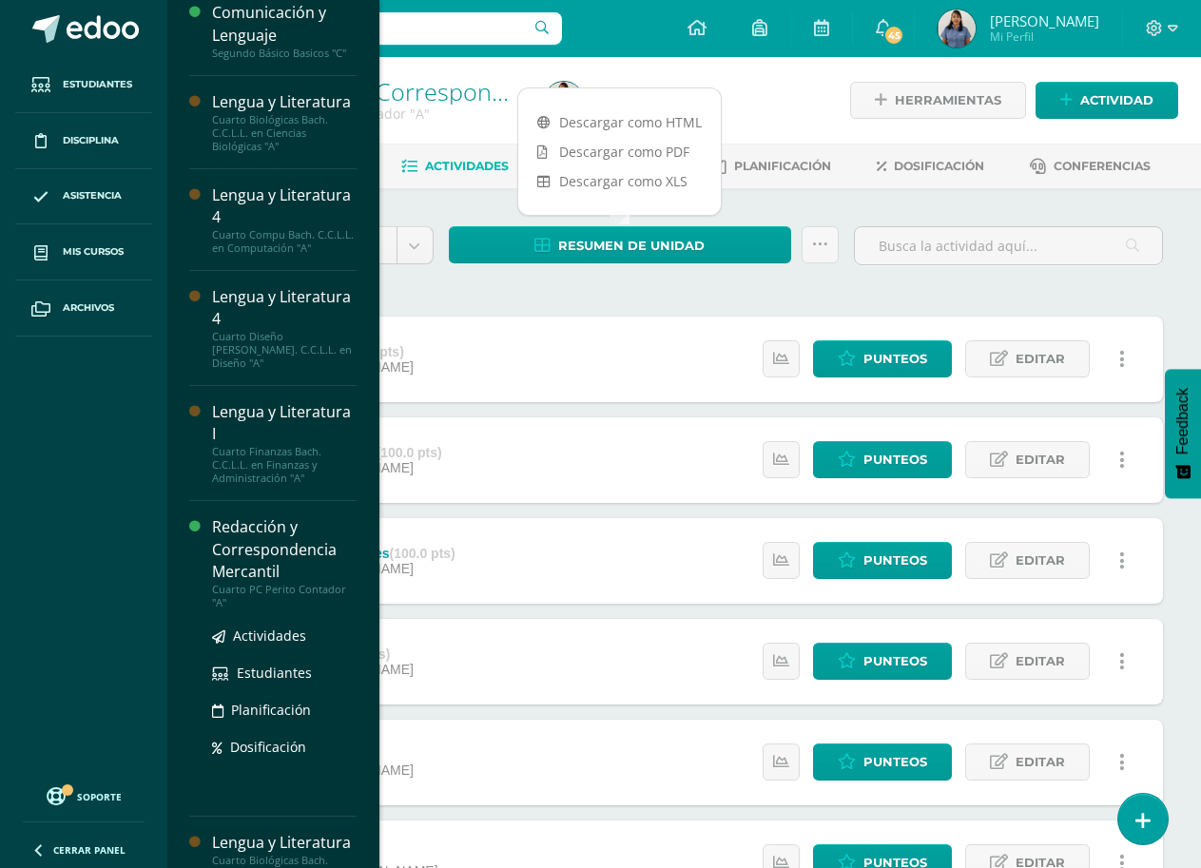
scroll to position [219, 0]
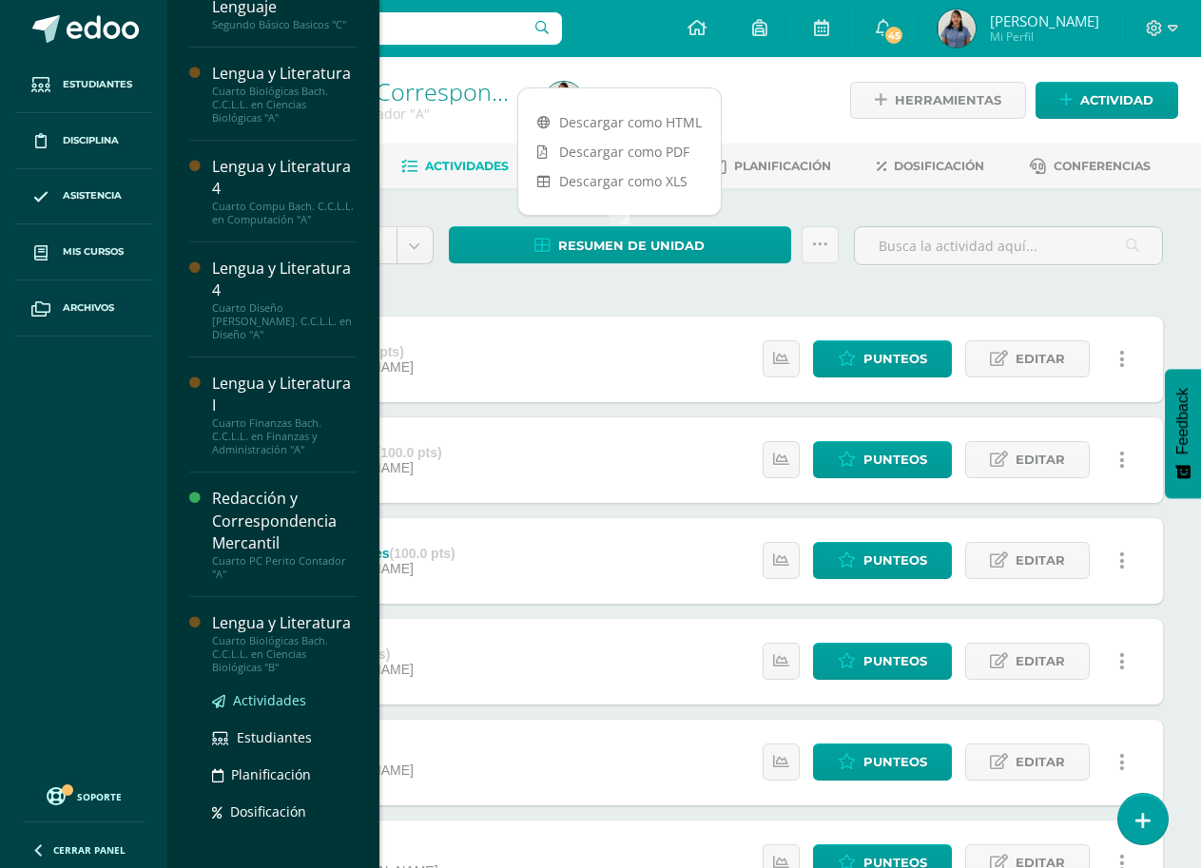
click at [295, 691] on span "Actividades" at bounding box center [269, 700] width 73 height 18
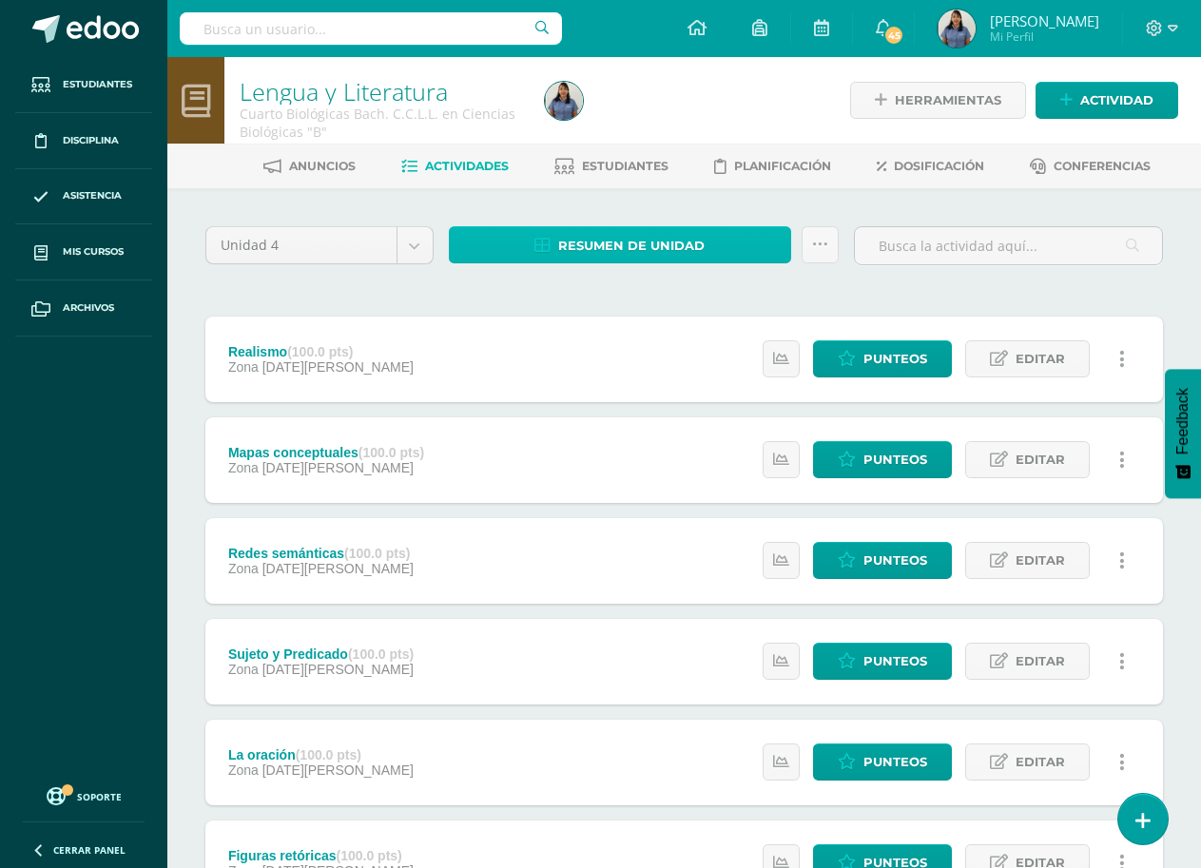
click at [633, 242] on span "Resumen de unidad" at bounding box center [631, 245] width 146 height 35
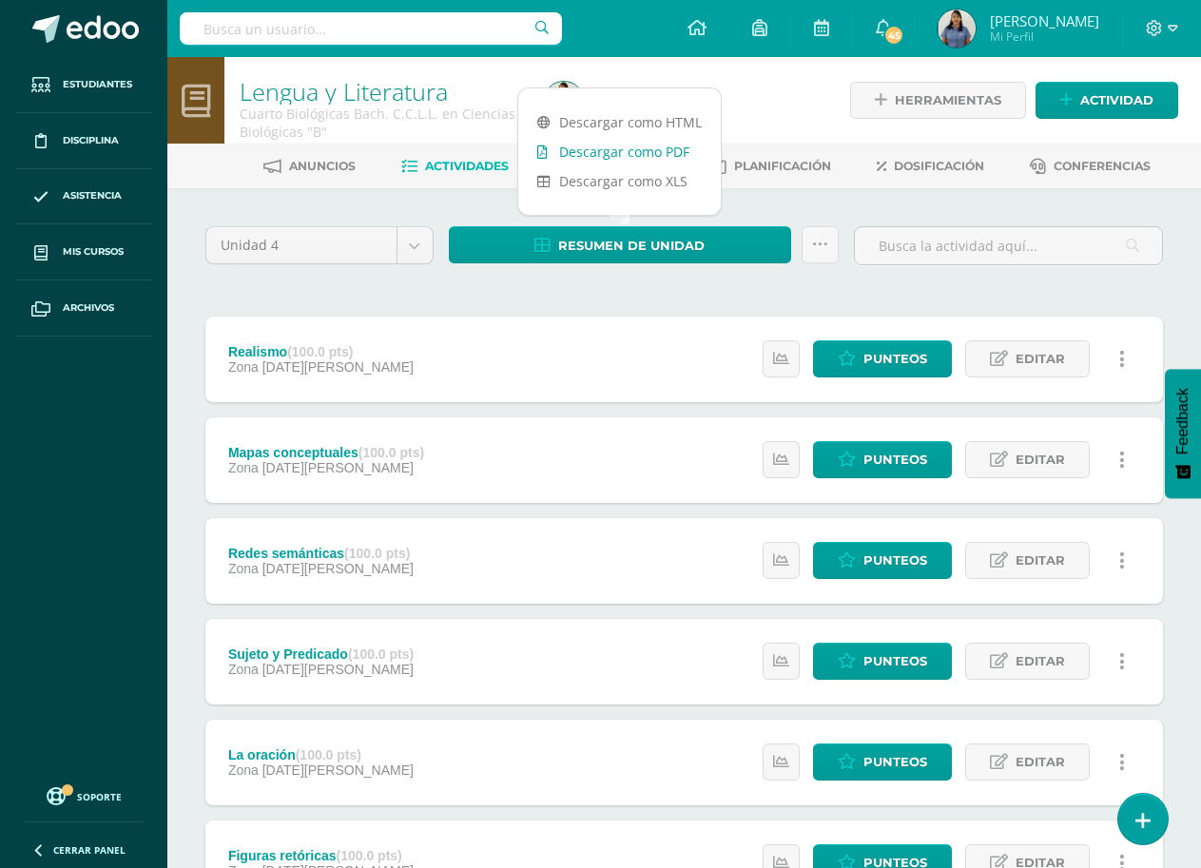
click at [662, 159] on link "Descargar como PDF" at bounding box center [619, 151] width 203 height 29
click at [865, 287] on div "Unidad 4 Unidad 1 Unidad 2 Unidad 3 Unidad 4 Resumen de unidad Subir actividade…" at bounding box center [684, 761] width 973 height 1071
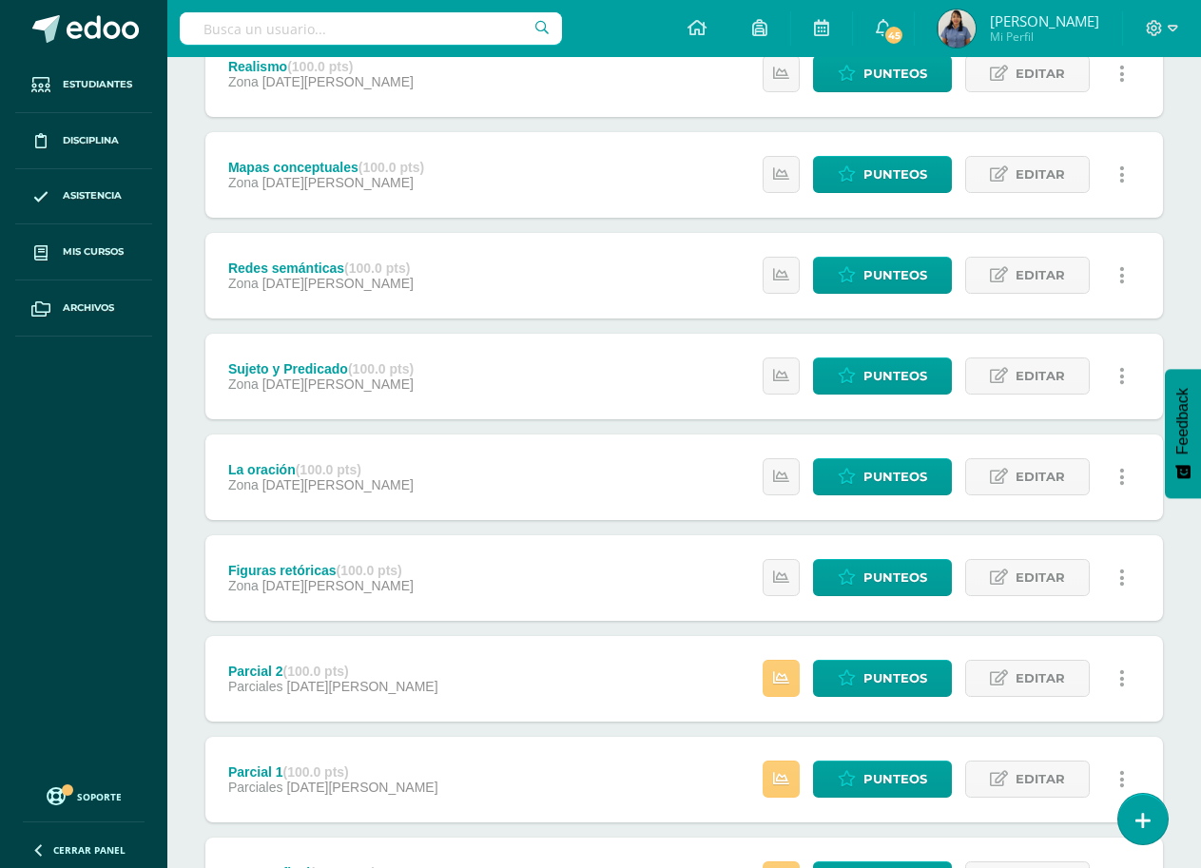
scroll to position [467, 0]
